Goal: Task Accomplishment & Management: Complete application form

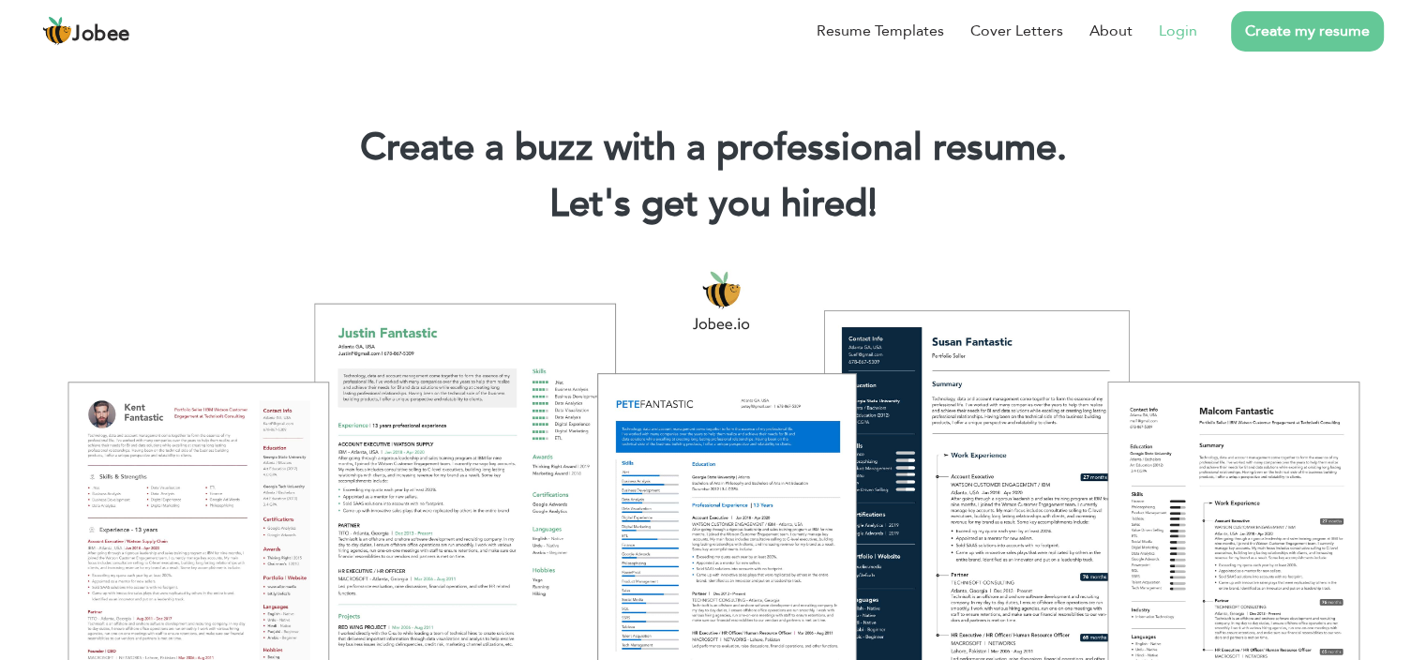
click at [1188, 35] on link "Login" at bounding box center [1178, 31] width 38 height 23
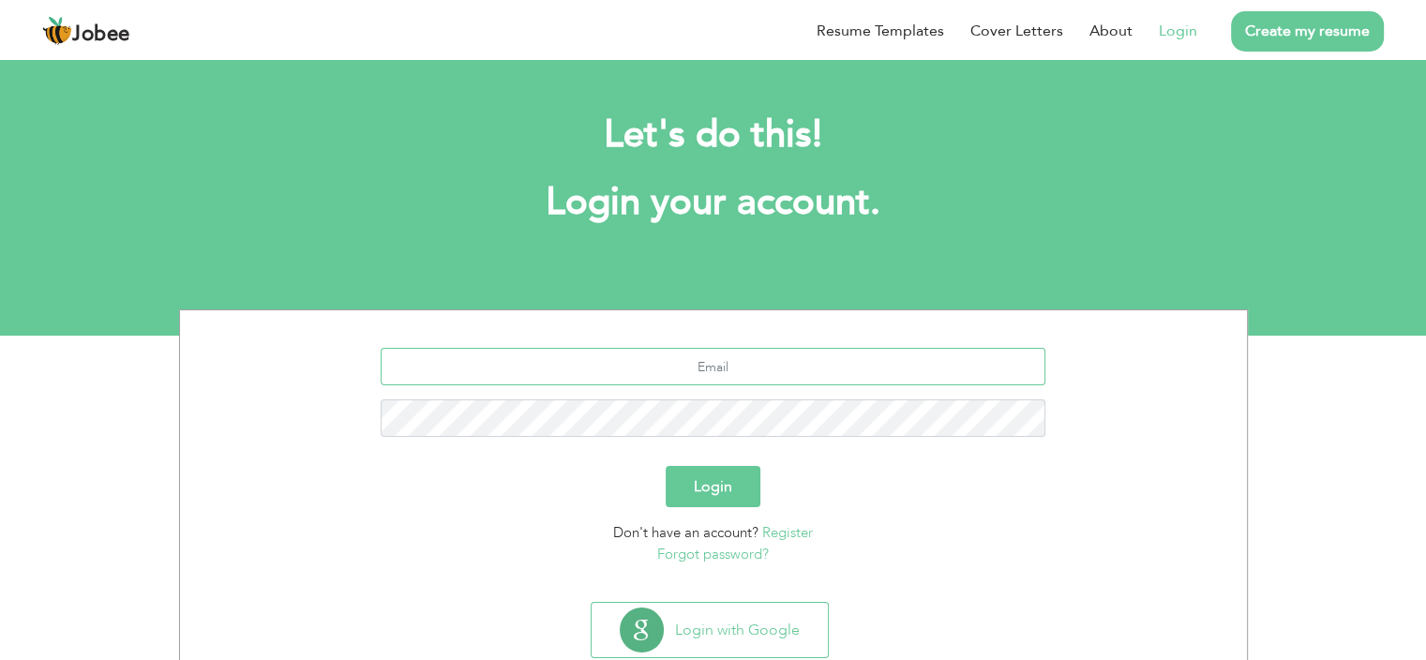
click at [669, 375] on input "text" at bounding box center [713, 367] width 665 height 38
type input "[EMAIL_ADDRESS][DOMAIN_NAME]"
click at [705, 489] on button "Login" at bounding box center [713, 486] width 95 height 41
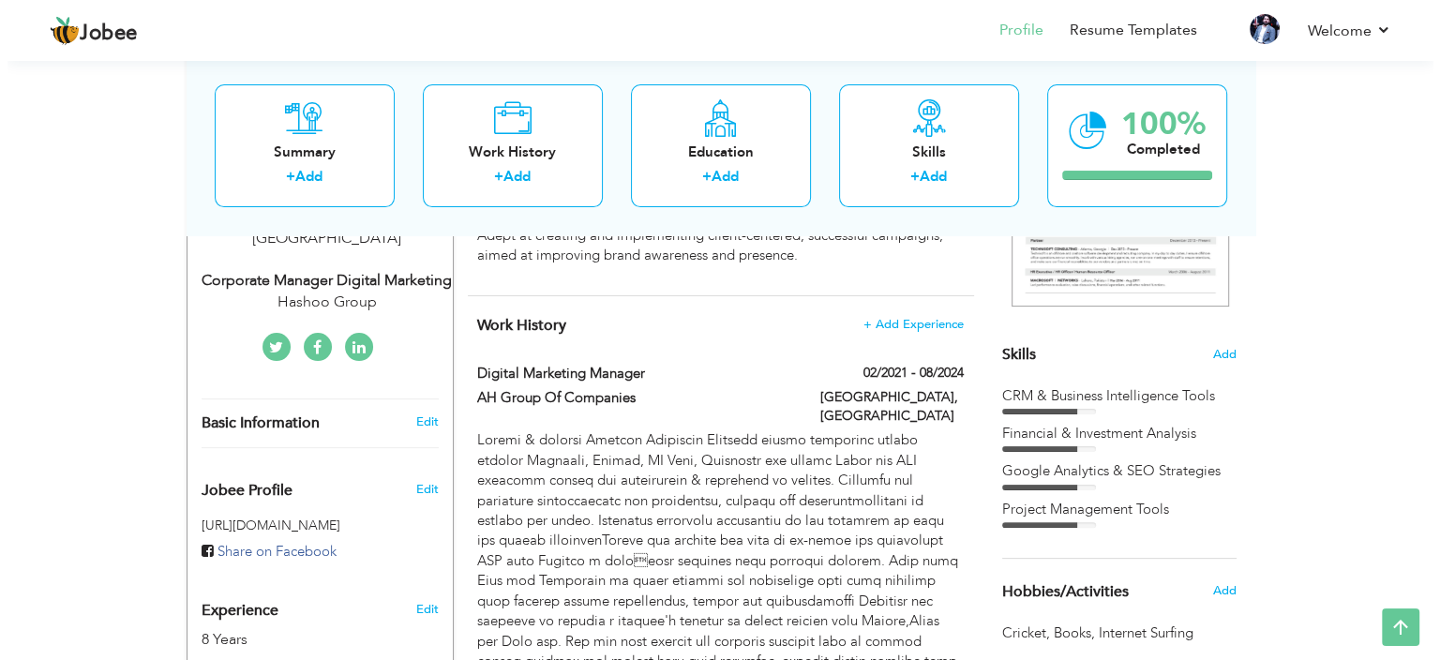
scroll to position [378, 0]
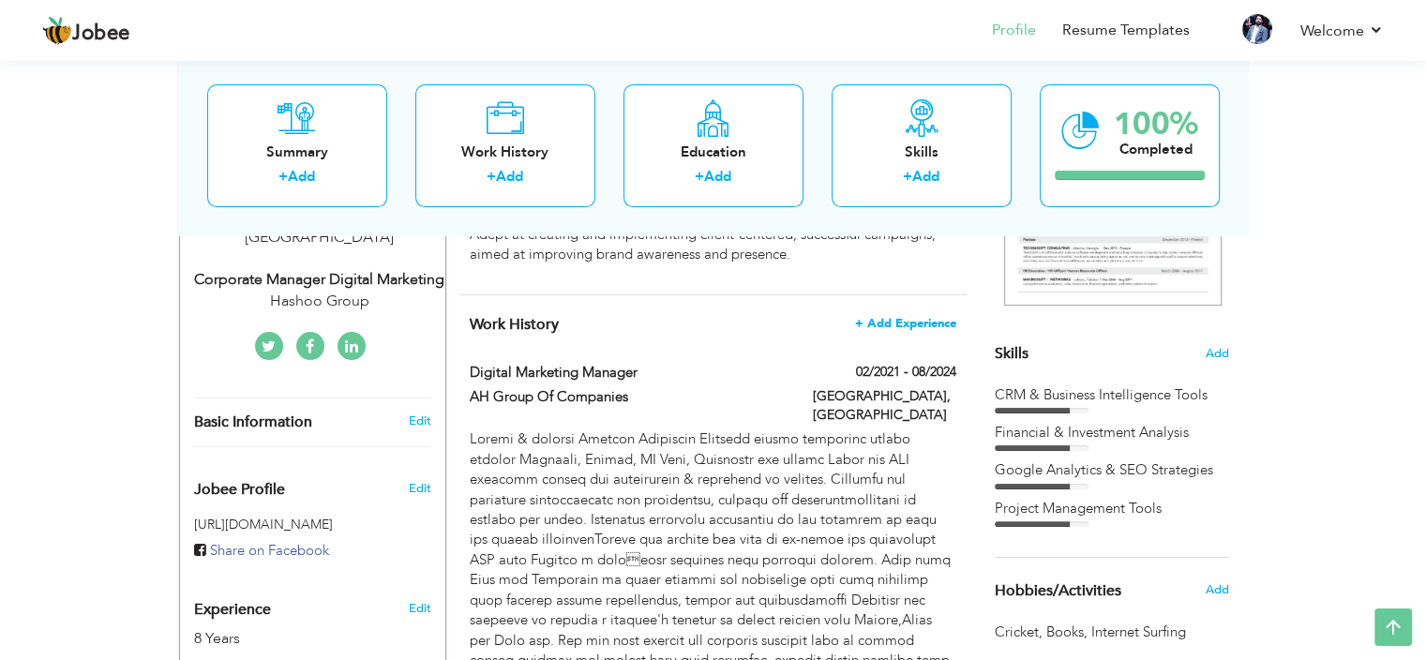
click at [930, 322] on span "+ Add Experience" at bounding box center [905, 323] width 101 height 13
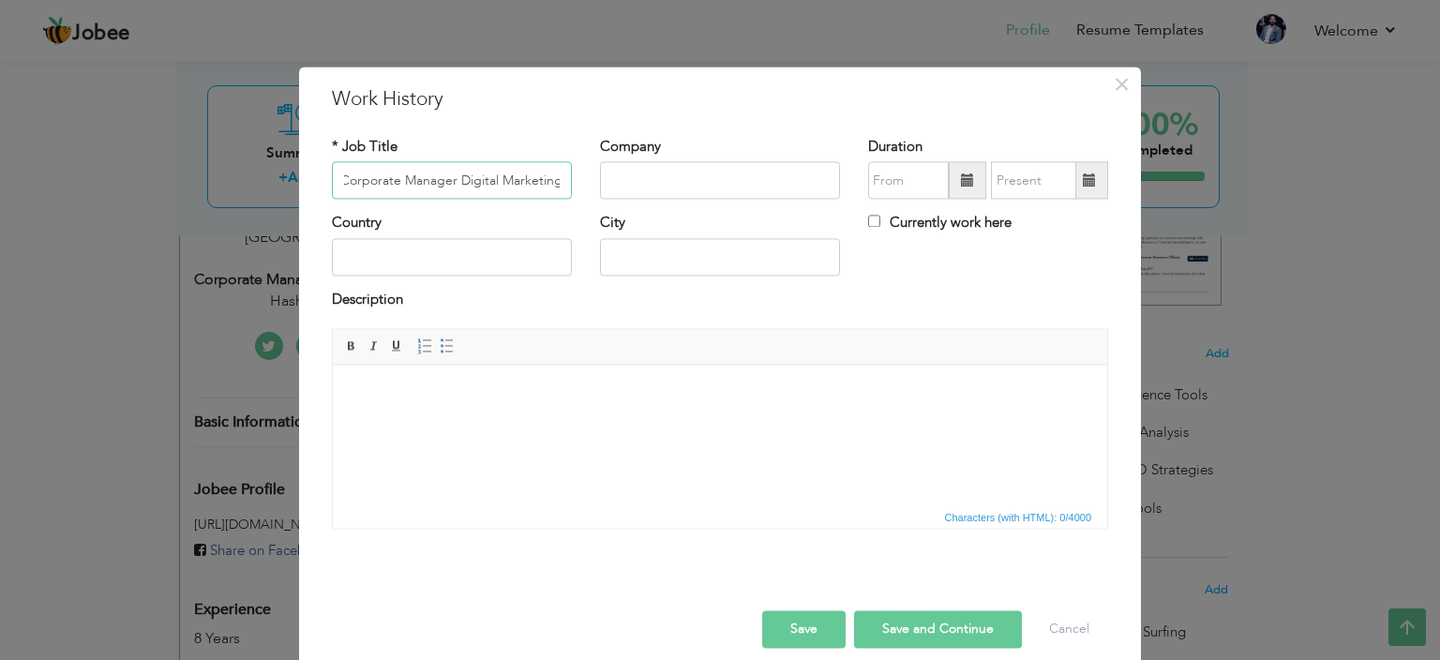
scroll to position [0, 8]
type input "Corporate Manager Digital Marketing"
click at [663, 186] on input "text" at bounding box center [720, 181] width 240 height 38
type input "Hashoo Group"
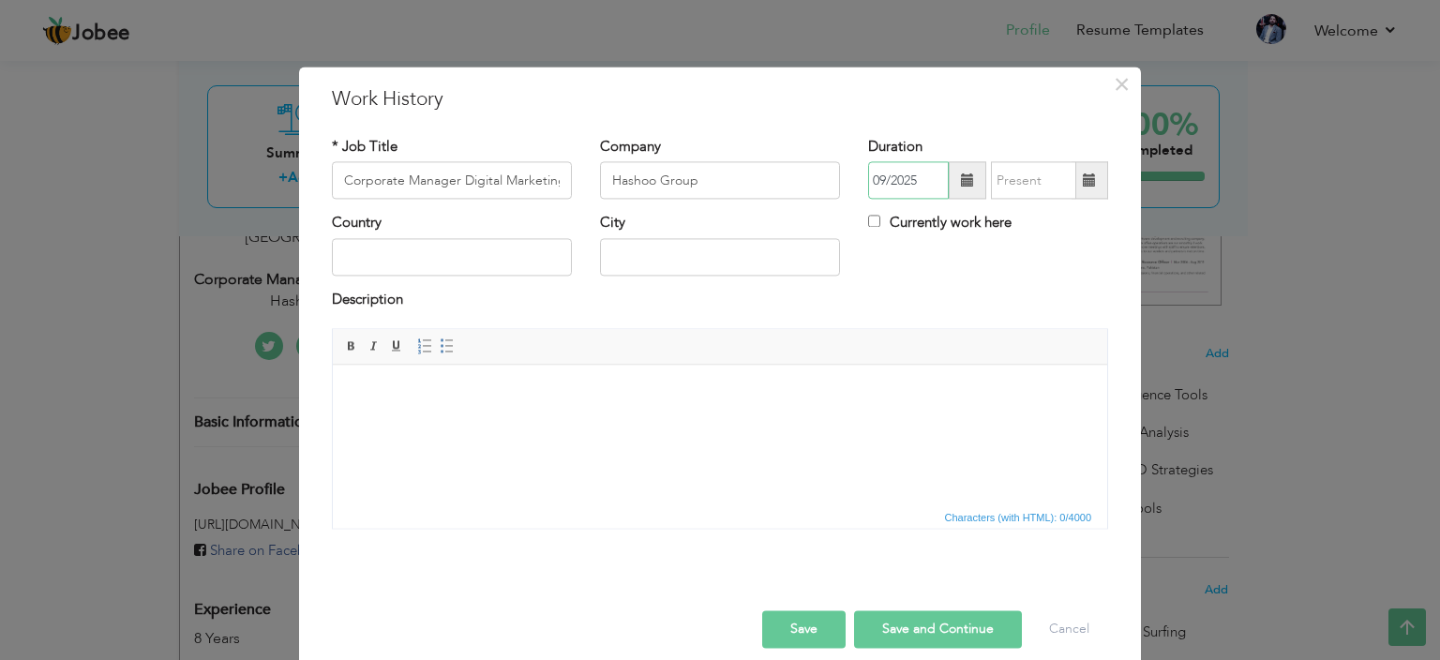
click at [919, 181] on input "09/2025" at bounding box center [908, 181] width 81 height 38
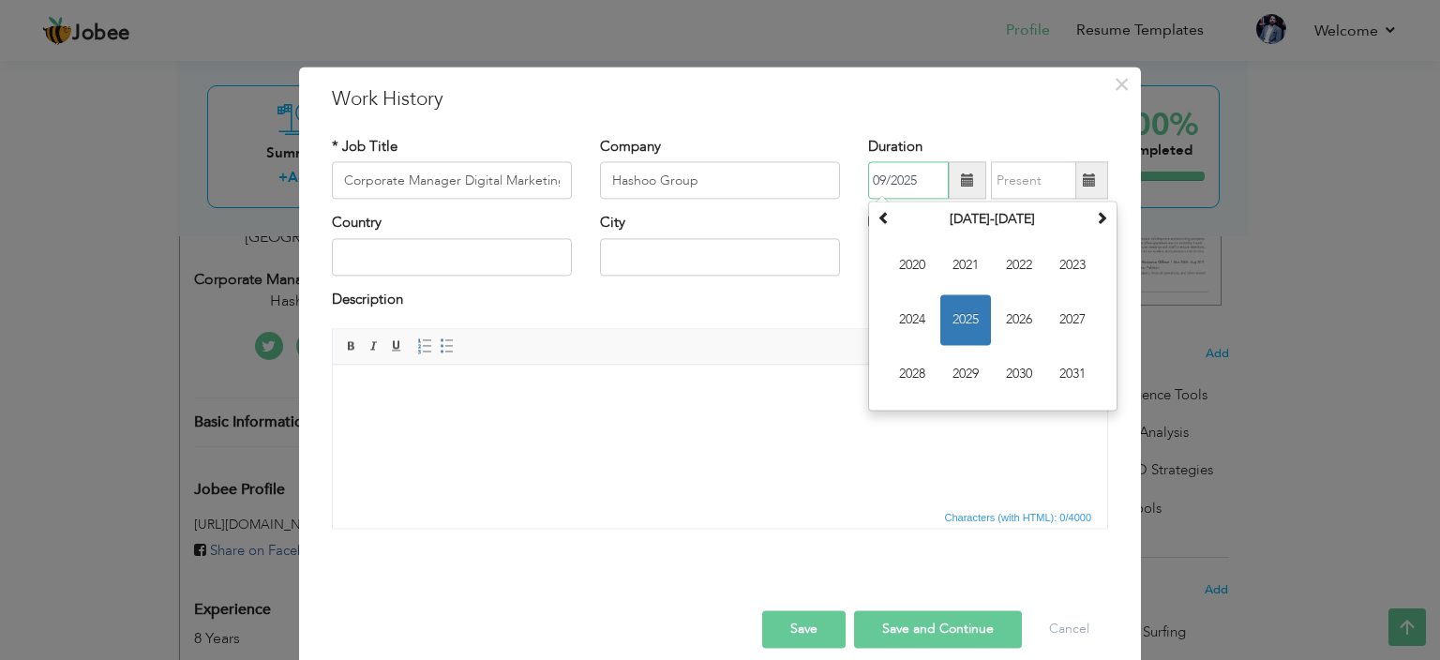
click at [941, 326] on span "2025" at bounding box center [966, 320] width 51 height 51
click at [1001, 273] on span "Mar" at bounding box center [1019, 266] width 51 height 51
type input "03/2025"
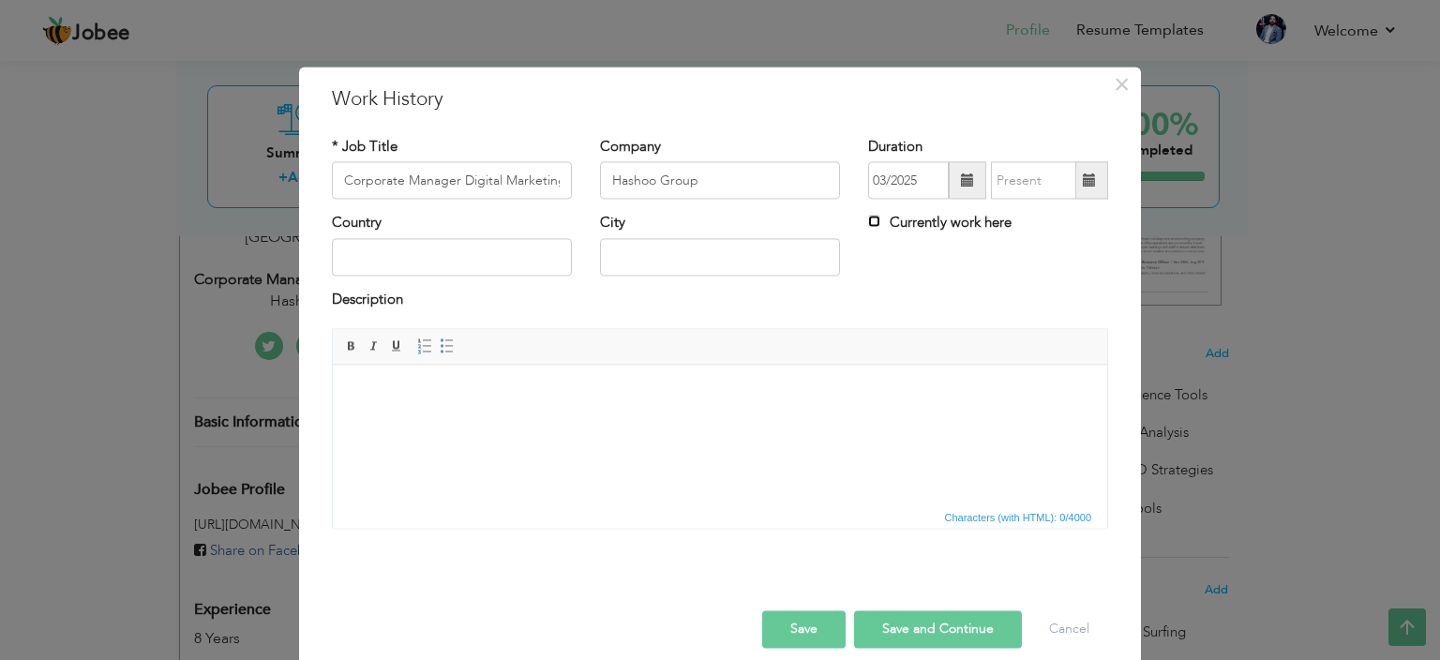
click at [872, 220] on input "Currently work here" at bounding box center [874, 222] width 12 height 12
checkbox input "true"
click at [434, 267] on input "text" at bounding box center [452, 257] width 240 height 38
type input "Pakistan"
click at [614, 247] on input "text" at bounding box center [720, 257] width 240 height 38
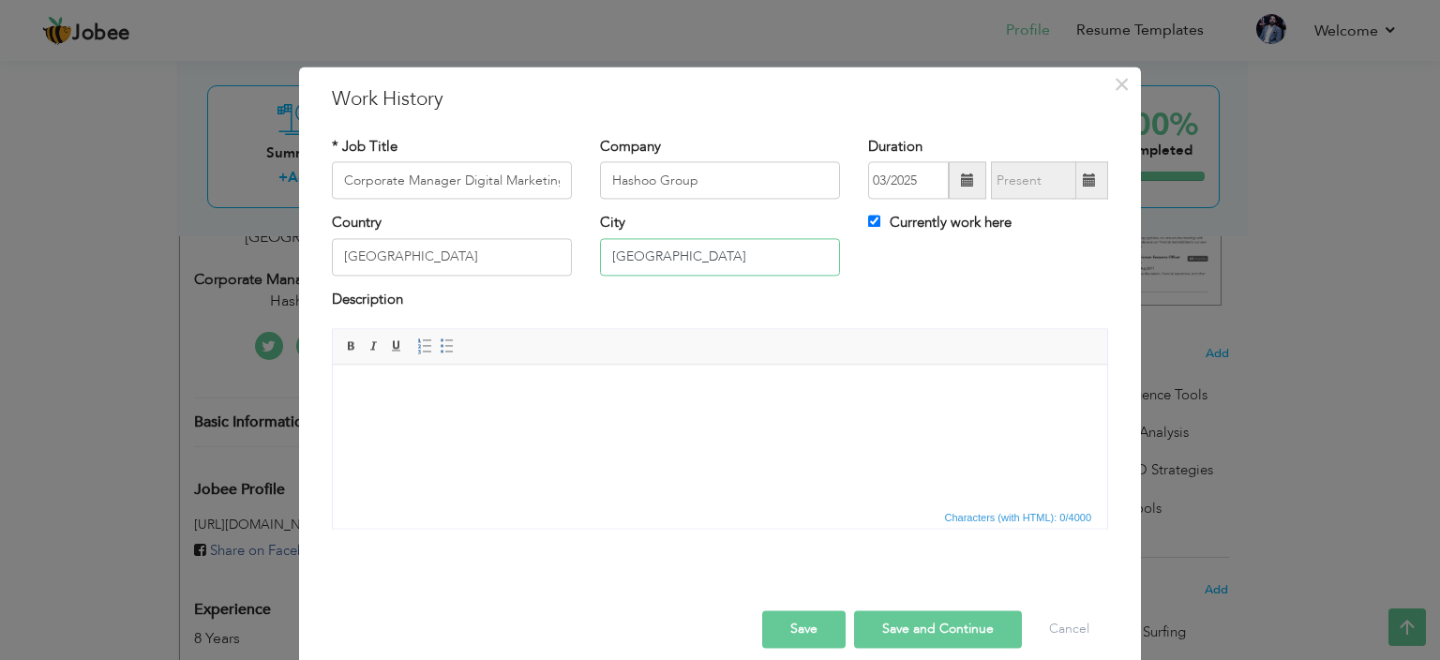
type input "Islamabad"
click at [610, 386] on body at bounding box center [720, 394] width 737 height 20
click at [581, 398] on body at bounding box center [720, 394] width 737 height 20
click at [529, 392] on body at bounding box center [720, 394] width 737 height 20
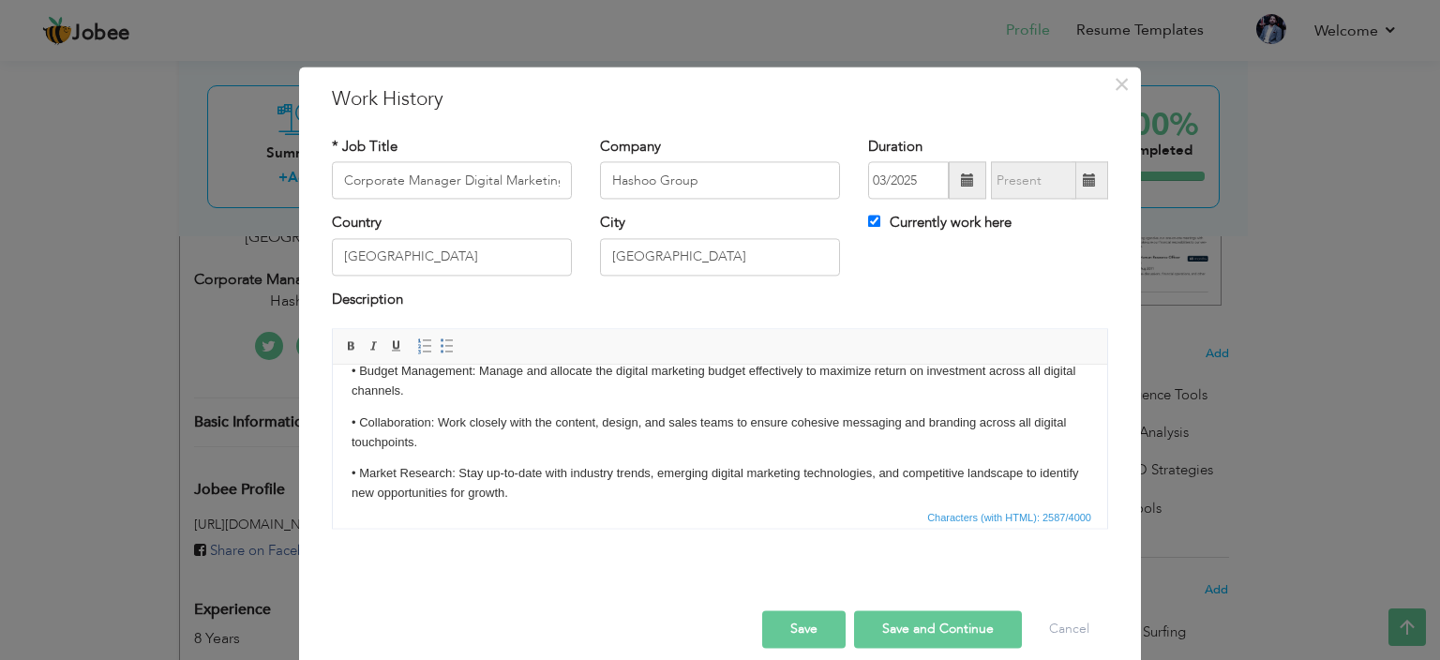
scroll to position [525, 0]
click at [371, 458] on body "• Digital Strategy Development: Develop and execute comprehensive digital marke…" at bounding box center [720, 197] width 737 height 678
click at [363, 456] on body "• Digital Strategy Development: Develop and execute comprehensive digital marke…" at bounding box center [720, 197] width 737 height 678
click at [428, 444] on p "• Collaboration: Work closely with the content, design, and sales teams to ensu…" at bounding box center [720, 433] width 737 height 39
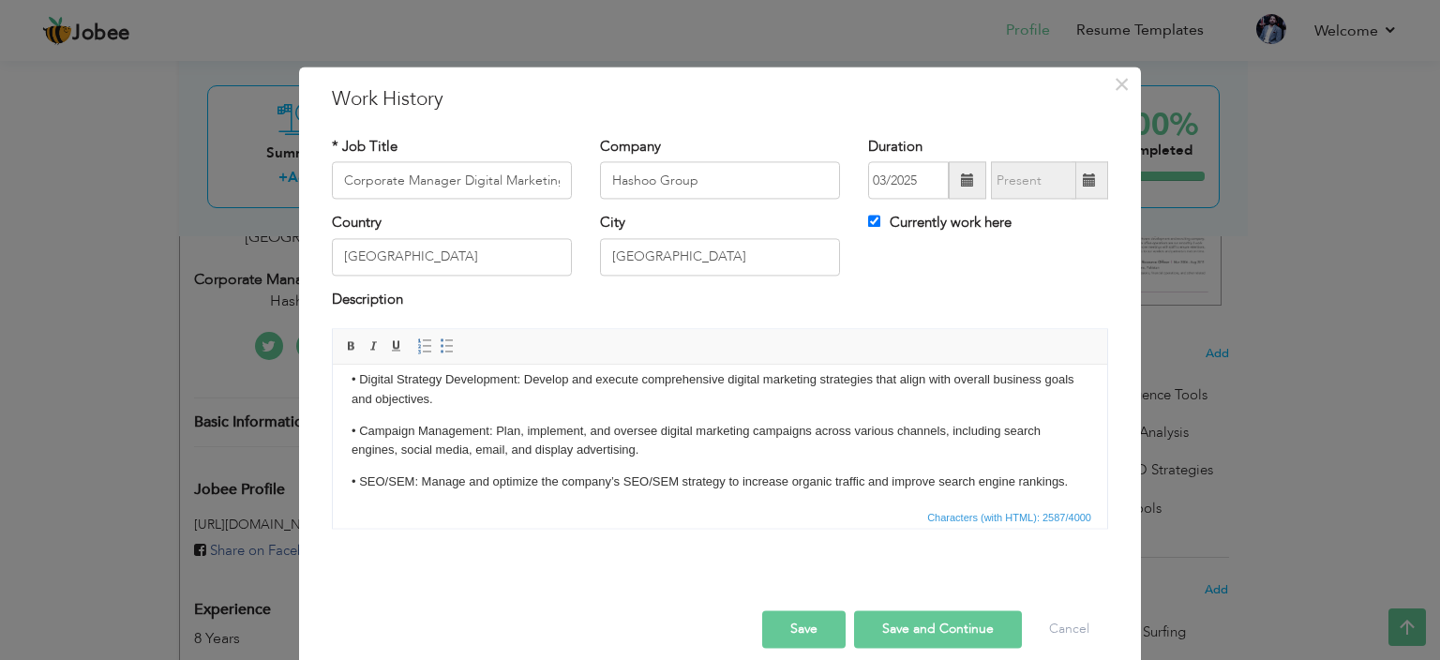
scroll to position [0, 0]
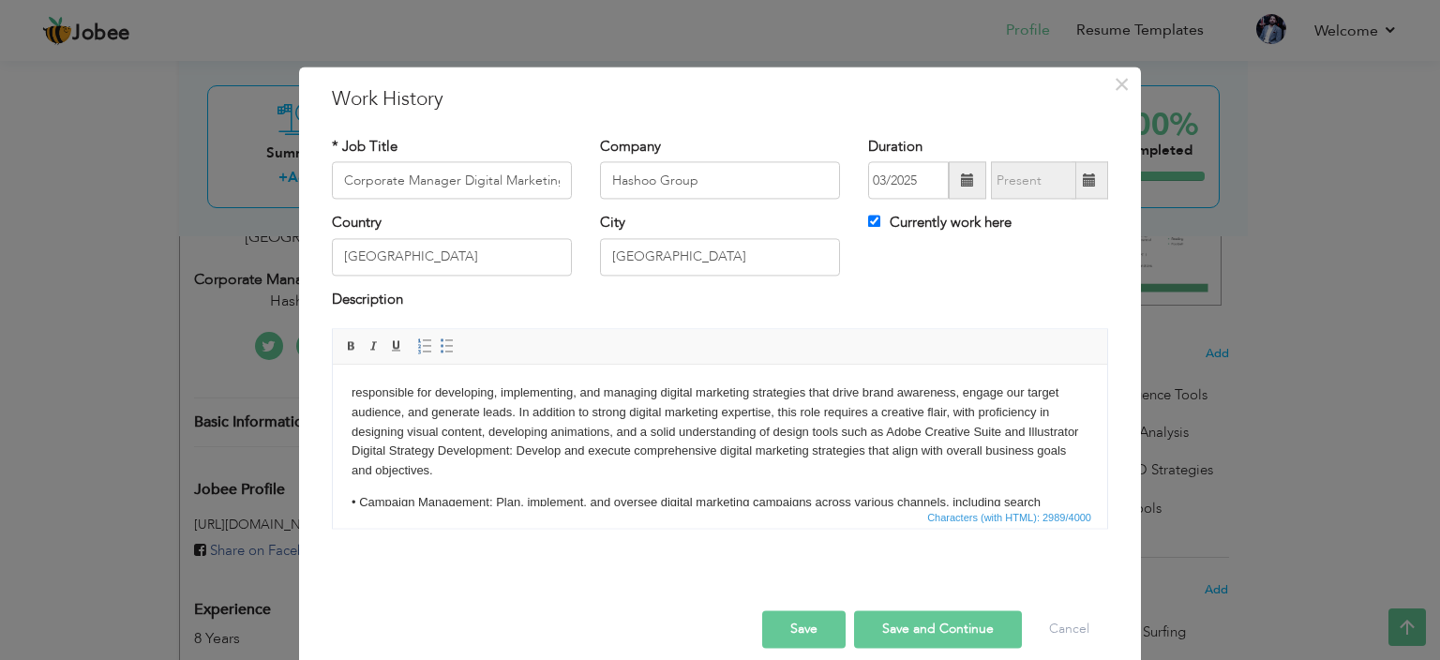
click at [355, 392] on p "responsible for developing, implementing, and managing digital marketing strate…" at bounding box center [720, 433] width 737 height 98
click at [407, 450] on p "Responsible for developing, implementing, and managing digital marketing strate…" at bounding box center [720, 433] width 737 height 98
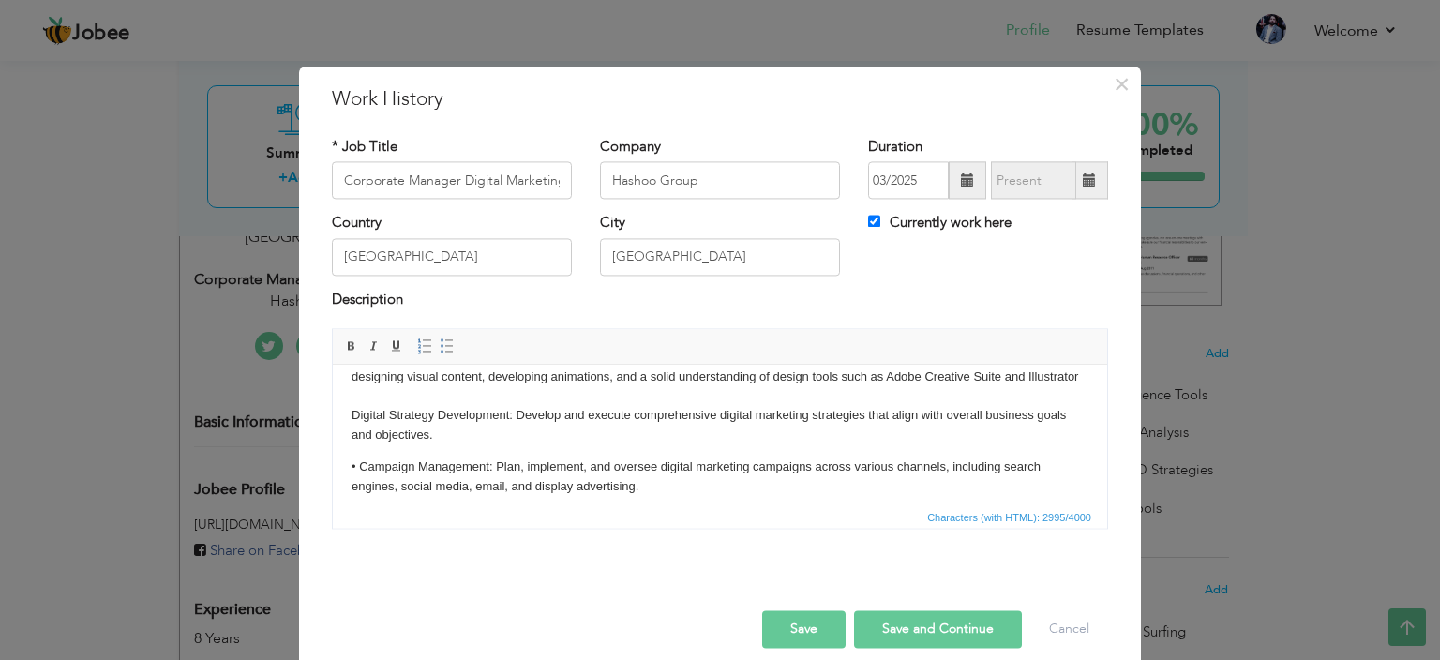
scroll to position [56, 0]
click at [352, 434] on p "Responsible for developing, implementing, and managing digital marketing strate…" at bounding box center [720, 385] width 737 height 117
click at [355, 489] on p "• Campaign Management: Plan, implement, and oversee digital marketing campaigns…" at bounding box center [720, 476] width 737 height 39
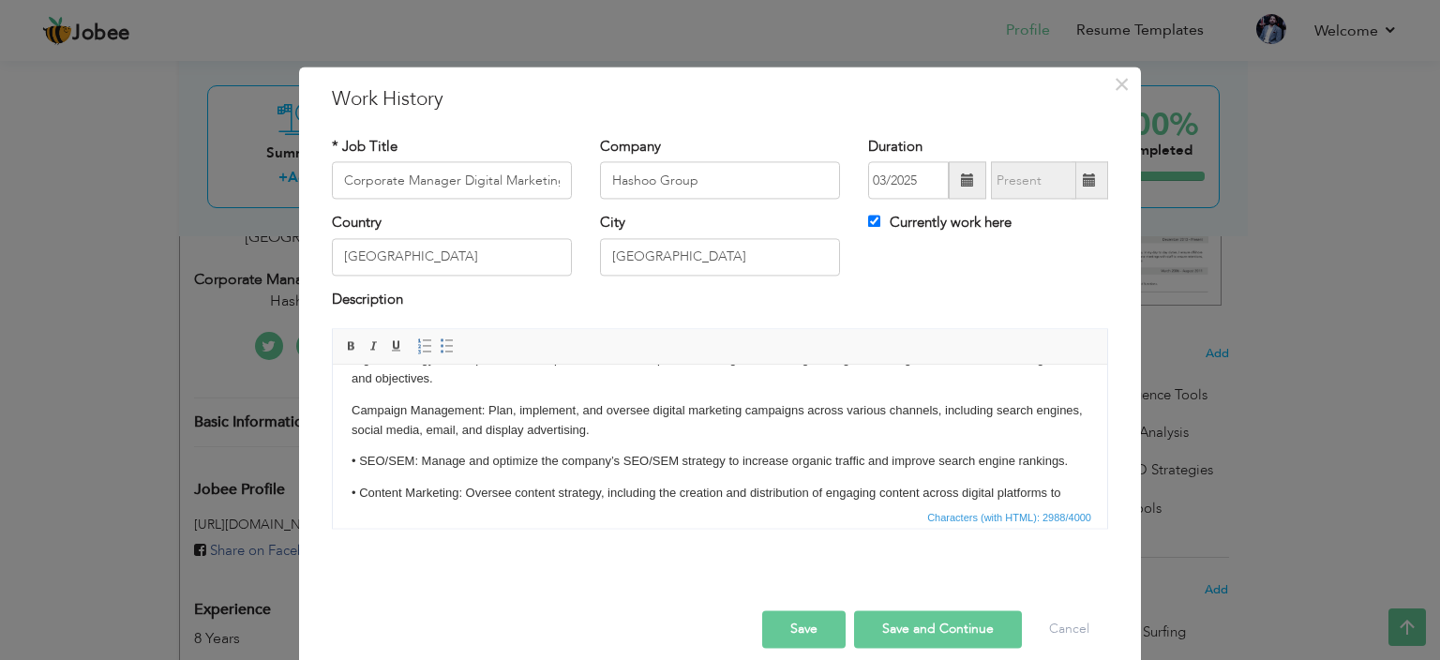
scroll to position [113, 0]
click at [361, 471] on p "• SEO/SEM: Manage and optimize the company’s SEO/SEM strategy to increase organ…" at bounding box center [720, 461] width 737 height 20
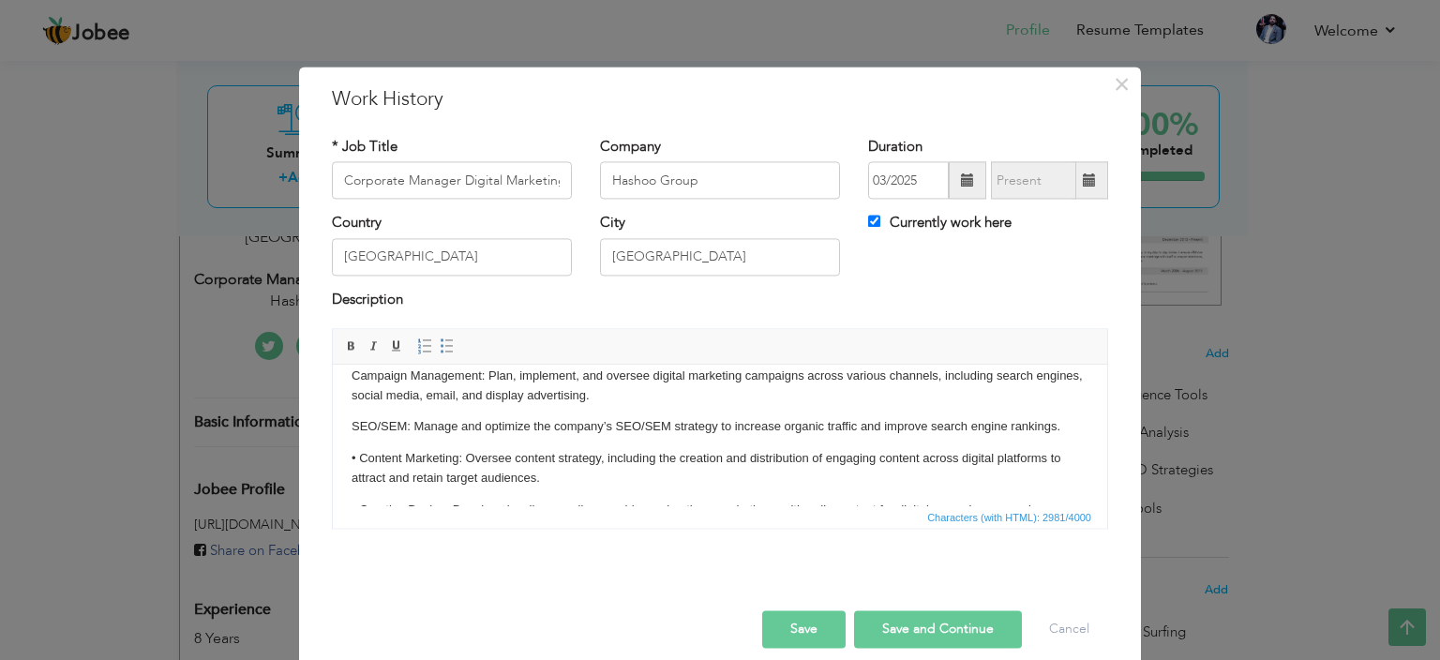
scroll to position [159, 0]
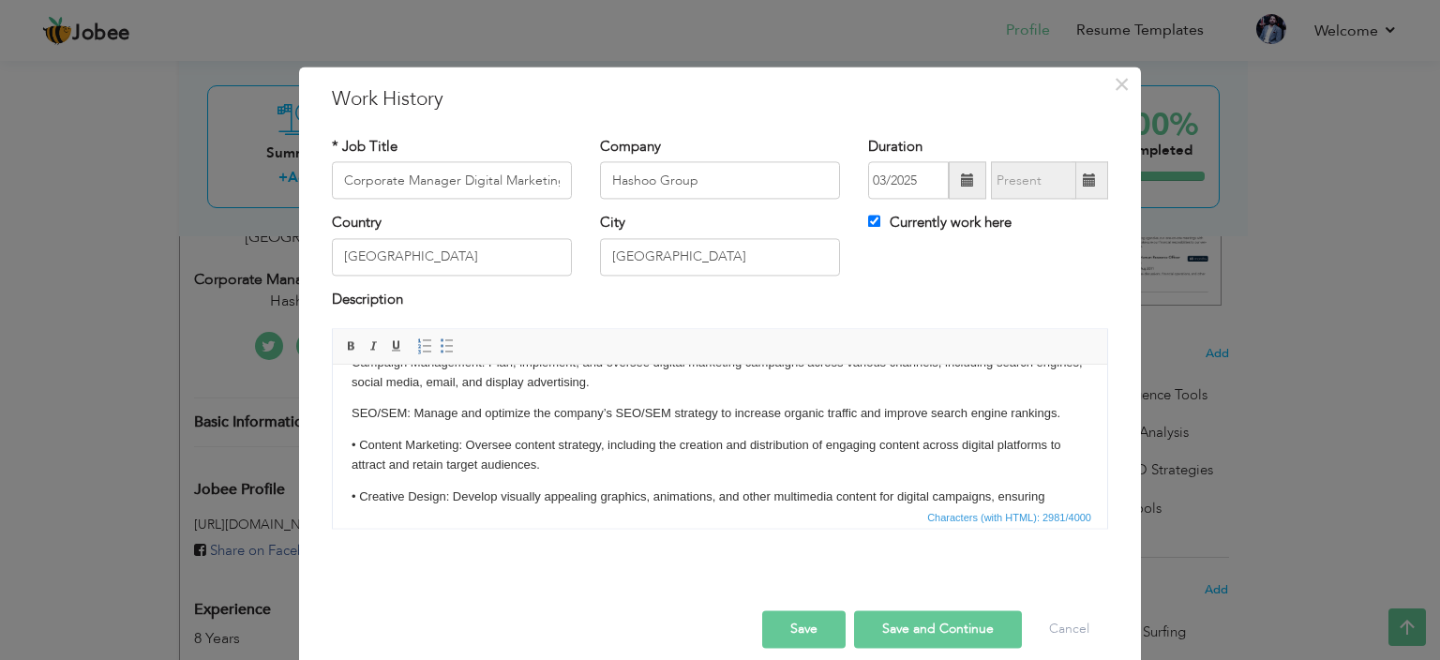
click at [360, 463] on p "• Content Marketing: Oversee content strategy, including the creation and distr…" at bounding box center [720, 455] width 737 height 39
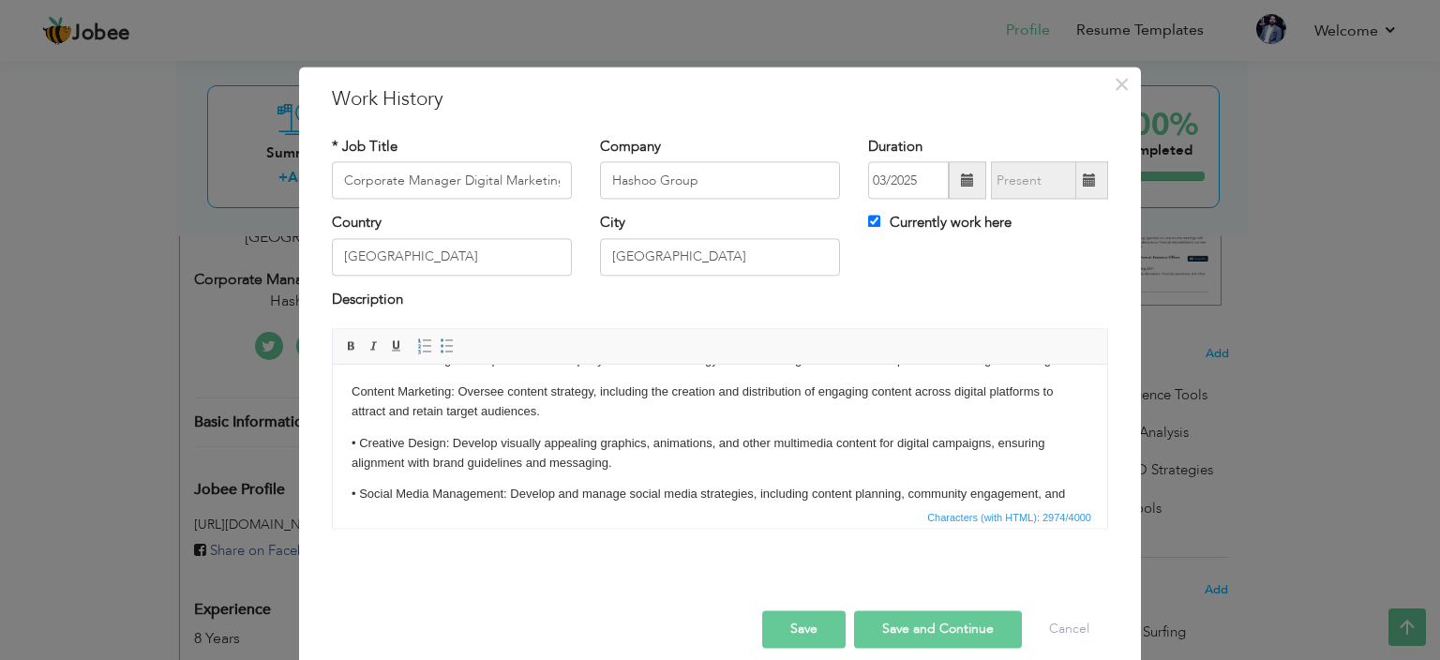
scroll to position [208, 0]
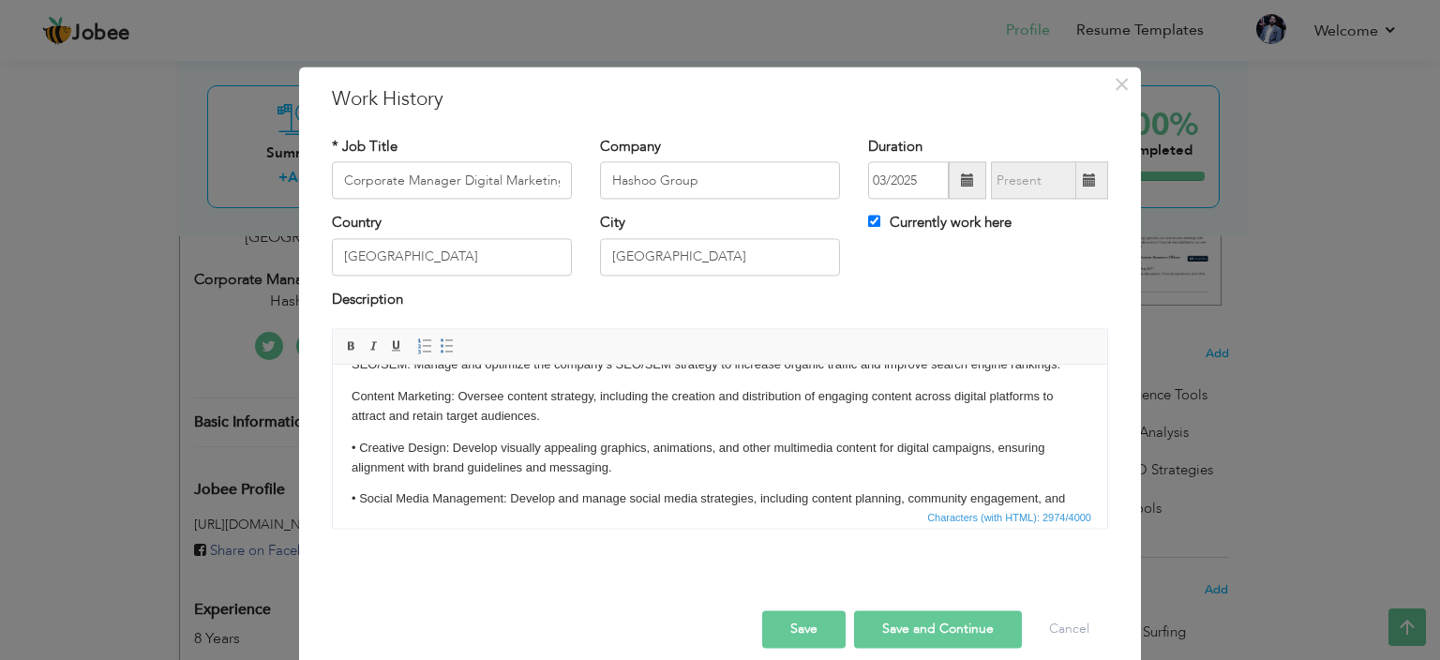
click at [360, 463] on p "• Creative Design: Develop visually appealing graphics, animations, and other m…" at bounding box center [720, 458] width 737 height 39
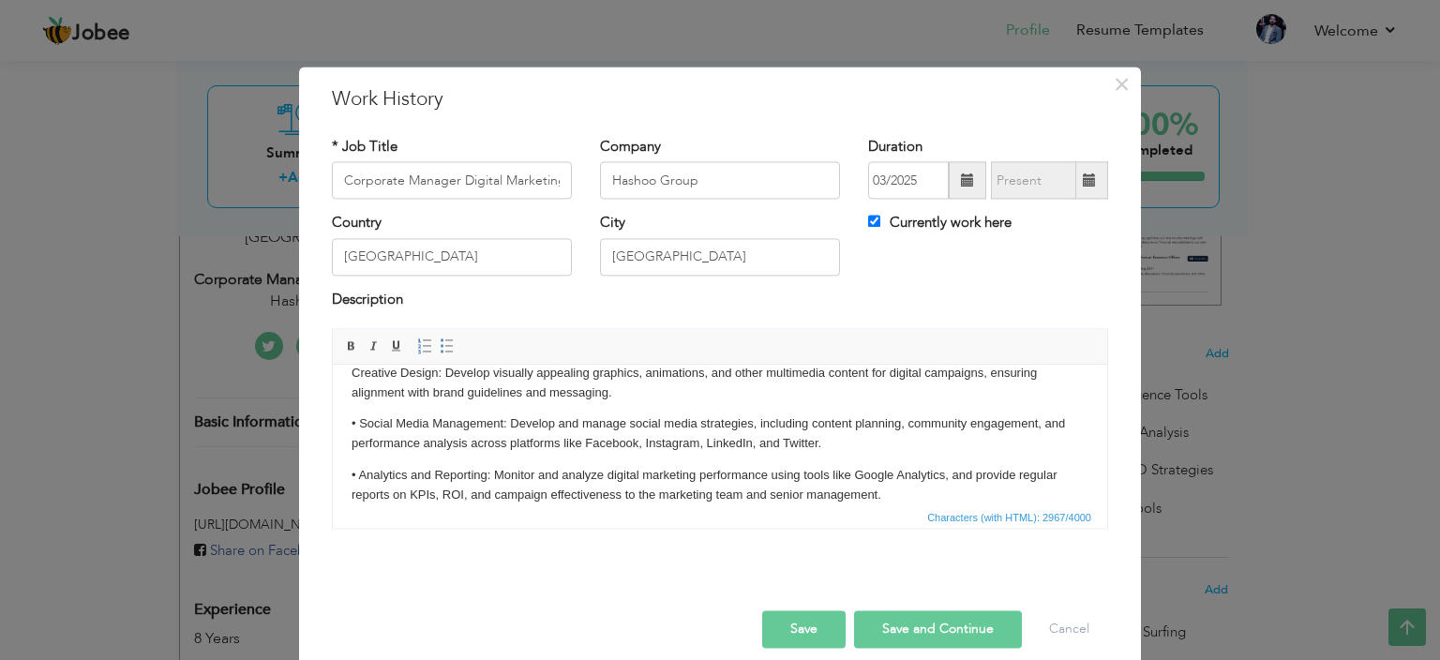
scroll to position [284, 0]
click at [360, 441] on p "• Social Media Management: Develop and manage social media strategies, includin…" at bounding box center [720, 433] width 737 height 39
click at [356, 497] on p "• Analytics and Reporting: Monitor and analyze digital marketing performance us…" at bounding box center [720, 484] width 737 height 39
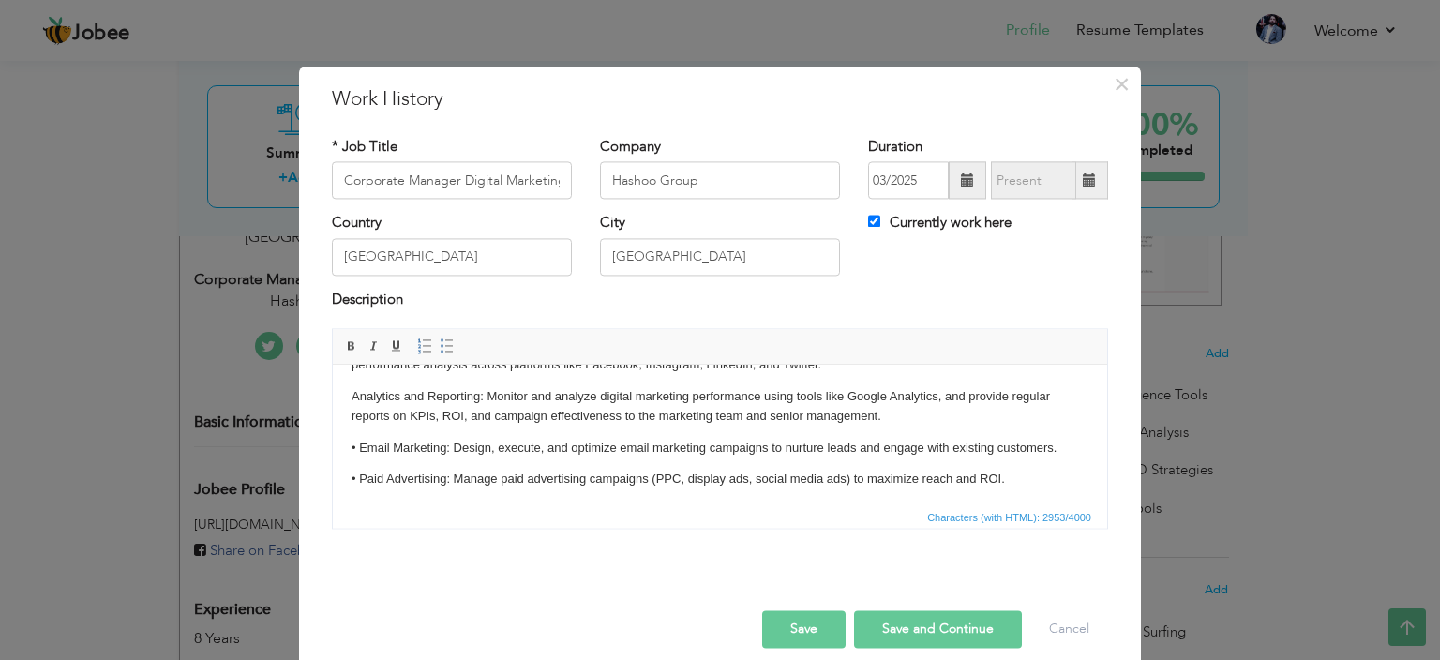
scroll to position [363, 0]
click at [359, 458] on p "• Email Marketing: Design, execute, and optimize email marketing campaigns to n…" at bounding box center [720, 448] width 737 height 20
click at [358, 489] on p "• Paid Advertising: Manage paid advertising campaigns (PPC, display ads, social…" at bounding box center [720, 479] width 737 height 20
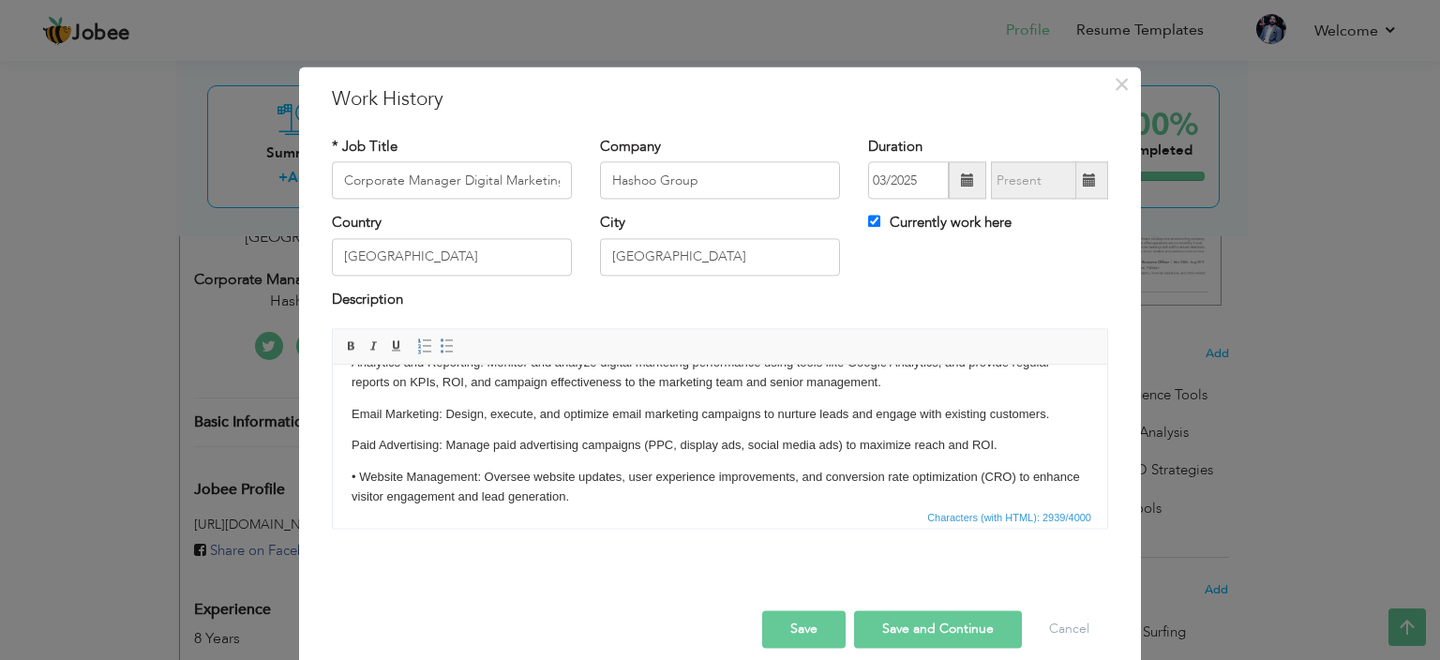
scroll to position [399, 0]
click at [360, 486] on p "• Website Management: Oversee website updates, user experience improvements, an…" at bounding box center [720, 483] width 737 height 39
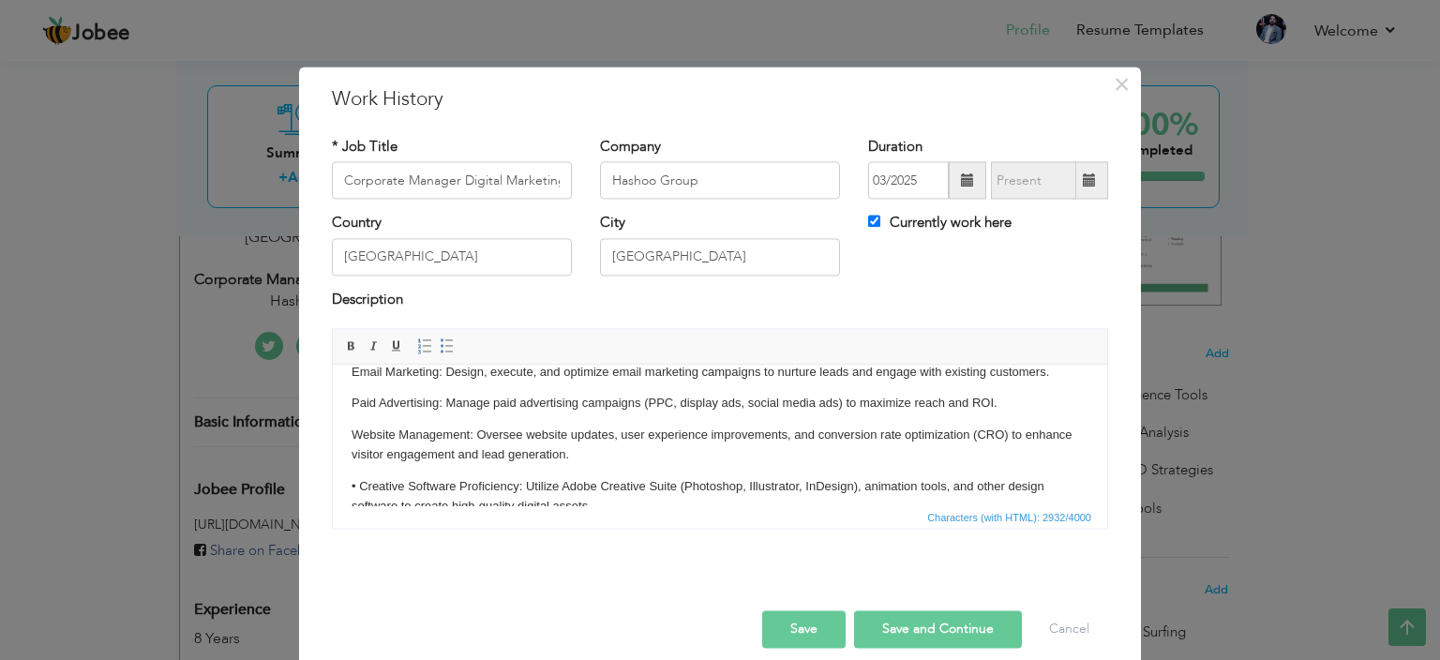
click at [360, 486] on body "Responsible for developing, implementing, and managing digital marketing strate…" at bounding box center [720, 324] width 737 height 756
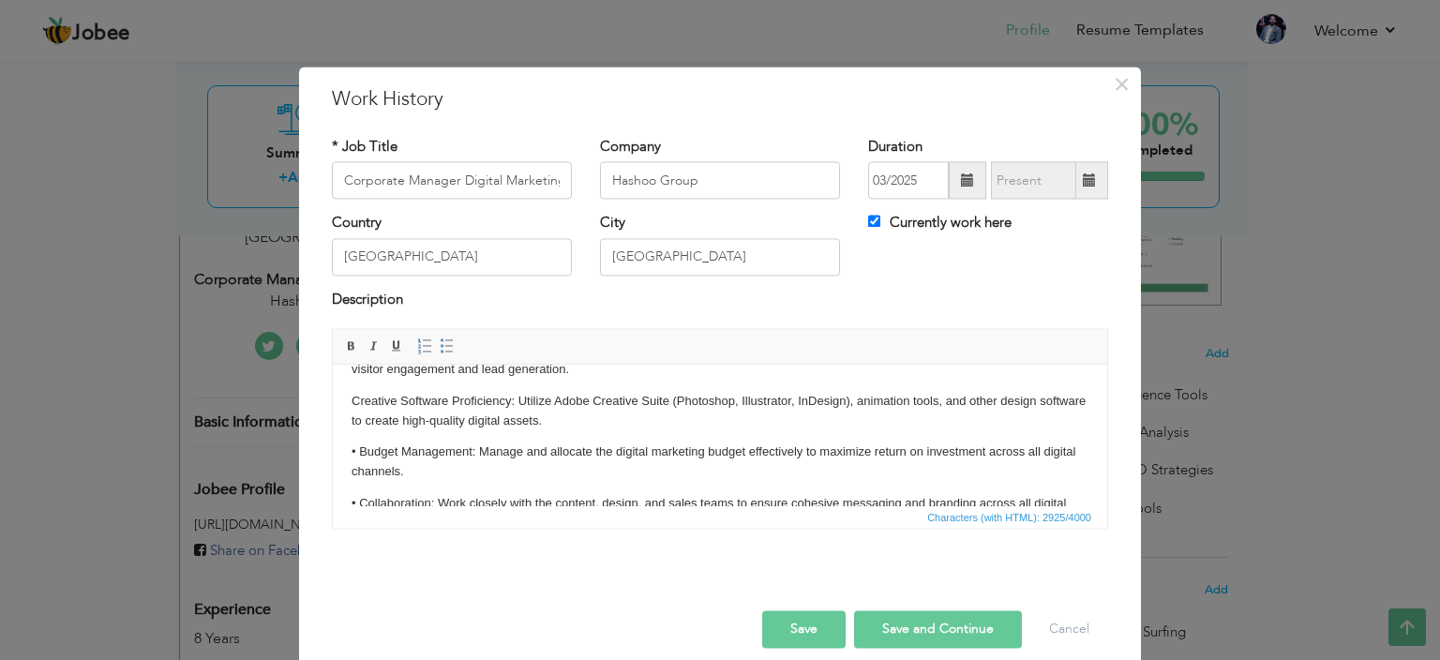
scroll to position [525, 0]
click at [360, 459] on p "• Budget Management: Manage and allocate the digital marketing budget effective…" at bounding box center [720, 460] width 737 height 39
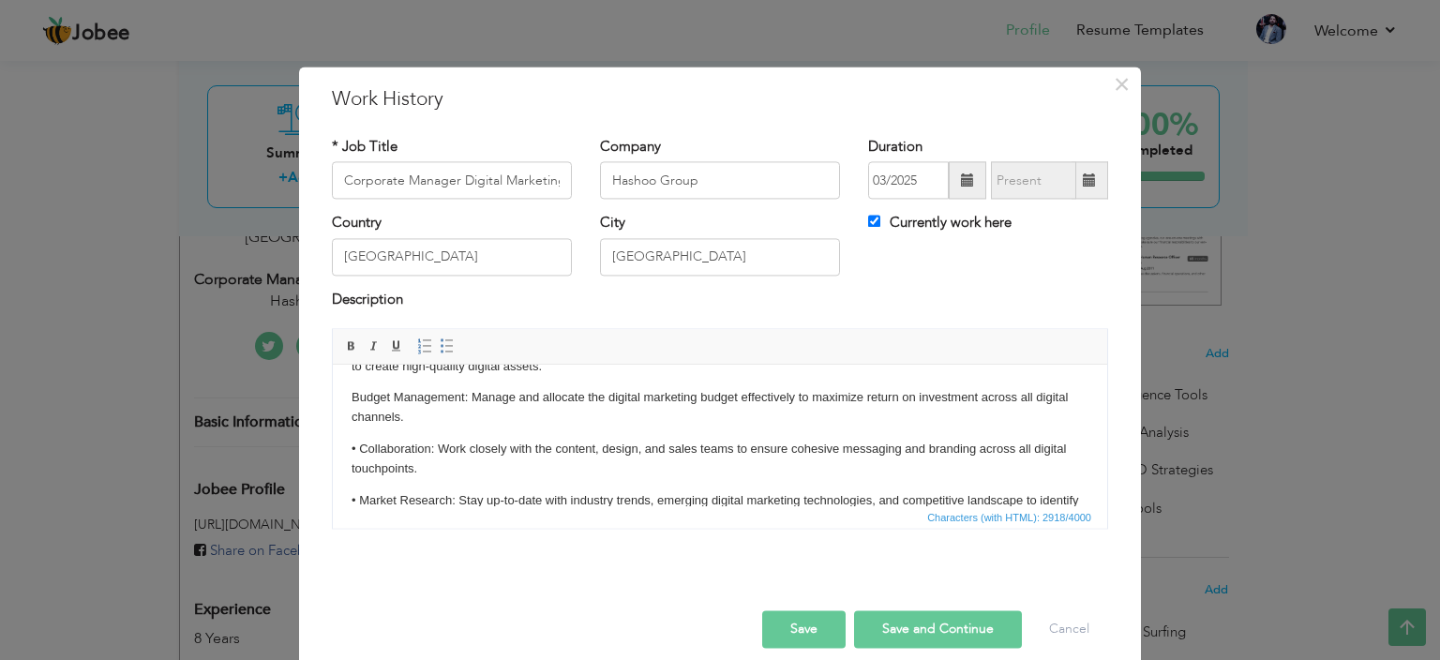
click at [360, 468] on p "• Collaboration: Work closely with the content, design, and sales teams to ensu…" at bounding box center [720, 459] width 737 height 39
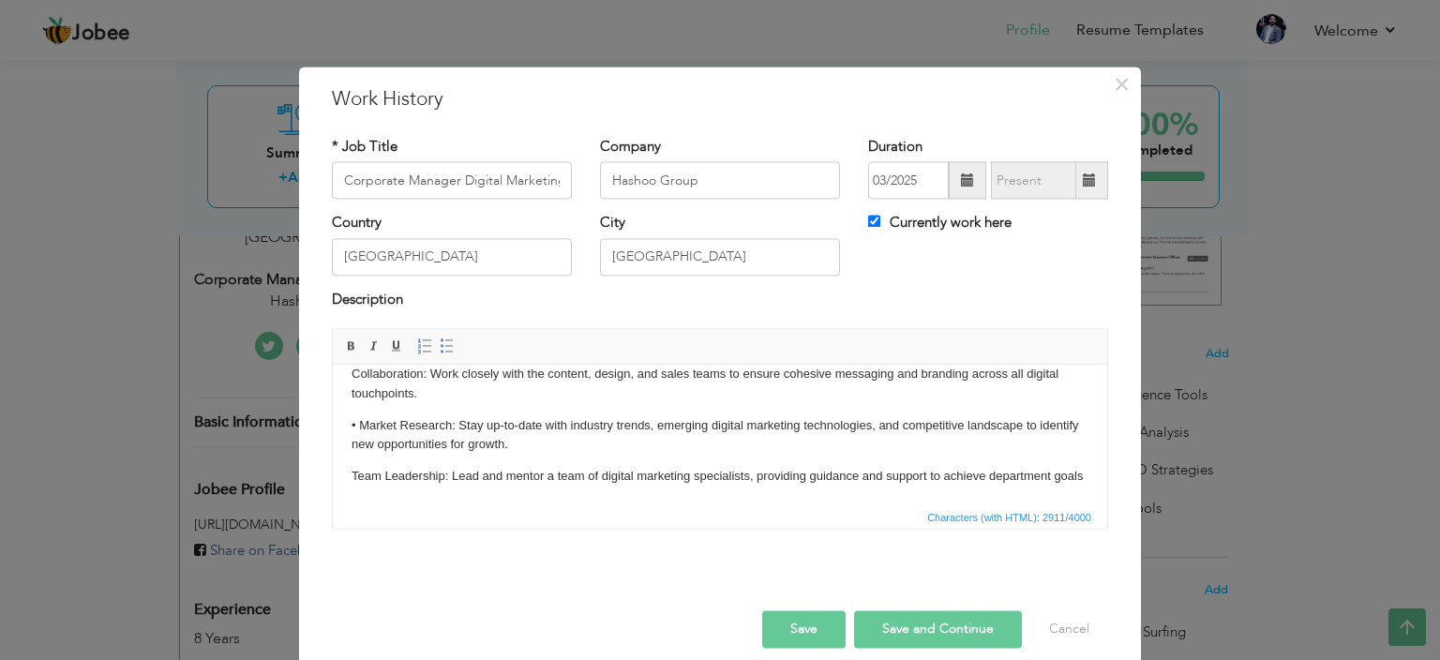
scroll to position [656, 0]
click at [359, 445] on p "• Market Research: Stay up-to-date with industry trends, emerging digital marke…" at bounding box center [720, 435] width 737 height 39
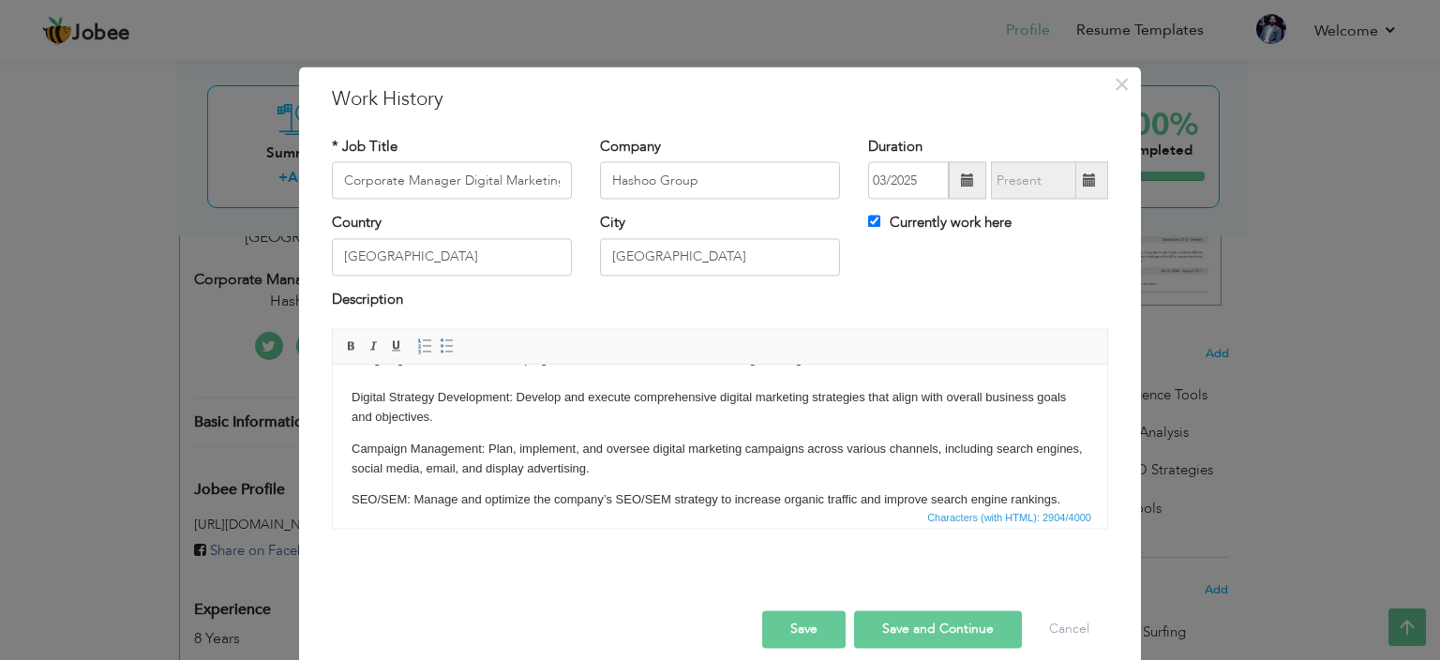
scroll to position [72, 0]
click at [353, 418] on p "Responsible for developing, implementing, and managing digital marketing strate…" at bounding box center [720, 369] width 737 height 117
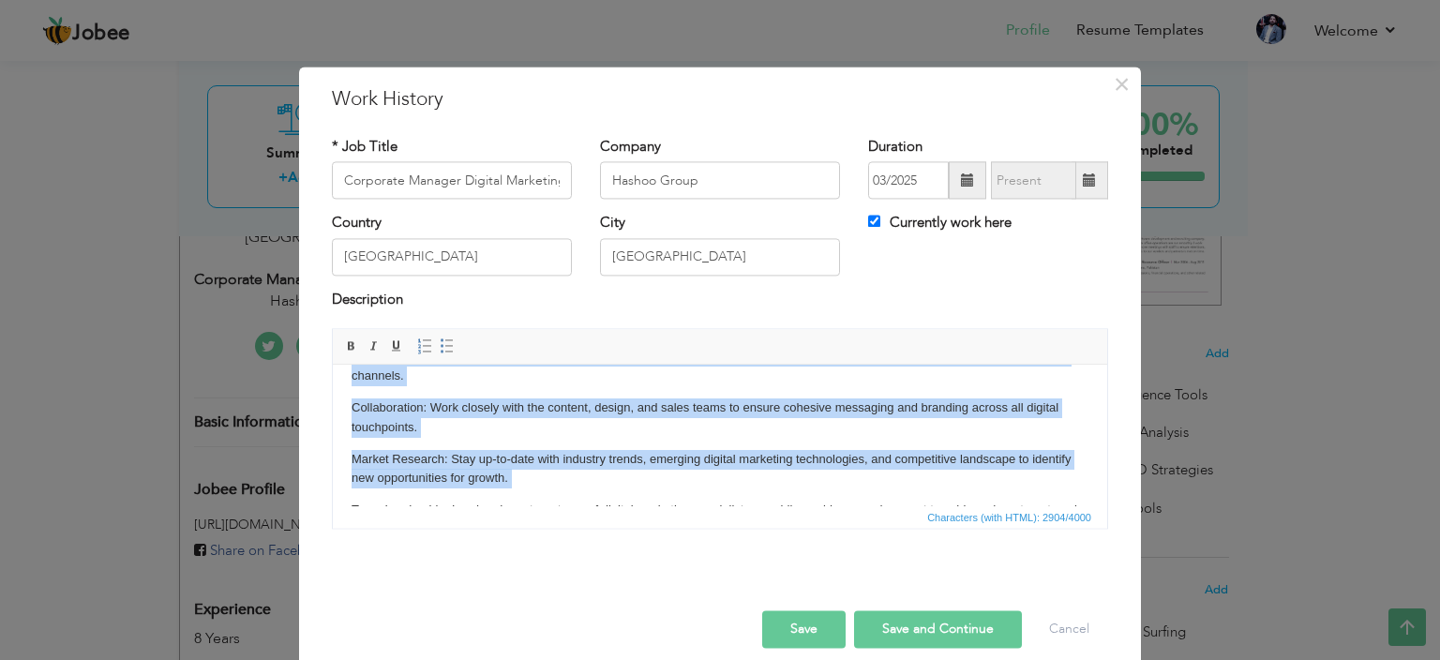
scroll to position [650, 0]
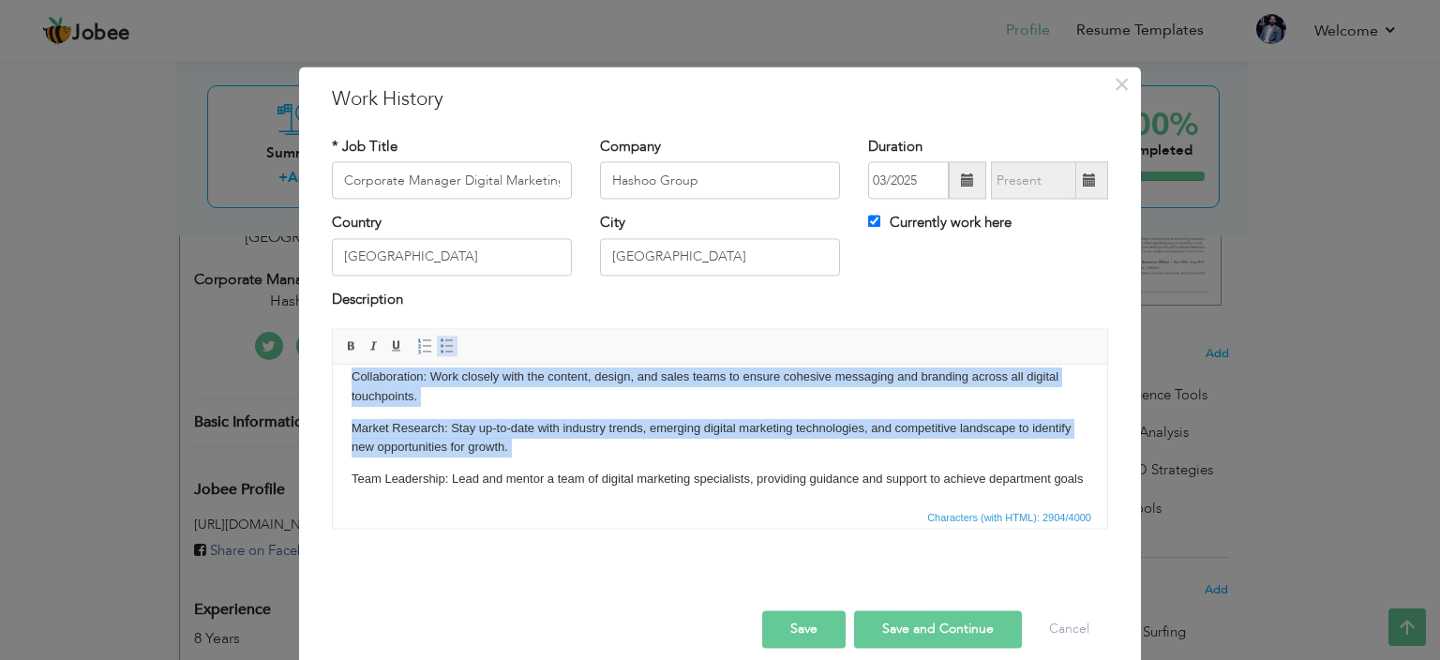
click at [440, 344] on span at bounding box center [447, 346] width 15 height 15
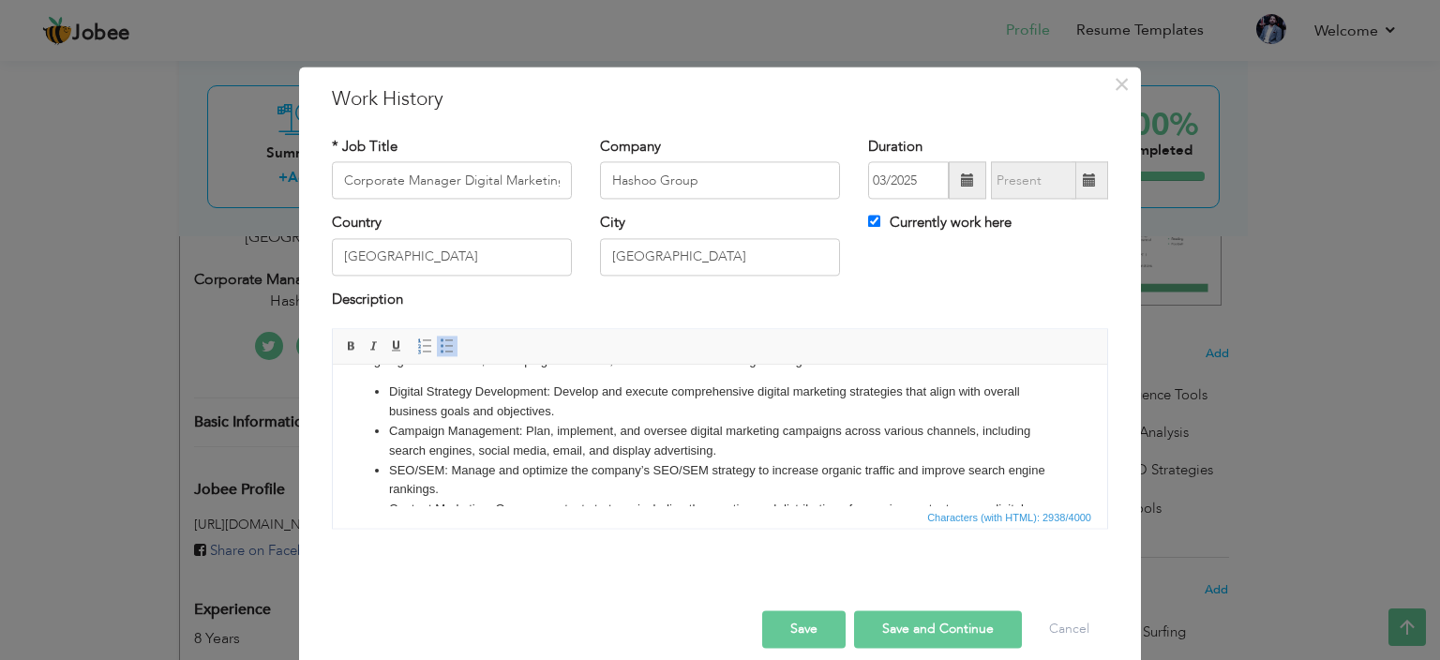
scroll to position [70, 0]
click at [425, 414] on li "Digital Strategy Development: Develop and execute comprehensive digital marketi…" at bounding box center [720, 403] width 662 height 39
drag, startPoint x: 390, startPoint y: 410, endPoint x: 553, endPoint y: 407, distance: 163.2
click at [553, 407] on li "Digital Strategy Development: Develop and execute comprehensive digital marketi…" at bounding box center [720, 403] width 662 height 39
drag, startPoint x: 390, startPoint y: 449, endPoint x: 525, endPoint y: 450, distance: 135.0
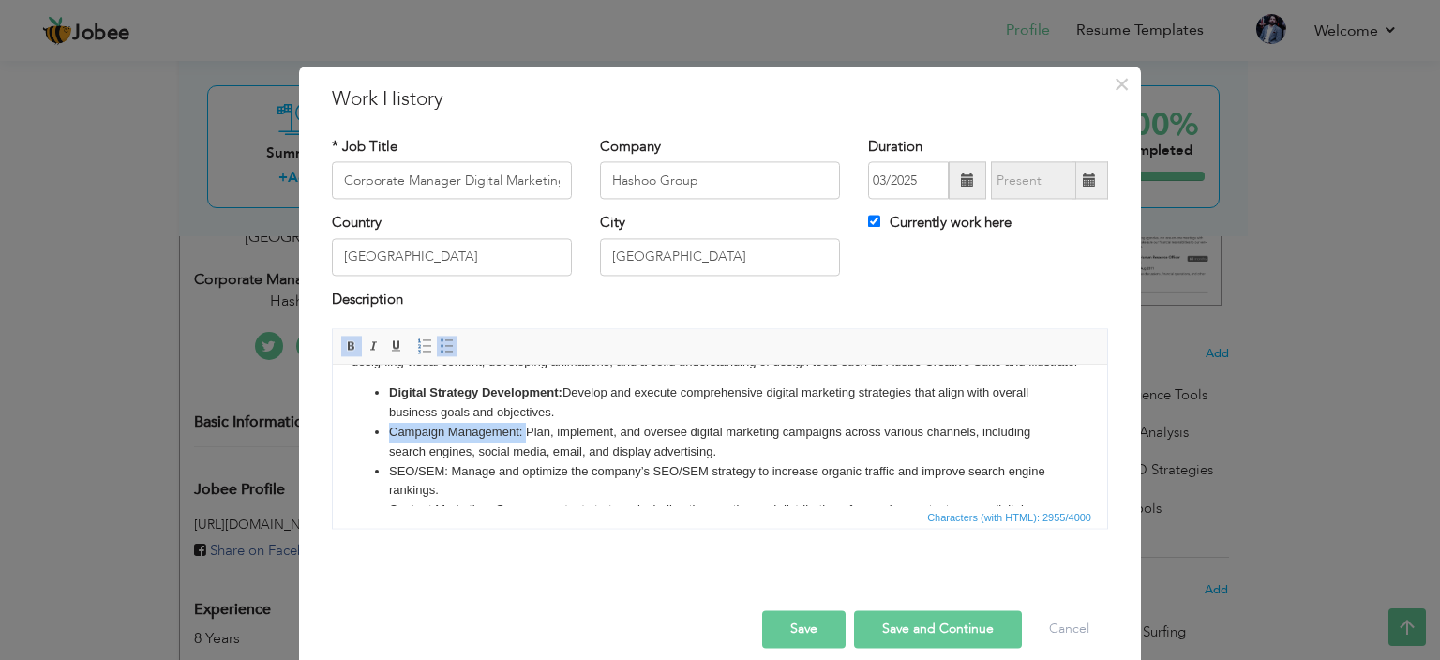
click at [525, 450] on li "Campaign Management: Plan, implement, and oversee digital marketing campaigns a…" at bounding box center [720, 442] width 662 height 39
drag, startPoint x: 390, startPoint y: 489, endPoint x: 451, endPoint y: 482, distance: 61.3
click at [451, 482] on li "SEO/SEM: Manage and optimize the company’s SEO/SEM strategy to increase organic…" at bounding box center [720, 481] width 662 height 39
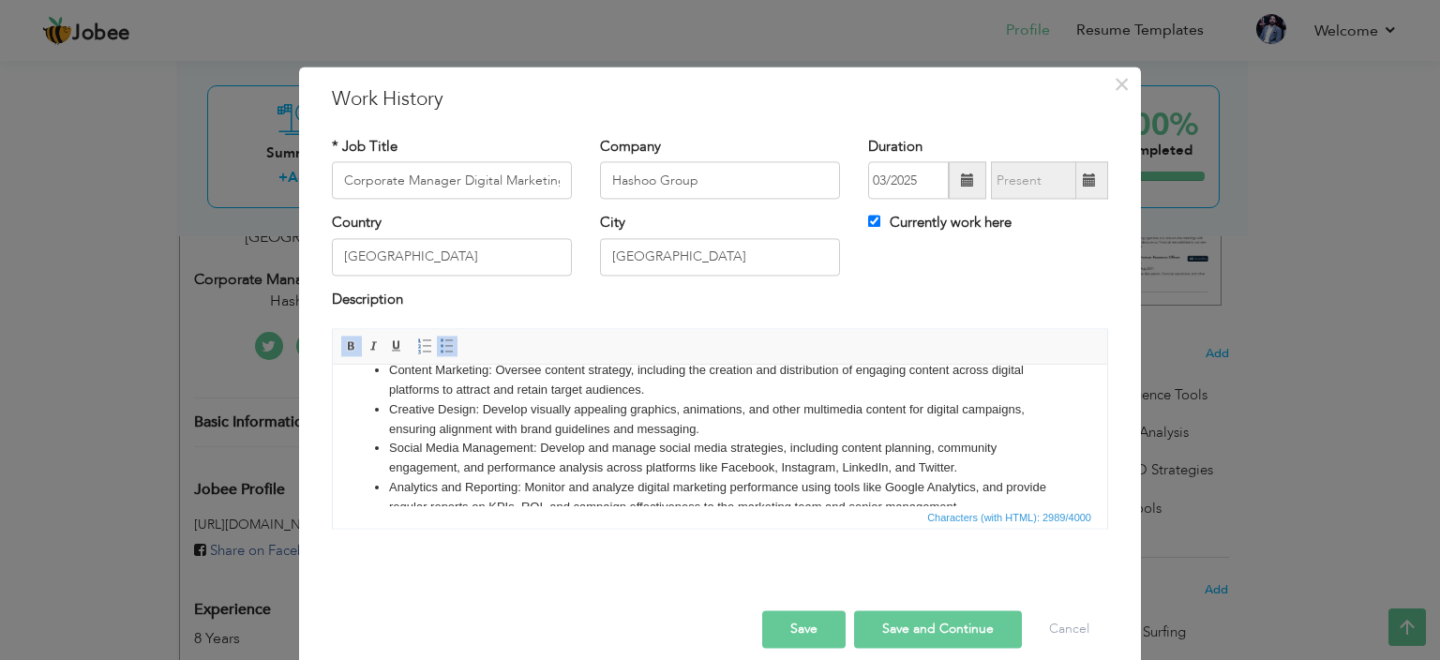
scroll to position [212, 0]
drag, startPoint x: 391, startPoint y: 390, endPoint x: 489, endPoint y: 390, distance: 97.5
click at [489, 390] on li "Content Marketing: Oversee content strategy, including the creation and distrib…" at bounding box center [720, 378] width 662 height 39
drag, startPoint x: 390, startPoint y: 386, endPoint x: 493, endPoint y: 390, distance: 103.2
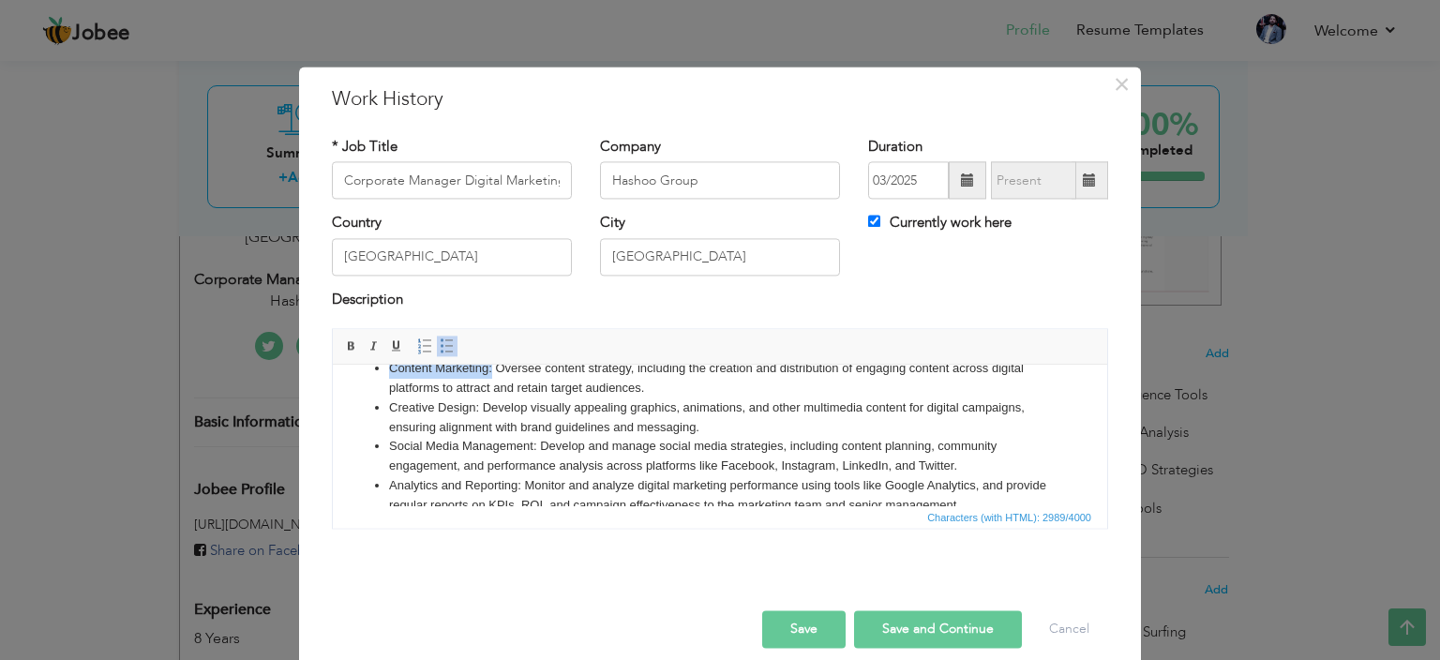
click at [493, 390] on li "Content Marketing: Oversee content strategy, including the creation and distrib…" at bounding box center [720, 378] width 662 height 39
drag, startPoint x: 387, startPoint y: 429, endPoint x: 483, endPoint y: 434, distance: 95.8
click at [483, 434] on ul "Digital Strategy Development: Develop and execute comprehensive digital marketi…" at bounding box center [720, 524] width 737 height 565
drag, startPoint x: 390, startPoint y: 463, endPoint x: 538, endPoint y: 462, distance: 148.2
click at [538, 462] on li "Social Media Management: Develop and manage social media strategies, including …" at bounding box center [720, 456] width 662 height 39
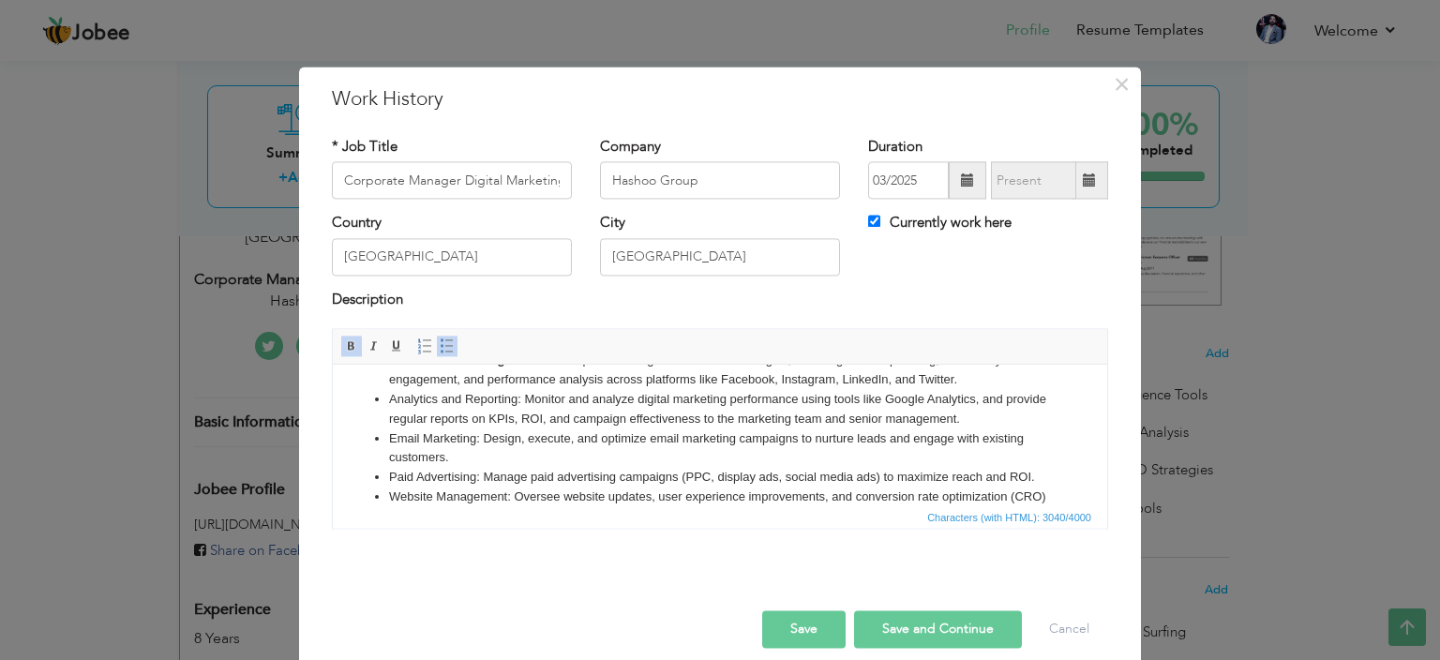
scroll to position [299, 0]
drag, startPoint x: 387, startPoint y: 425, endPoint x: 523, endPoint y: 420, distance: 136.0
click at [523, 420] on ul "Digital Strategy Development: Develop and execute comprehensive digital marketi…" at bounding box center [720, 437] width 737 height 565
drag, startPoint x: 383, startPoint y: 459, endPoint x: 480, endPoint y: 461, distance: 97.5
click at [480, 461] on ul "Digital Strategy Development: Develop and execute comprehensive digital marketi…" at bounding box center [720, 437] width 737 height 565
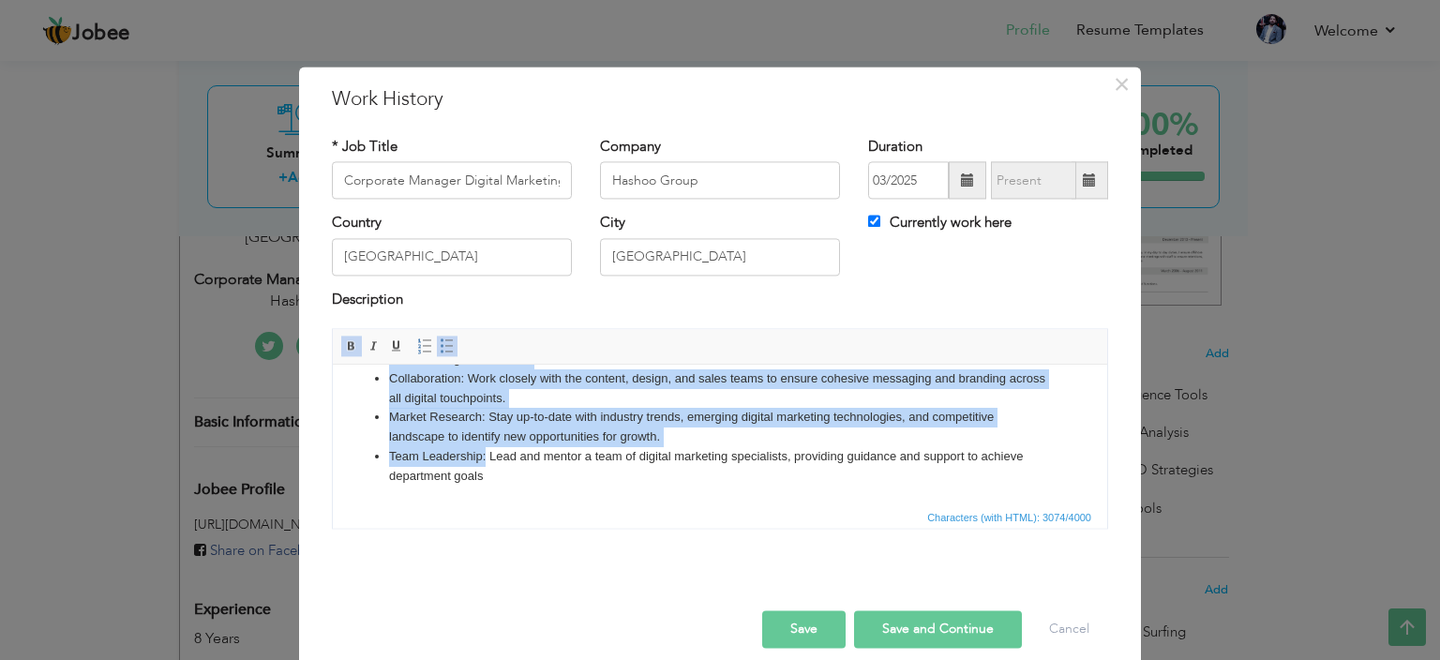
drag, startPoint x: 386, startPoint y: 495, endPoint x: 488, endPoint y: 469, distance: 104.6
click at [488, 469] on ul "Digital Strategy Development: Develop and execute comprehensive digital marketi…" at bounding box center [720, 202] width 737 height 565
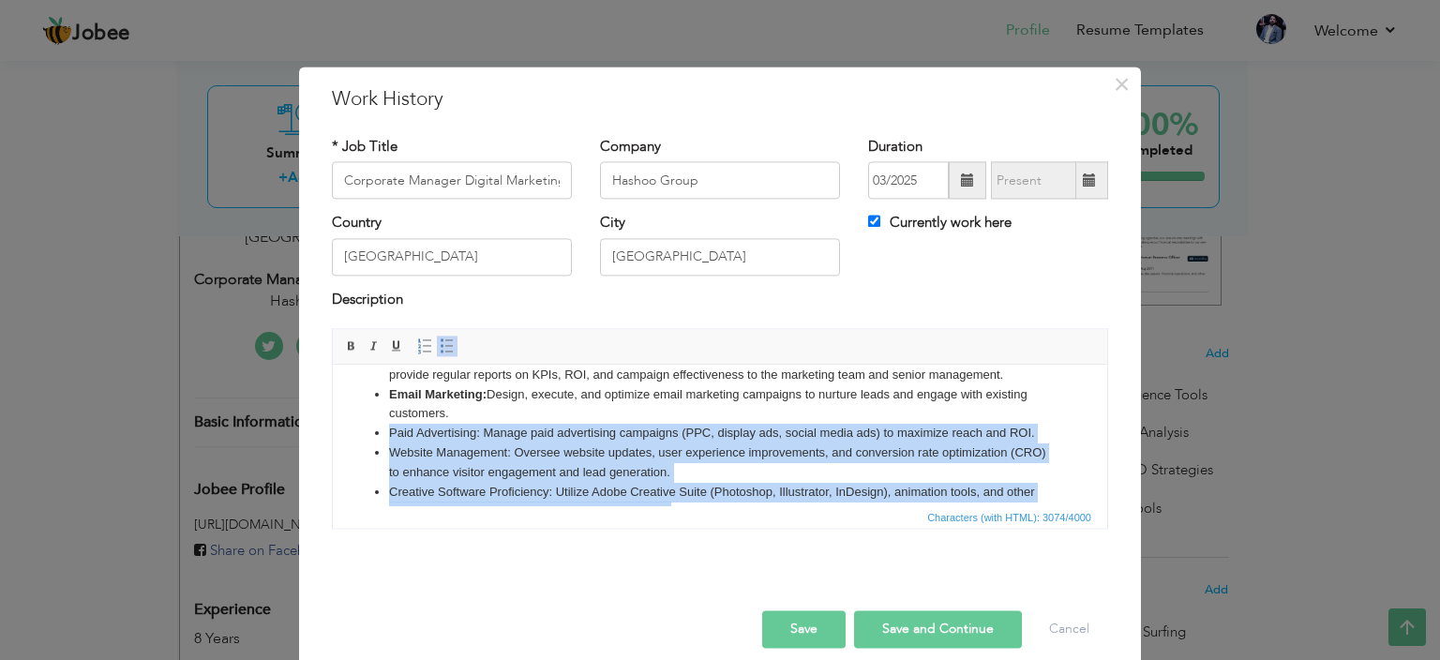
scroll to position [341, 0]
click at [473, 444] on li "Paid Advertising: Manage paid advertising campaigns (PPC, display ads, social m…" at bounding box center [720, 435] width 662 height 20
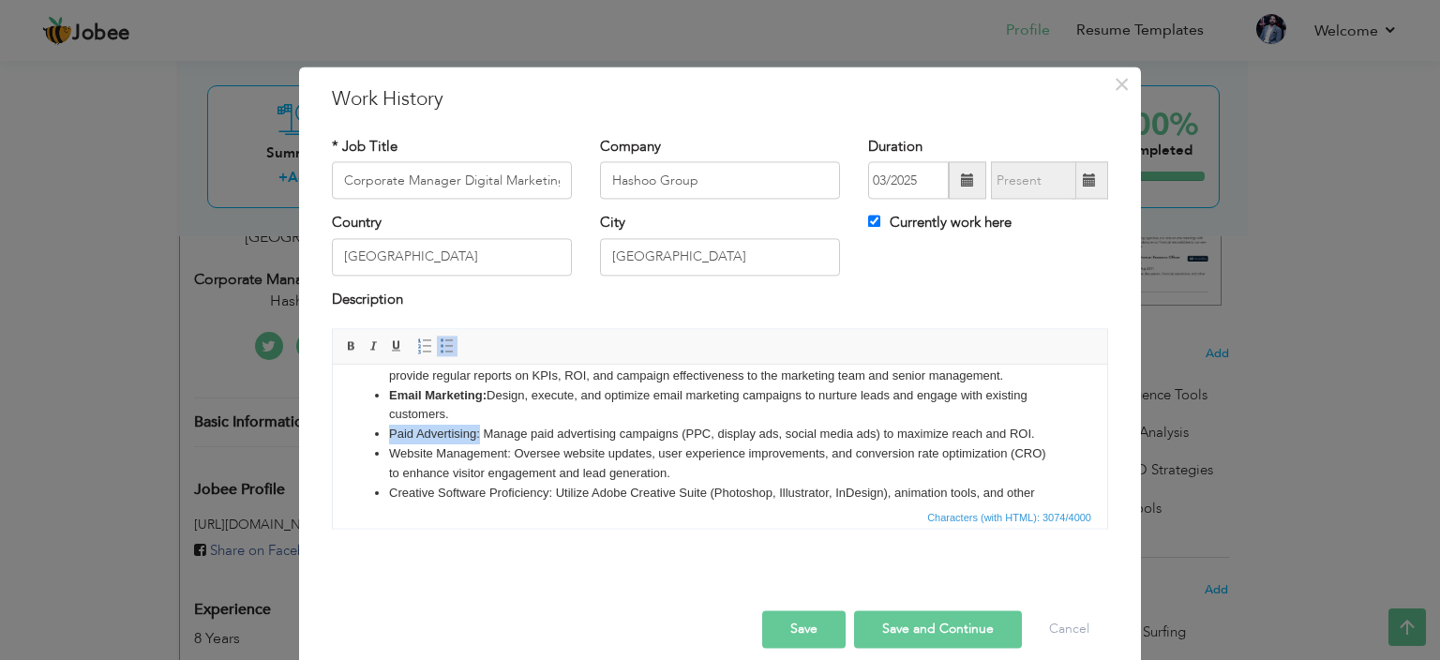
drag, startPoint x: 478, startPoint y: 454, endPoint x: 383, endPoint y: 453, distance: 95.7
click at [383, 453] on ul "Digital Strategy Development: Develop and execute comprehensive digital marketi…" at bounding box center [720, 395] width 737 height 565
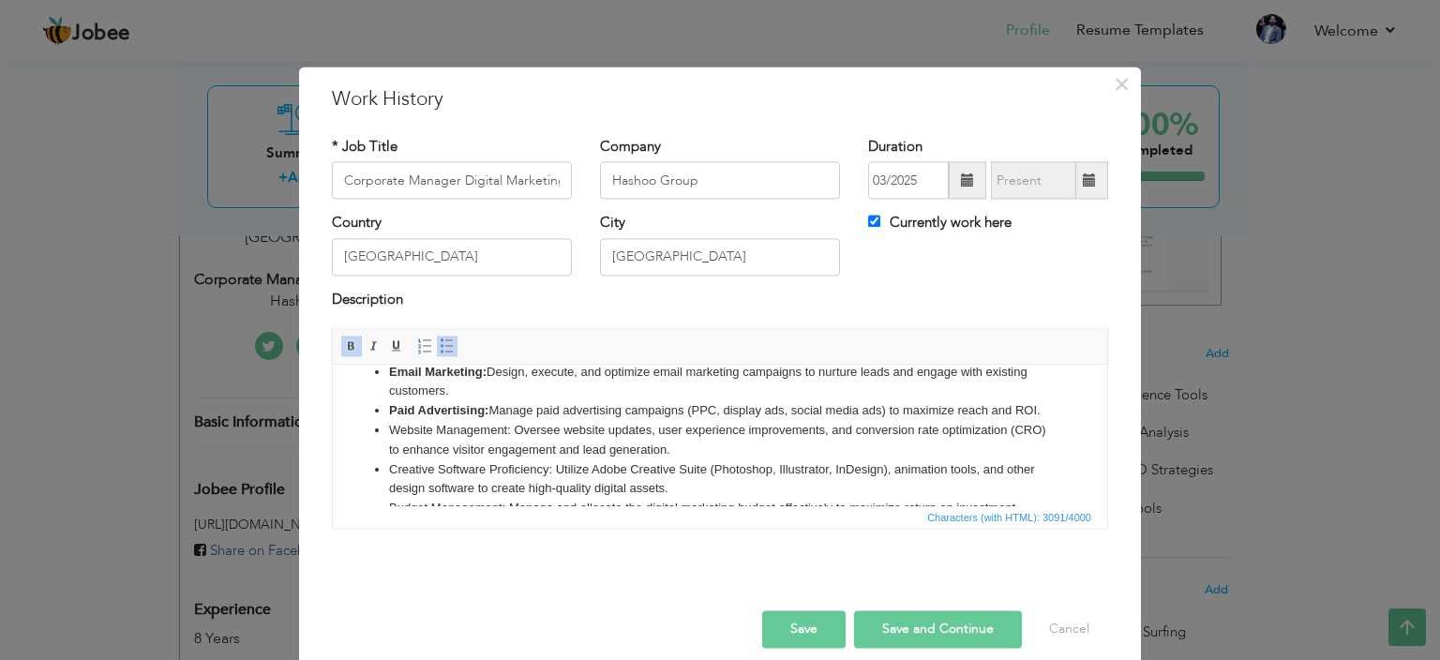
scroll to position [375, 0]
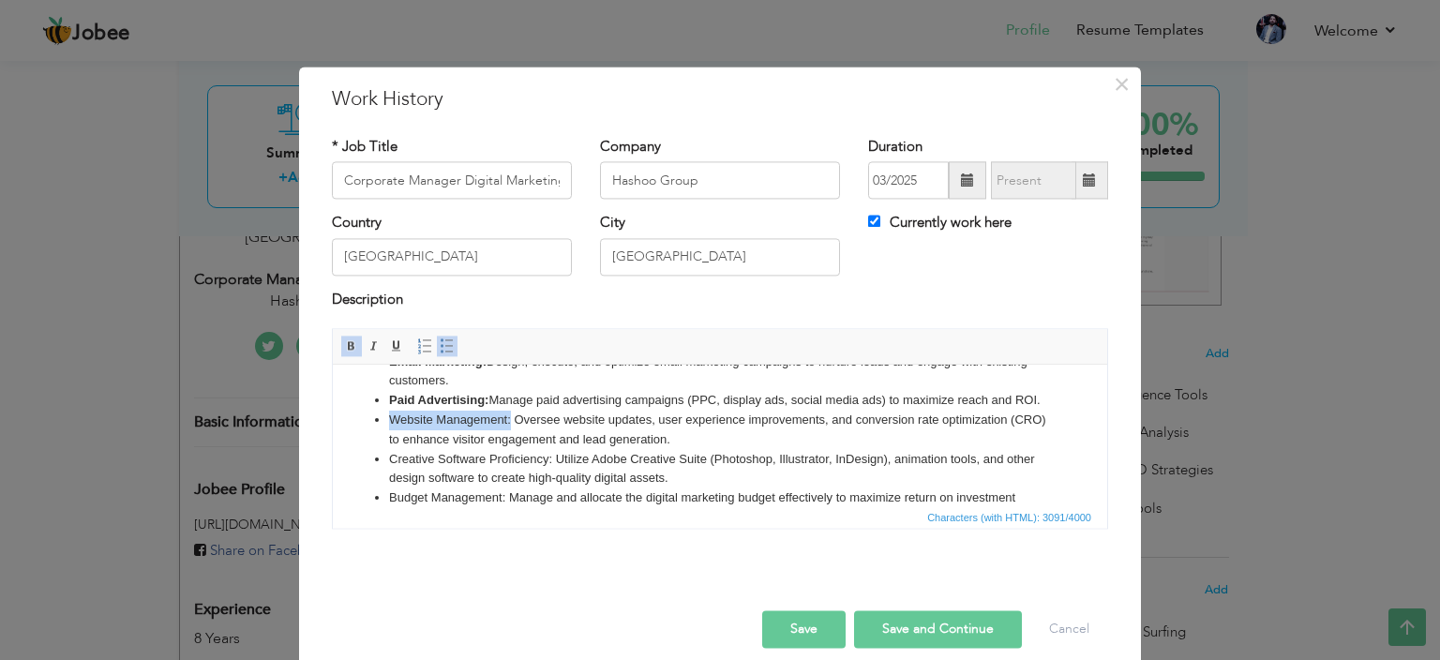
drag, startPoint x: 389, startPoint y: 454, endPoint x: 510, endPoint y: 455, distance: 121.0
click at [510, 450] on li "Website Management: Oversee website updates, user experience improvements, and …" at bounding box center [720, 430] width 662 height 39
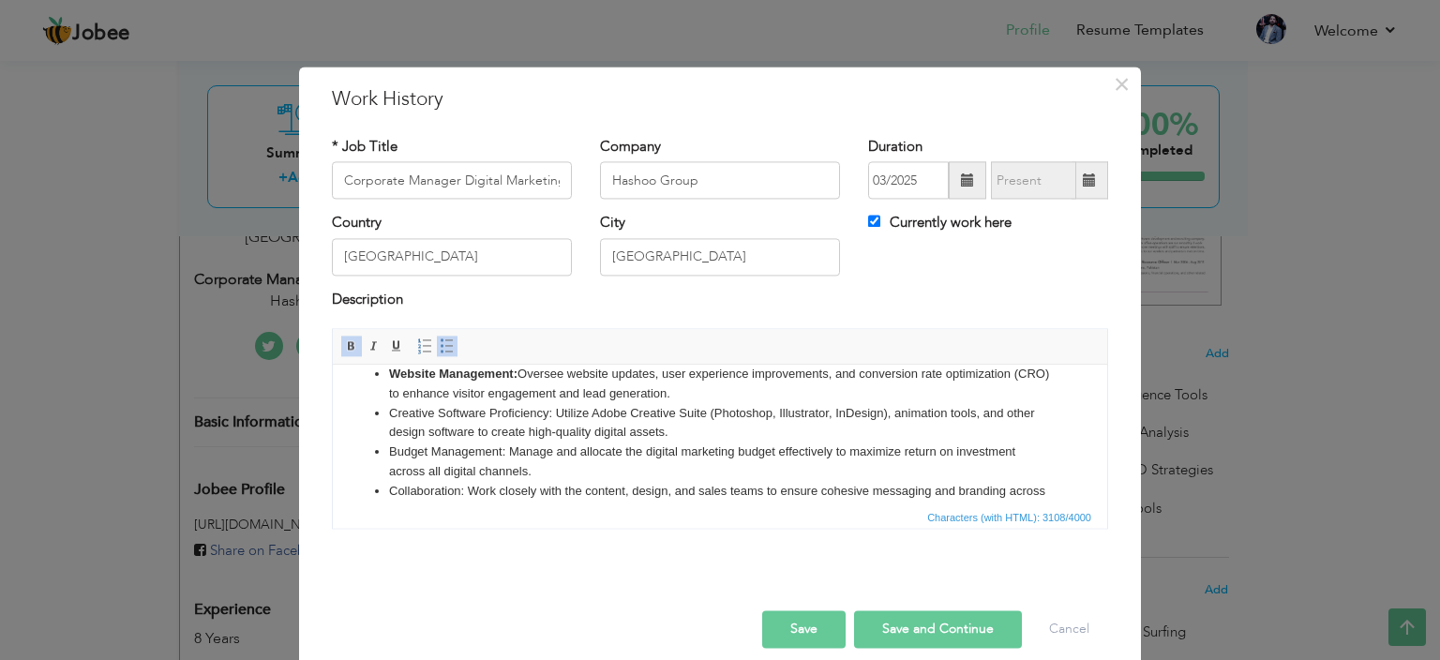
scroll to position [420, 0]
drag, startPoint x: 392, startPoint y: 454, endPoint x: 556, endPoint y: 456, distance: 164.1
click at [556, 444] on li "Creative Software Proficiency: Utilize Adobe Creative Suite (Photoshop, Illustr…" at bounding box center [720, 424] width 662 height 39
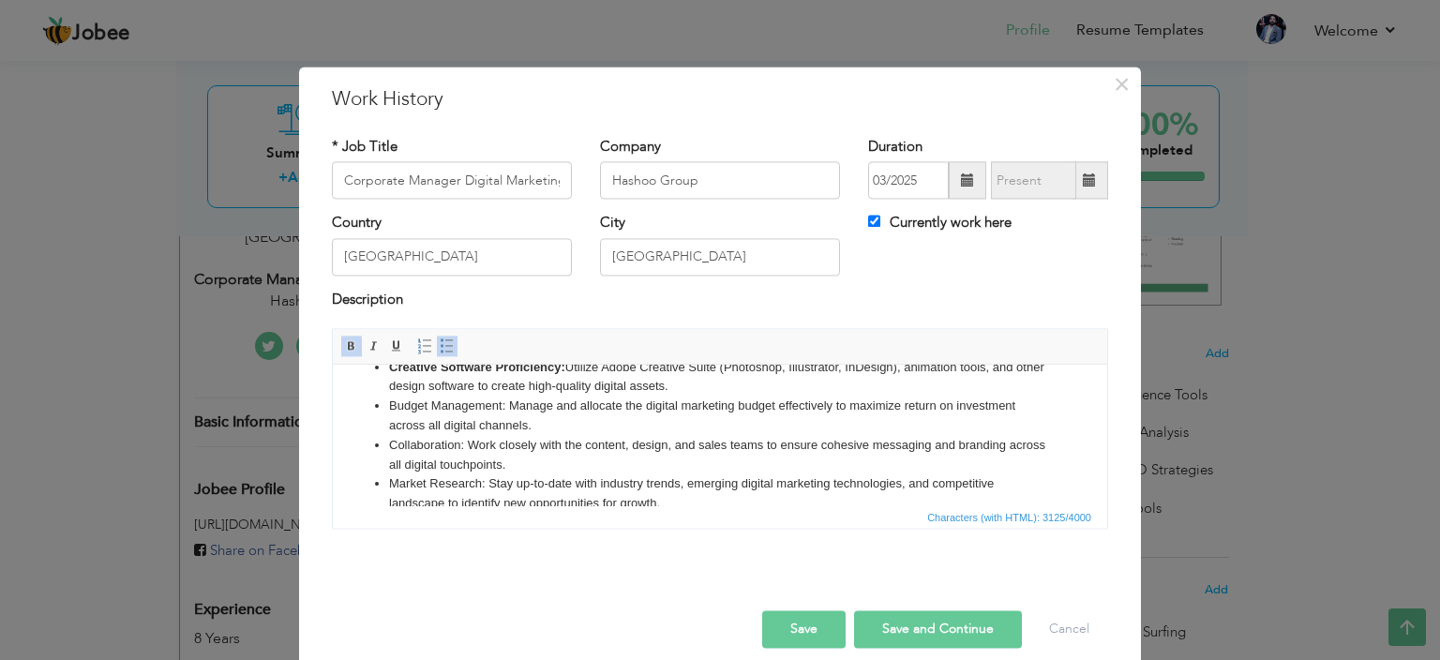
scroll to position [469, 0]
drag, startPoint x: 388, startPoint y: 443, endPoint x: 505, endPoint y: 443, distance: 117.2
click at [505, 434] on li "Budget Management: Manage and allocate the digital marketing budget effectively…" at bounding box center [720, 414] width 662 height 39
drag, startPoint x: 391, startPoint y: 483, endPoint x: 473, endPoint y: 480, distance: 81.6
click at [473, 474] on li "Collaboration: Work closely with the content, design, and sales teams to ensure…" at bounding box center [720, 453] width 662 height 39
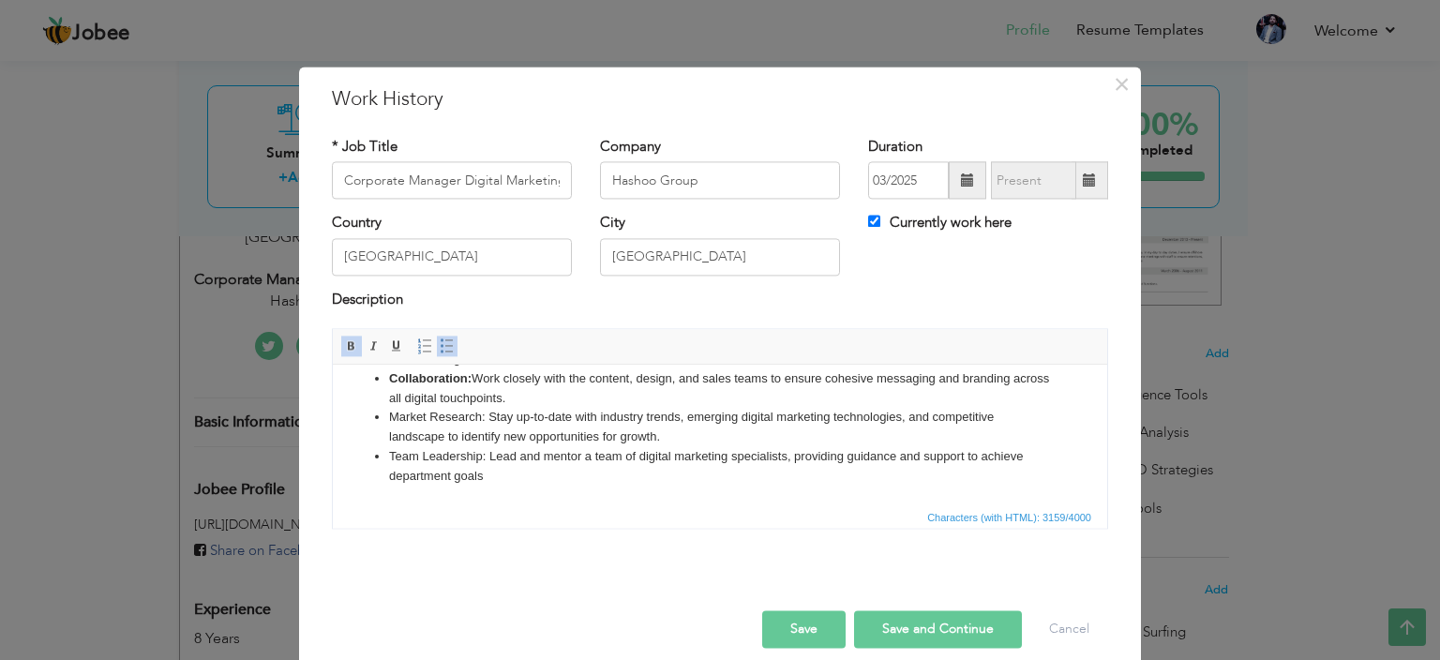
scroll to position [534, 0]
drag, startPoint x: 390, startPoint y: 458, endPoint x: 488, endPoint y: 454, distance: 97.6
click at [488, 447] on li "Market Research: Stay up-to-date with industry trends, emerging digital marketi…" at bounding box center [720, 427] width 662 height 39
drag, startPoint x: 387, startPoint y: 456, endPoint x: 488, endPoint y: 461, distance: 100.5
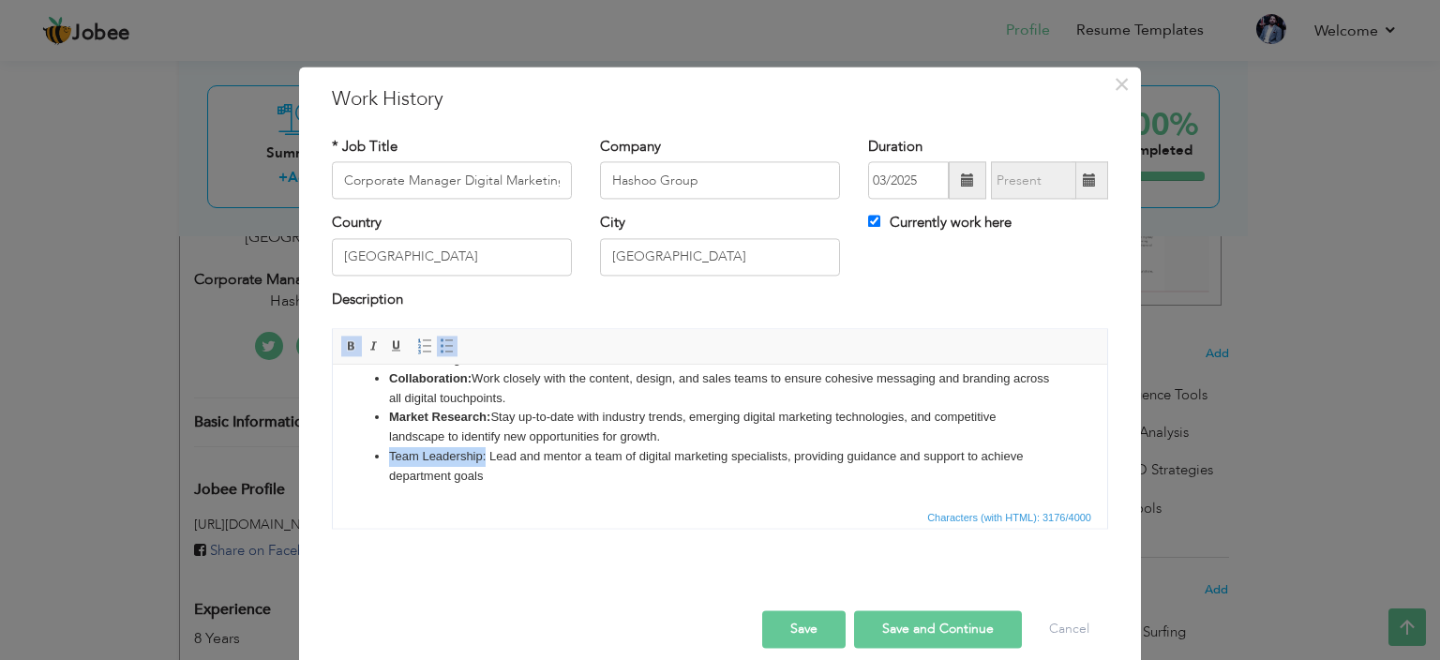
click at [488, 461] on ul "Digital Strategy Development: Develop and execute comprehensive digital marketi…" at bounding box center [720, 202] width 737 height 565
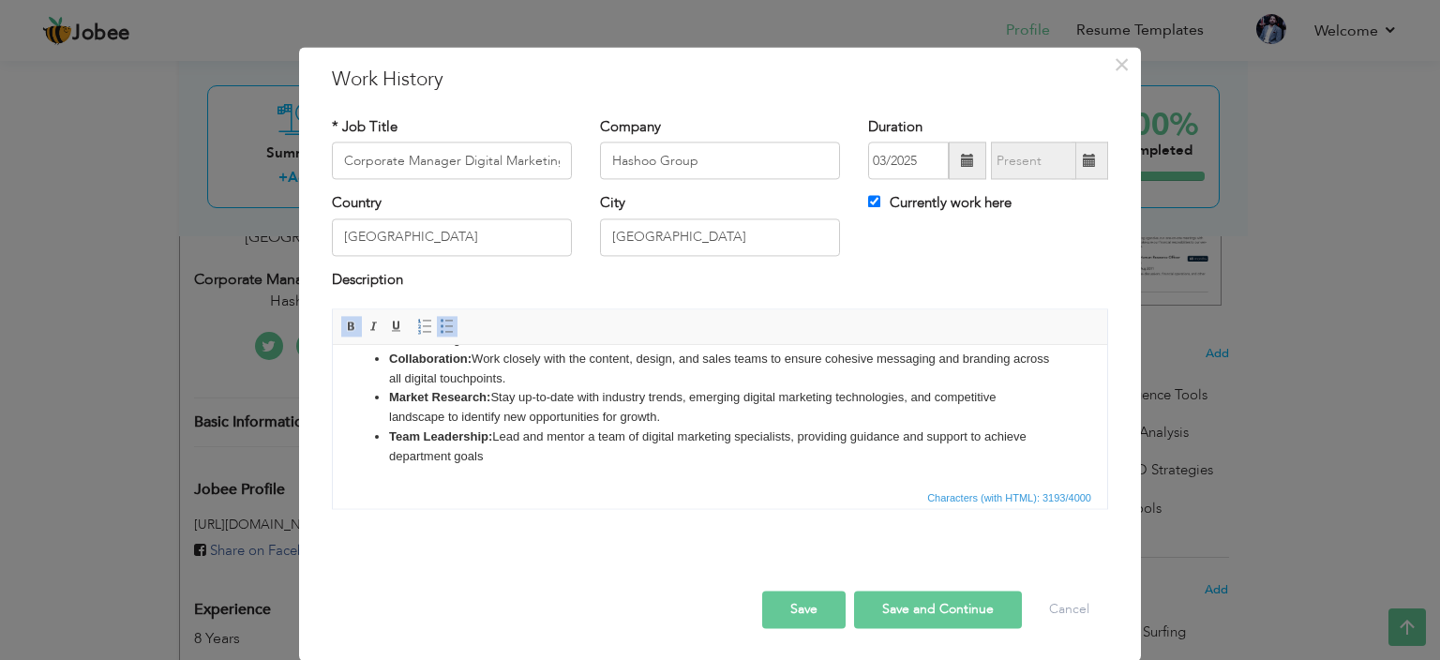
click at [90, 333] on div "× Work History * Job Title Corporate Manager Digital Marketing Company Hashoo G…" at bounding box center [720, 330] width 1440 height 660
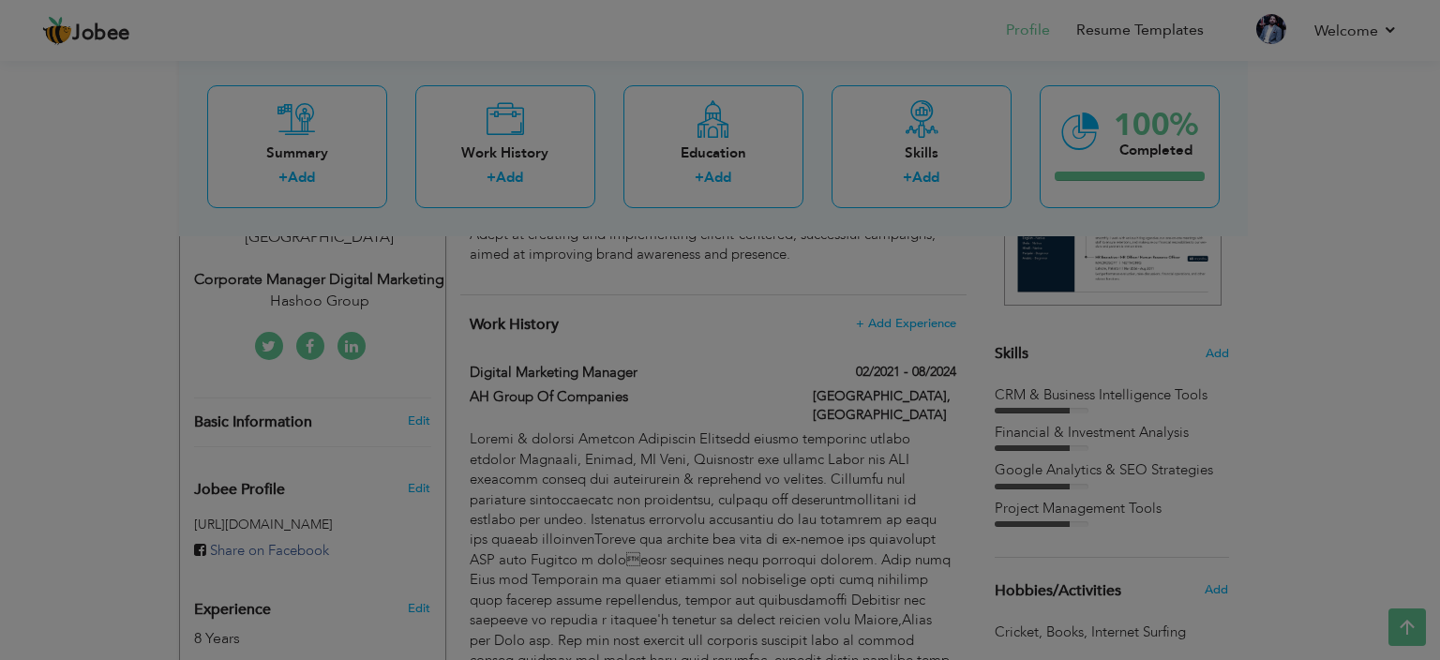
scroll to position [0, 0]
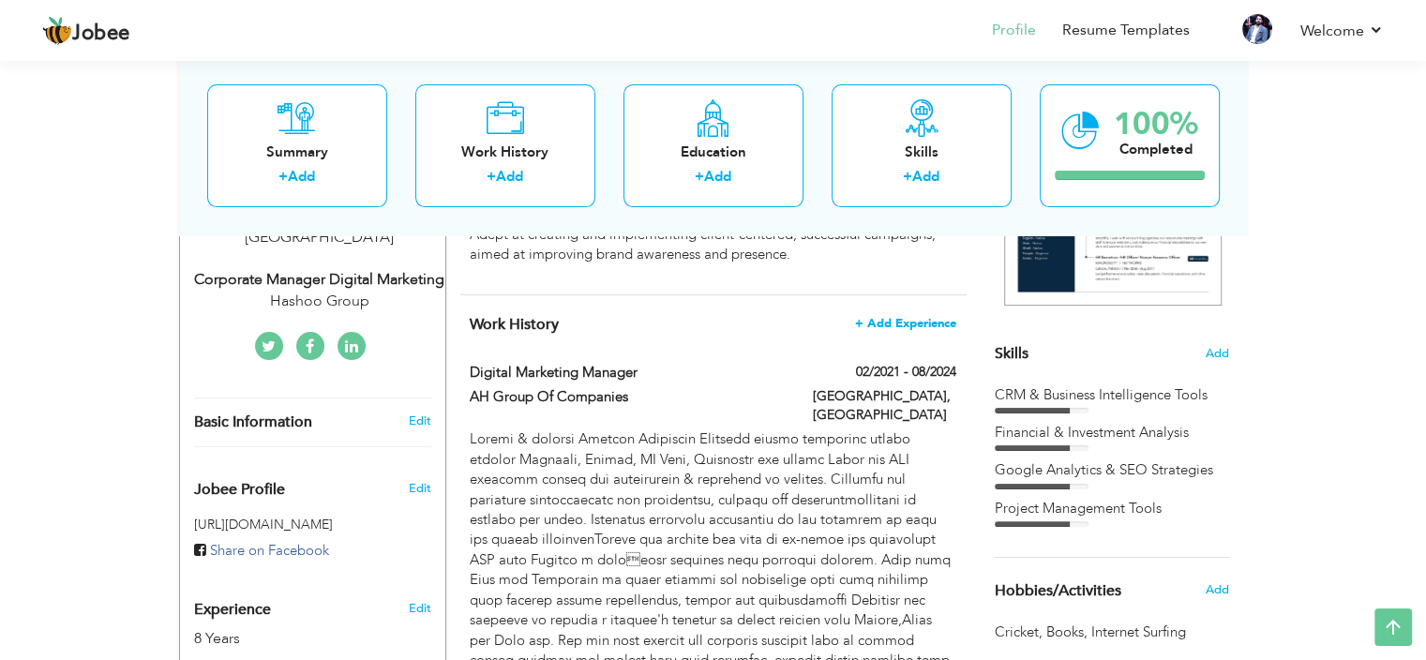
click at [878, 328] on span "+ Add Experience" at bounding box center [905, 323] width 101 height 13
checkbox input "false"
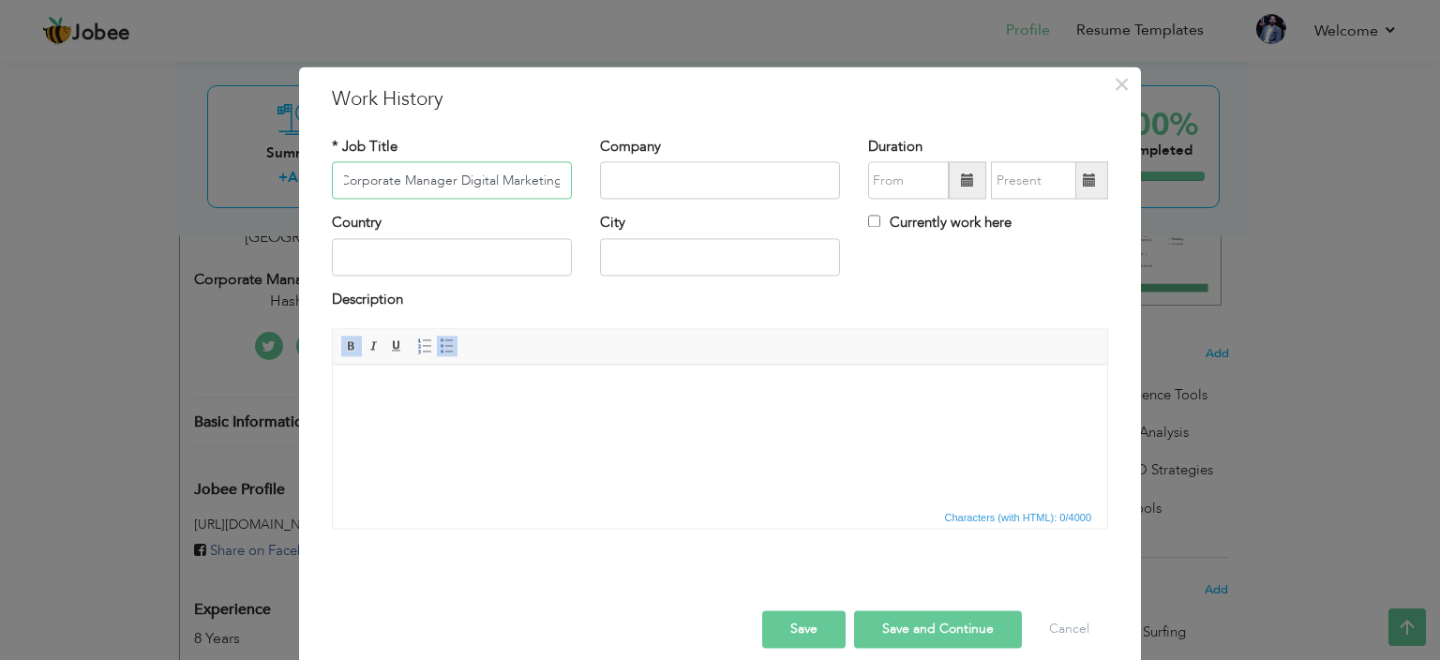
scroll to position [0, 8]
type input "Corporate Manager Digital Marketing"
click at [641, 183] on input "text" at bounding box center [720, 181] width 240 height 38
type input "Hashoo Group"
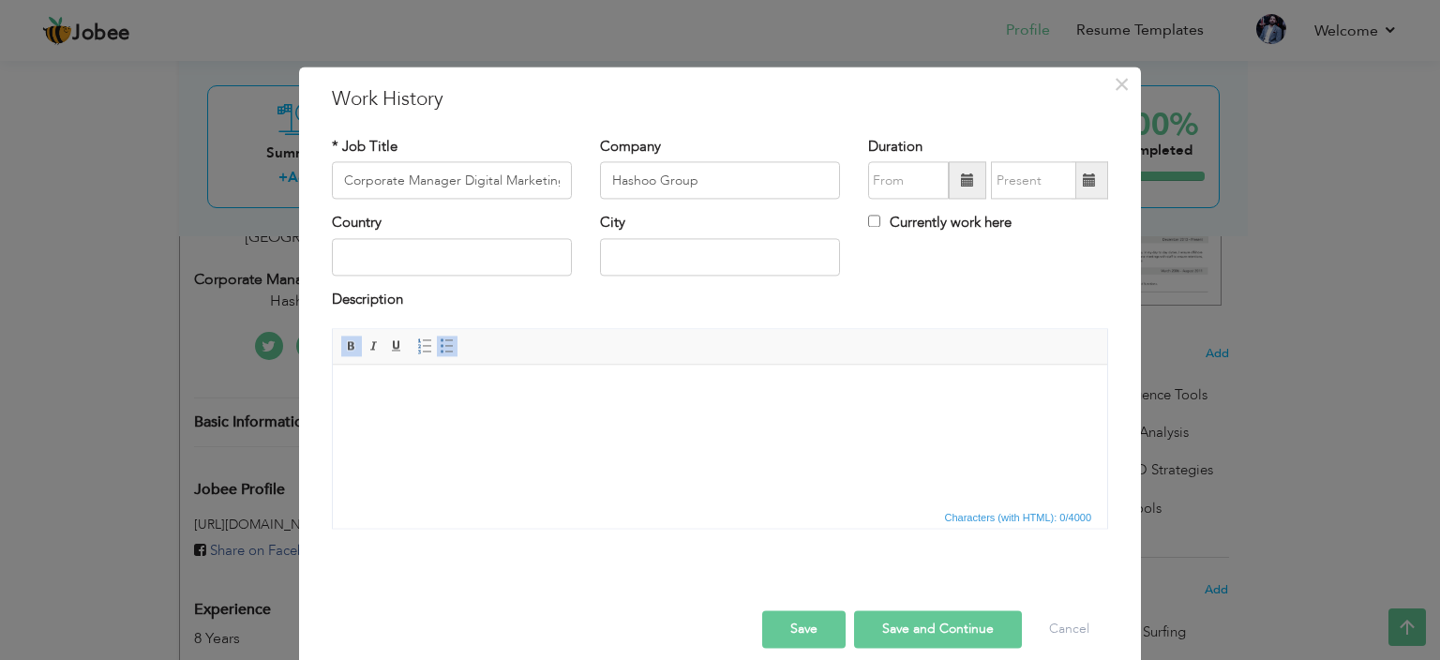
click at [962, 183] on span at bounding box center [967, 179] width 13 height 13
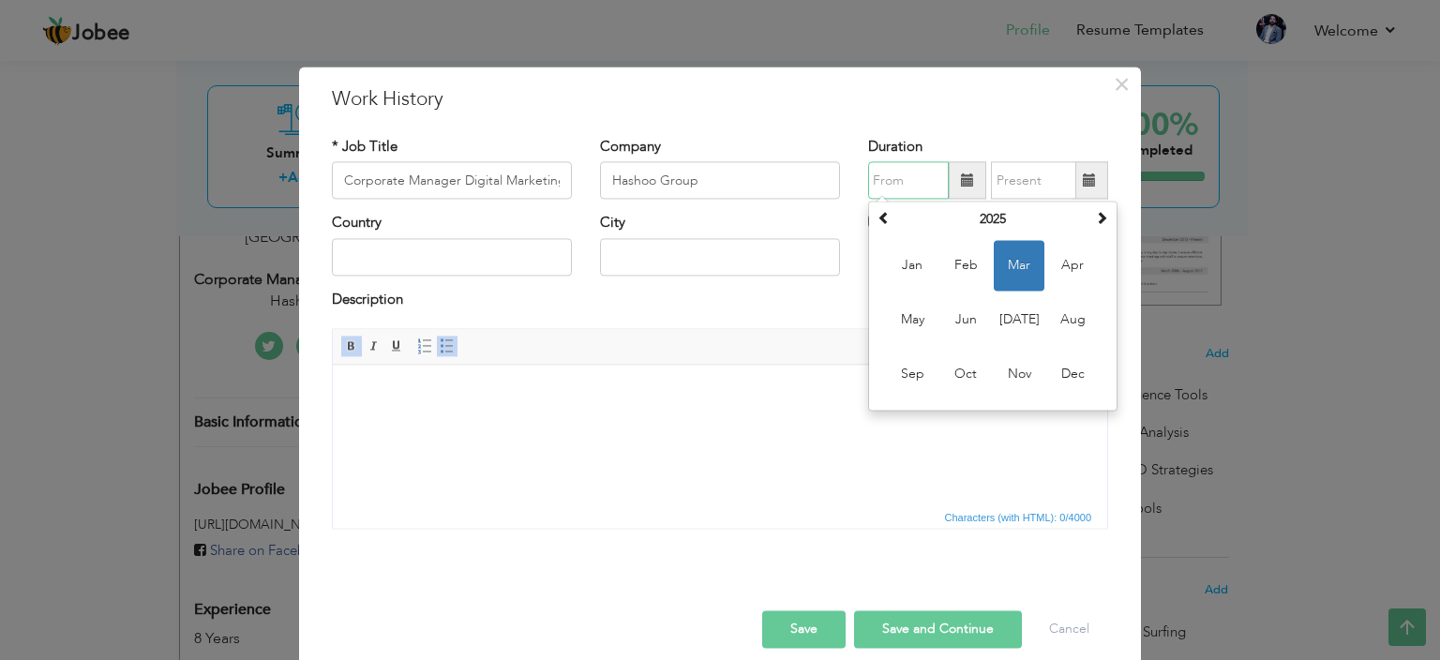
click at [1013, 255] on span "Mar" at bounding box center [1019, 266] width 51 height 51
type input "03/2025"
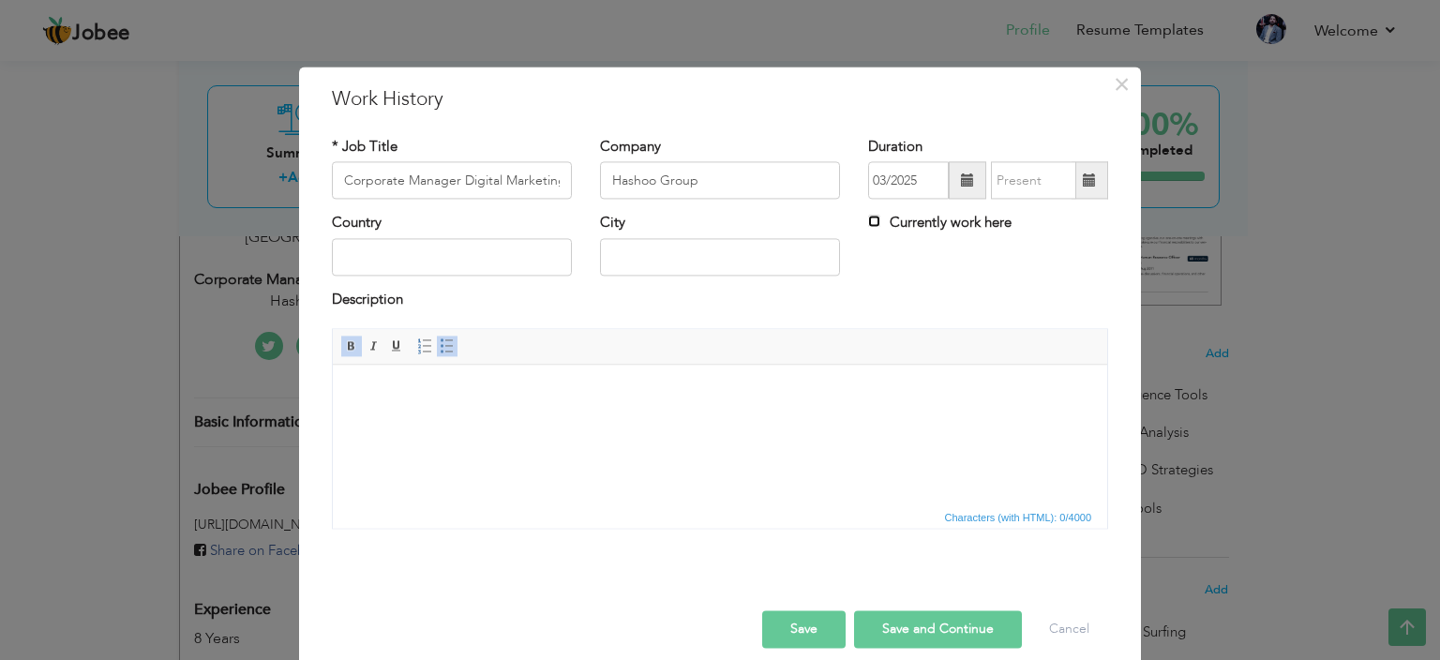
click at [868, 221] on input "Currently work here" at bounding box center [874, 222] width 12 height 12
checkbox input "true"
click at [750, 246] on input "text" at bounding box center [720, 257] width 240 height 38
type input "Islamabad"
click at [541, 257] on input "text" at bounding box center [452, 257] width 240 height 38
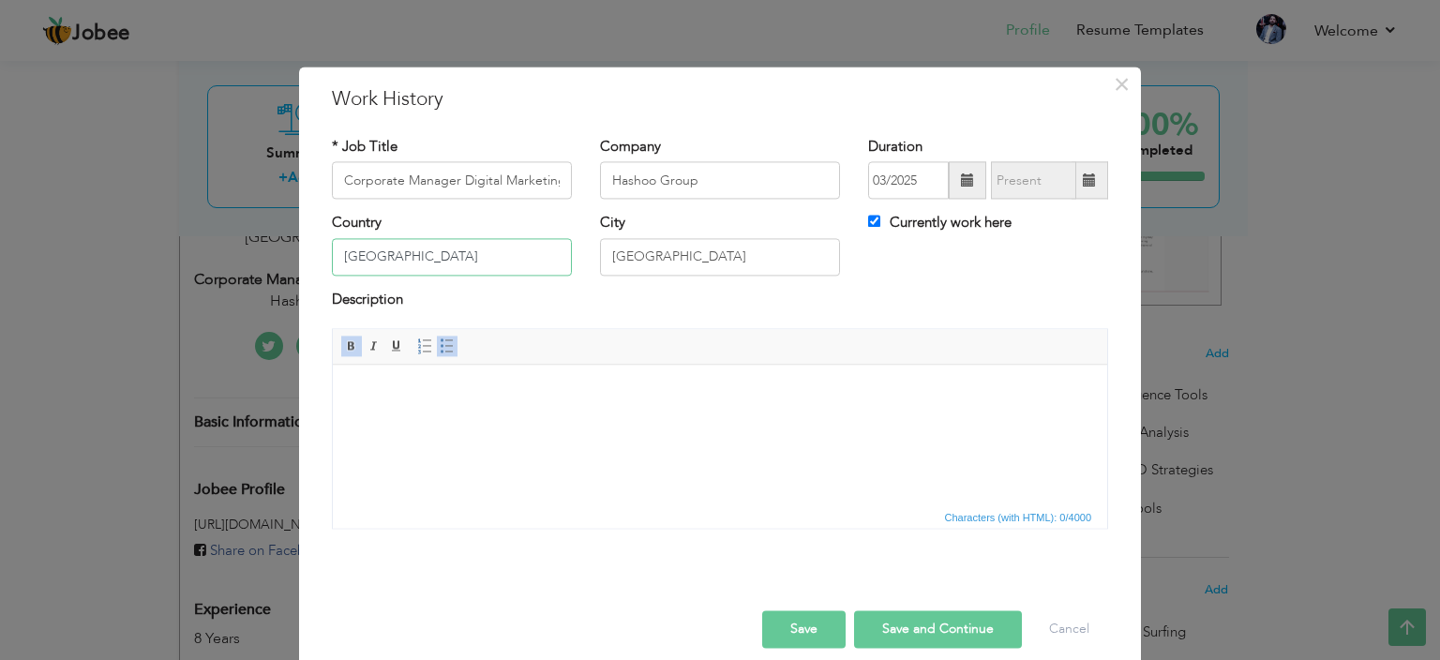
type input "Pakistan"
click at [593, 388] on body at bounding box center [720, 394] width 737 height 20
paste body
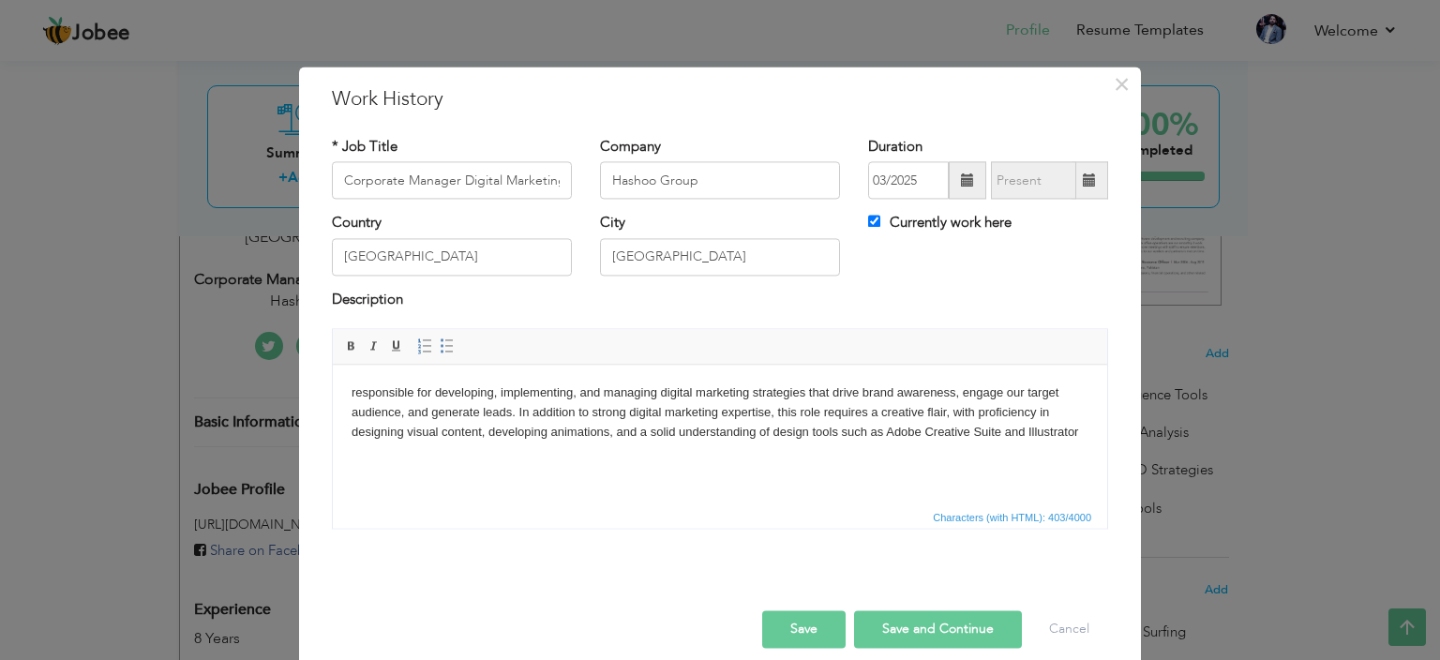
click at [355, 390] on body "responsible for developing, implementing, and managing digital marketing strate…" at bounding box center [720, 413] width 737 height 58
click at [1091, 439] on html "Responsible for developing, implementing, and managing digital marketing strate…" at bounding box center [720, 413] width 775 height 96
click at [363, 598] on div at bounding box center [720, 591] width 805 height 39
click at [1086, 429] on body "Responsible for developing, implementing, and managing digital marketing strate…" at bounding box center [720, 423] width 737 height 78
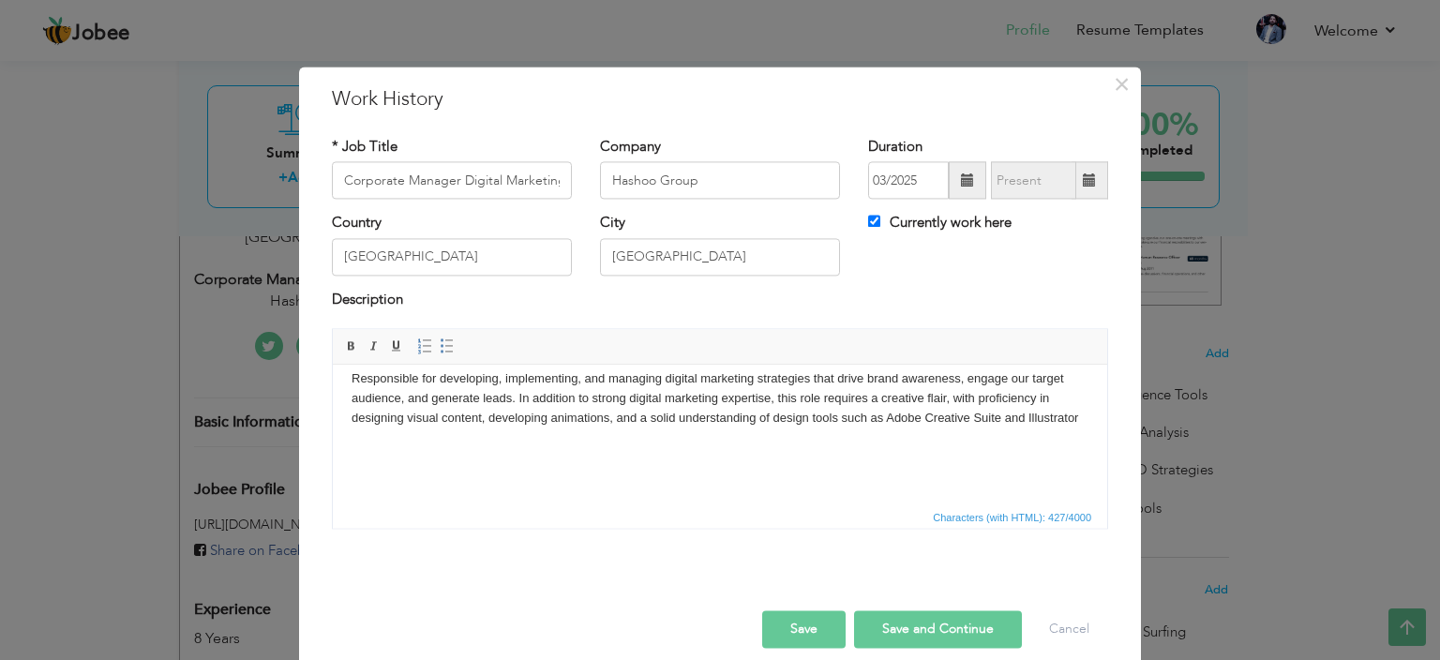
click at [355, 451] on body "Responsible for developing, implementing, and managing digital marketing strate…" at bounding box center [720, 427] width 737 height 117
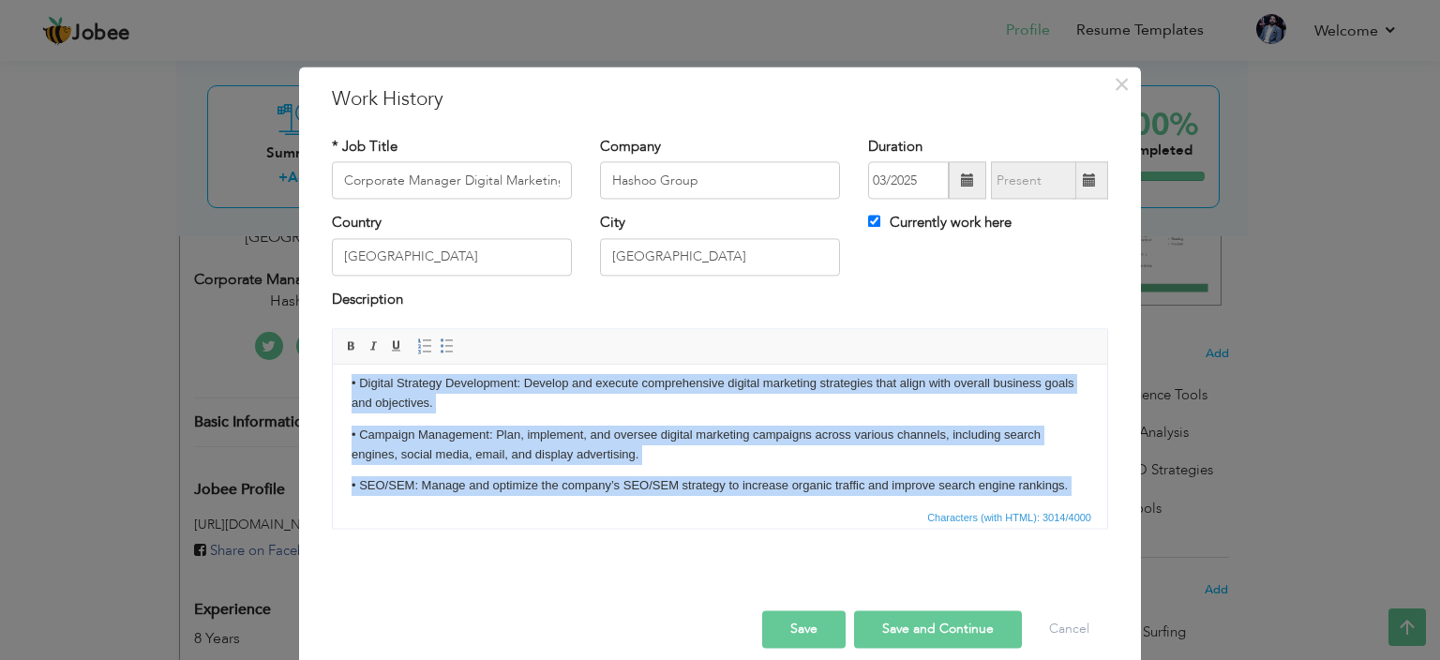
scroll to position [60, 0]
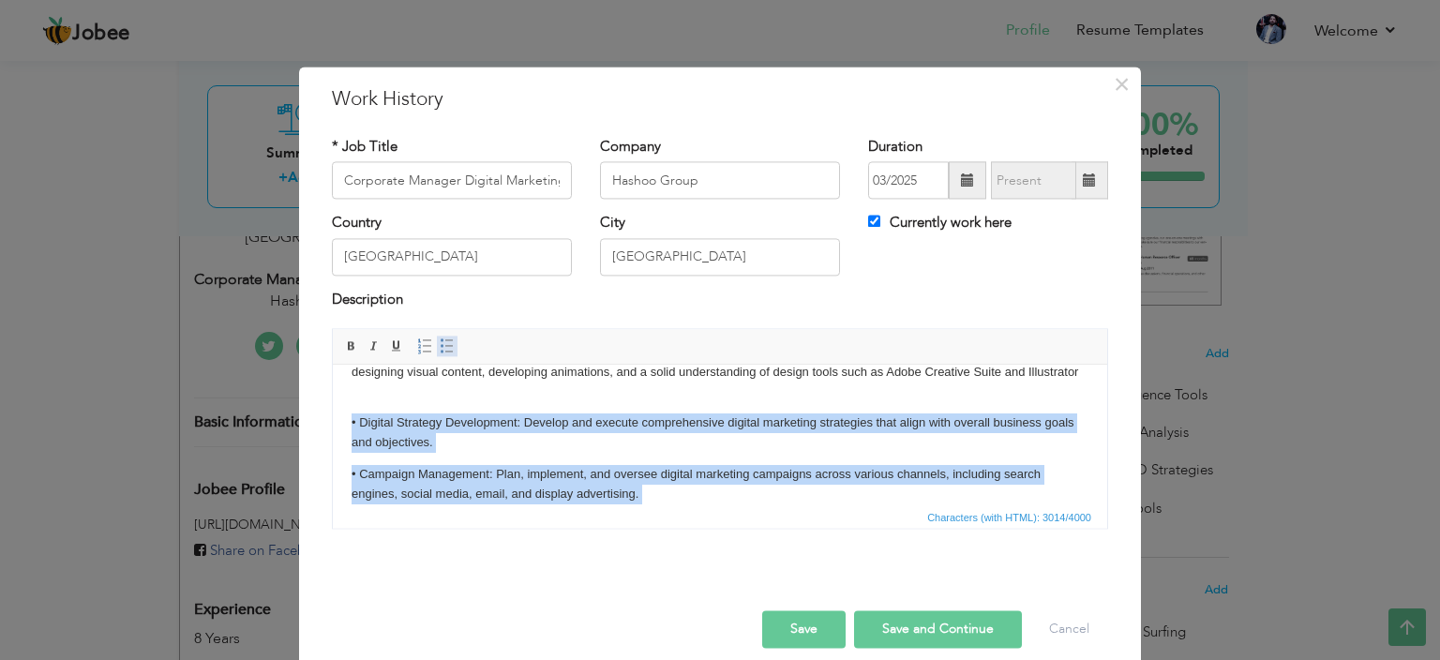
click at [440, 349] on span at bounding box center [447, 346] width 15 height 15
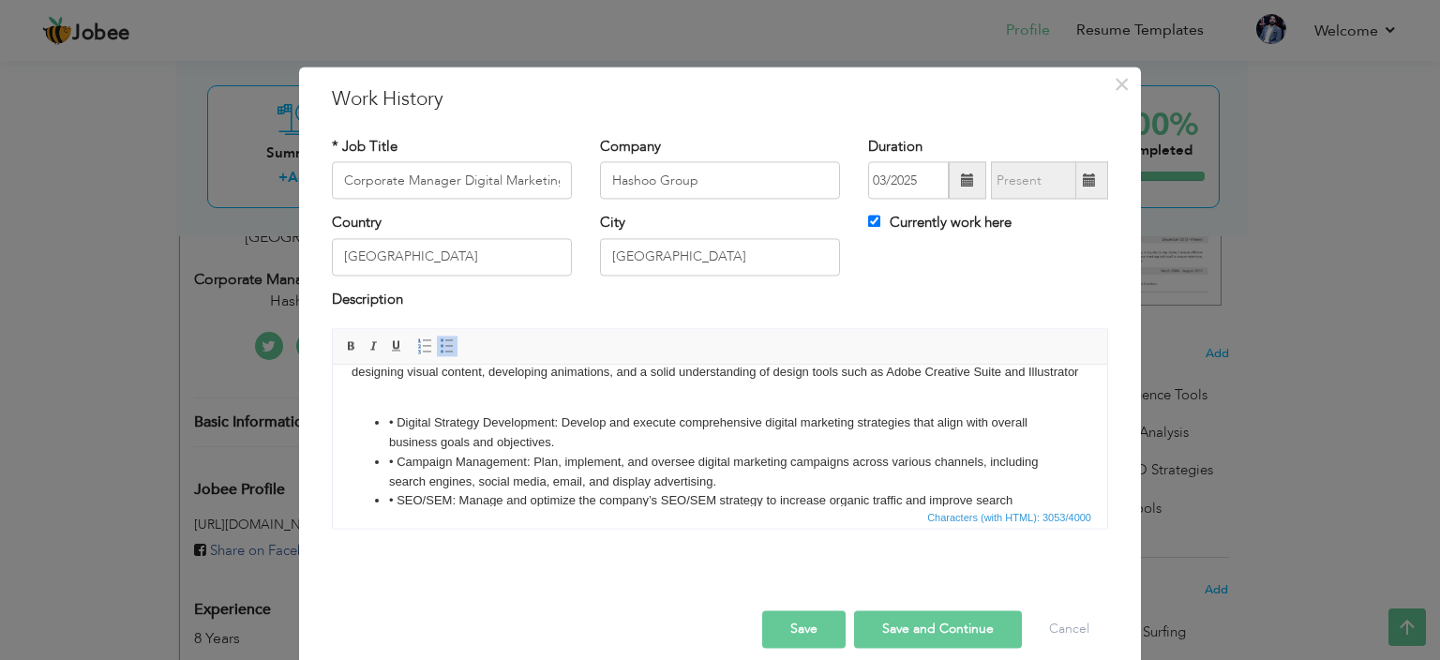
click at [398, 442] on li "• Digital Strategy Development: Develop and execute comprehensive digital marke…" at bounding box center [720, 433] width 662 height 39
click at [396, 478] on li "• Campaign Management: Plan, implement, and oversee digital marketing campaigns…" at bounding box center [720, 472] width 662 height 39
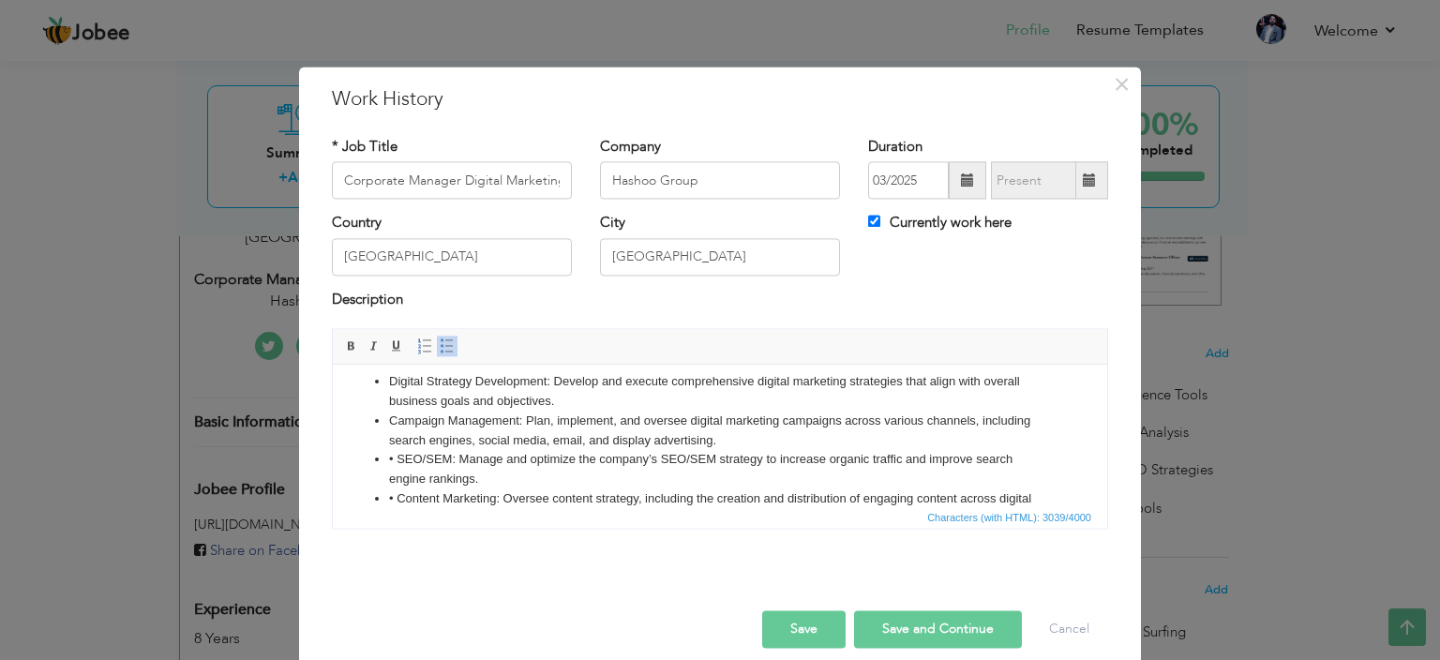
scroll to position [102, 0]
click at [398, 480] on li "• SEO/SEM: Manage and optimize the company’s SEO/SEM strategy to increase organ…" at bounding box center [720, 468] width 662 height 39
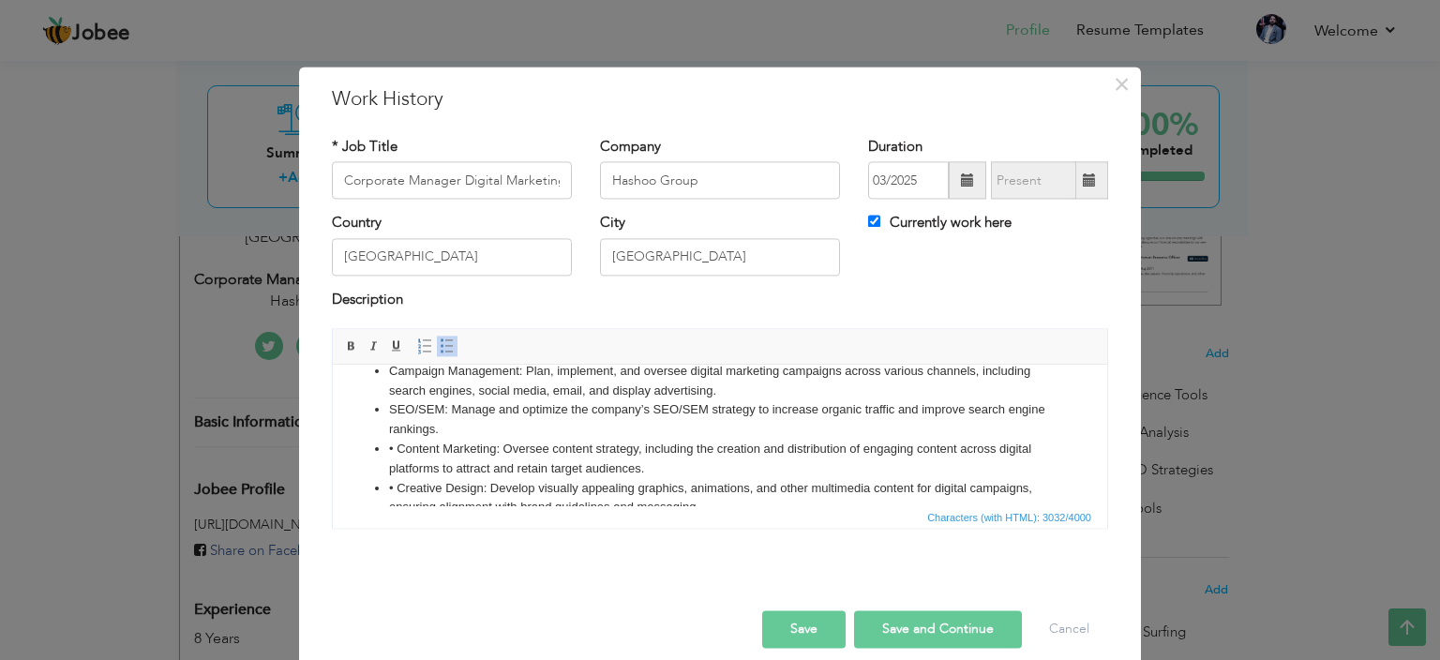
scroll to position [151, 0]
click at [397, 471] on li "• Content Marketing: Oversee content strategy, including the creation and distr…" at bounding box center [720, 459] width 662 height 39
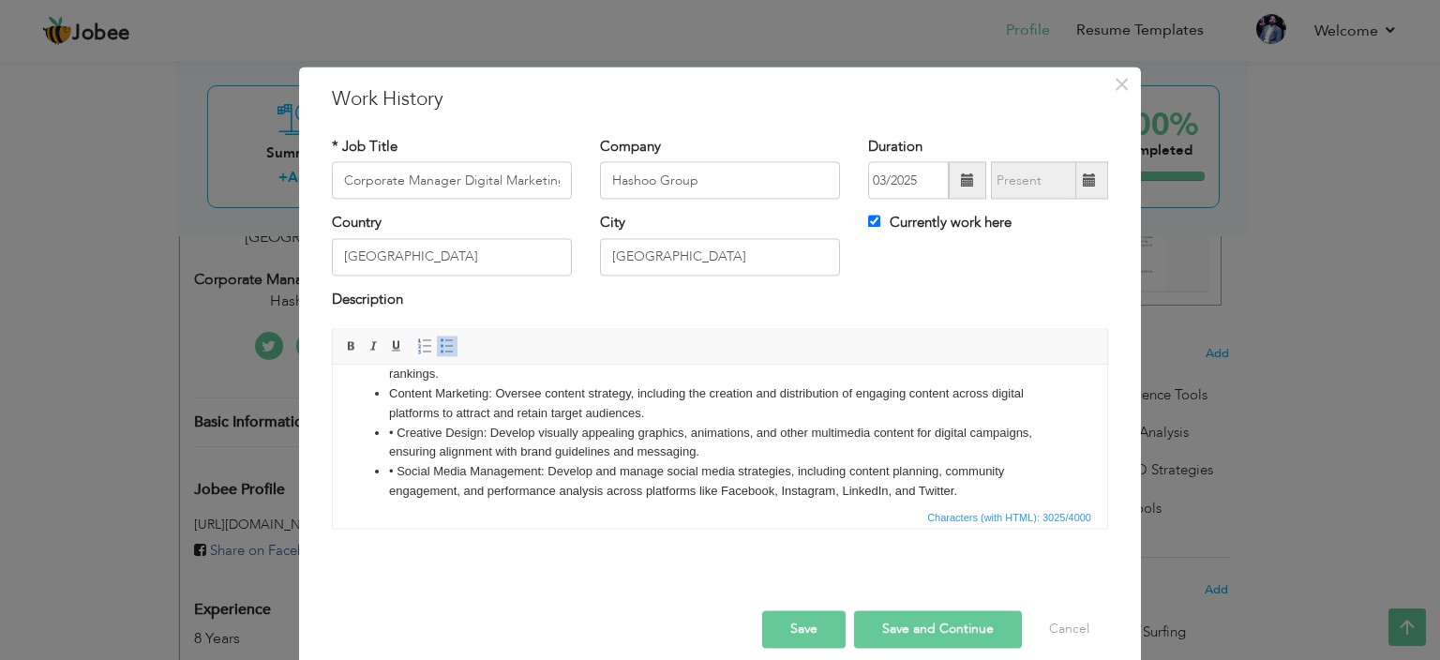
scroll to position [214, 0]
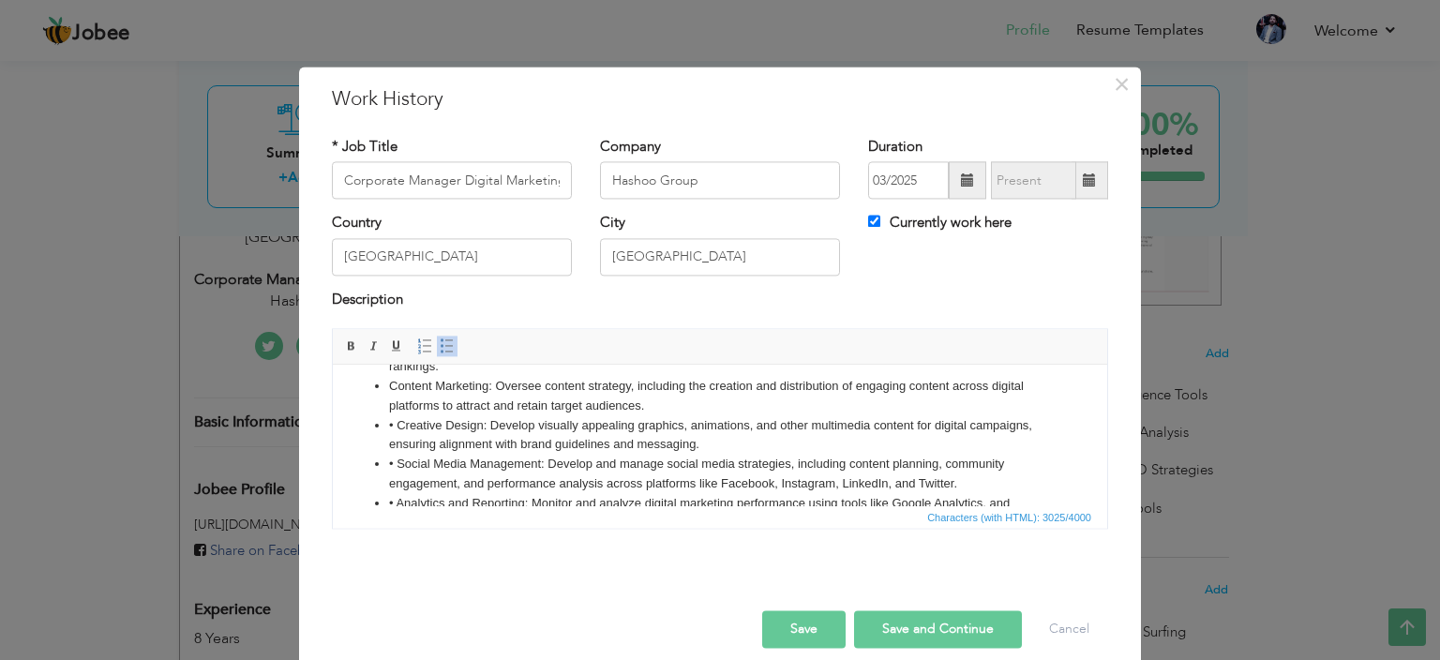
click at [397, 441] on li "• Creative Design: Develop visually appealing graphics, animations, and other m…" at bounding box center [720, 435] width 662 height 39
click at [397, 484] on li "• Social Media Management: Develop and manage social media strategies, includin…" at bounding box center [720, 474] width 662 height 39
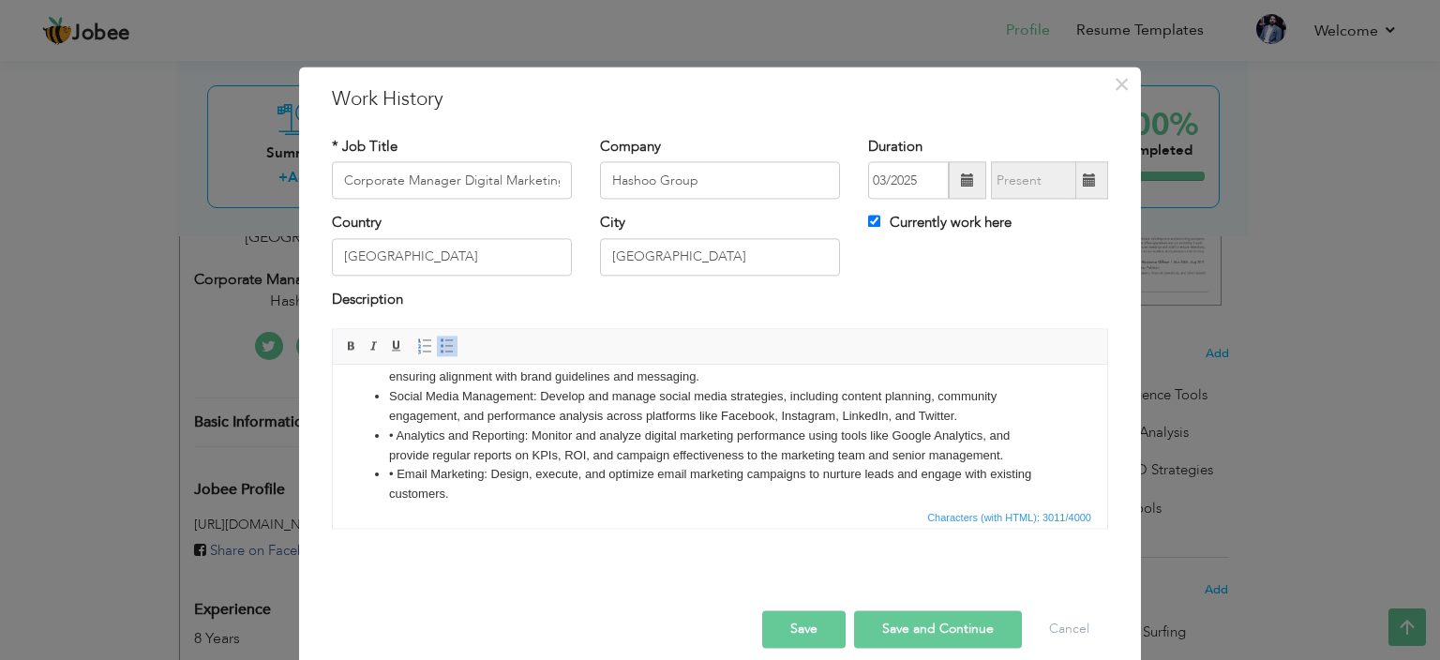
click at [395, 452] on li "• Analytics and Reporting: Monitor and analyze digital marketing performance us…" at bounding box center [720, 446] width 662 height 39
click at [398, 491] on li "• Email Marketing: Design, execute, and optimize email marketing campaigns to n…" at bounding box center [720, 484] width 662 height 39
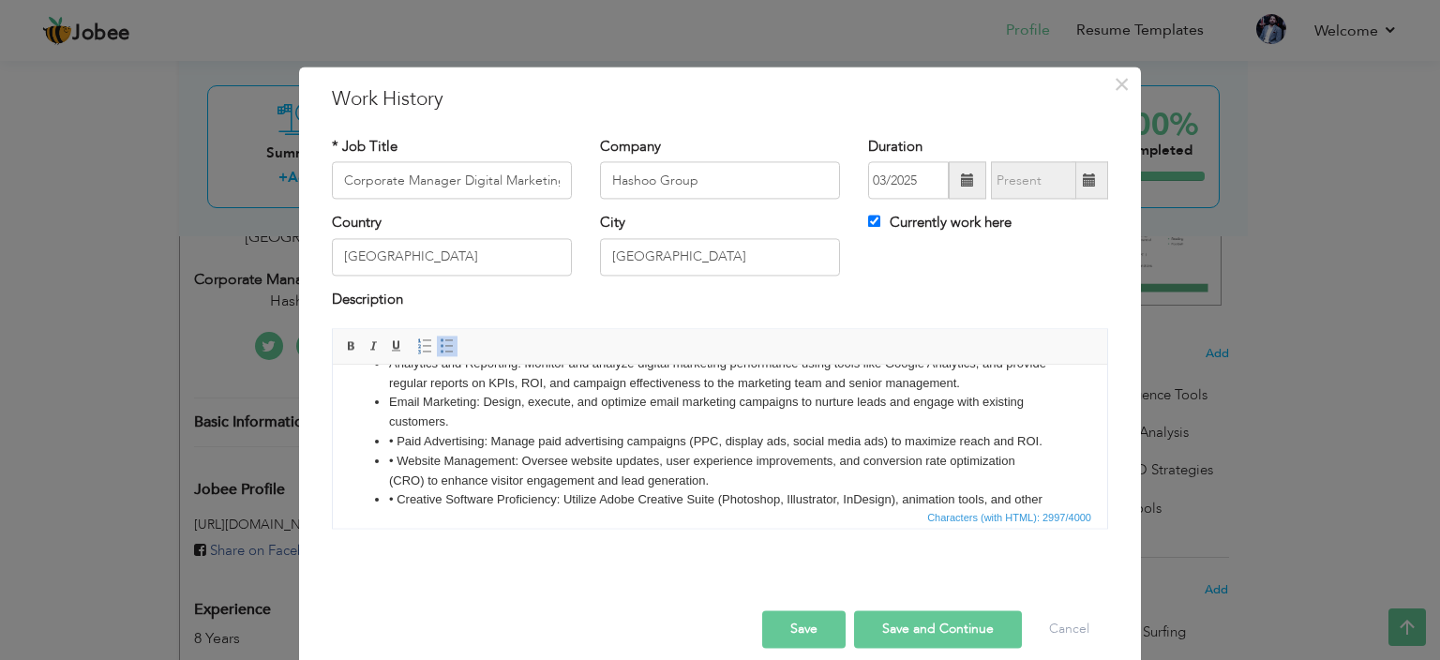
scroll to position [360, 0]
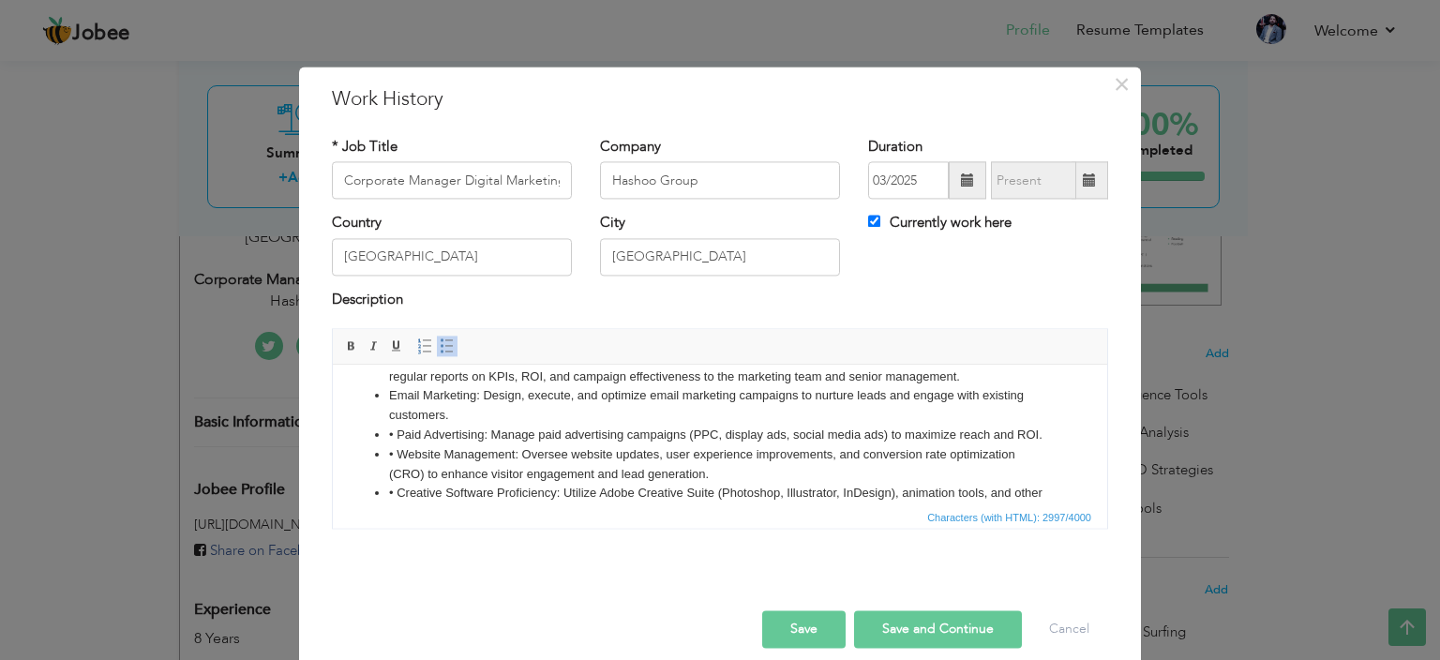
click at [398, 445] on li "• Paid Advertising: Manage paid advertising campaigns (PPC, display ads, social…" at bounding box center [720, 436] width 662 height 20
click at [397, 471] on li "• Website Management: Oversee website updates, user experience improvements, an…" at bounding box center [720, 464] width 662 height 39
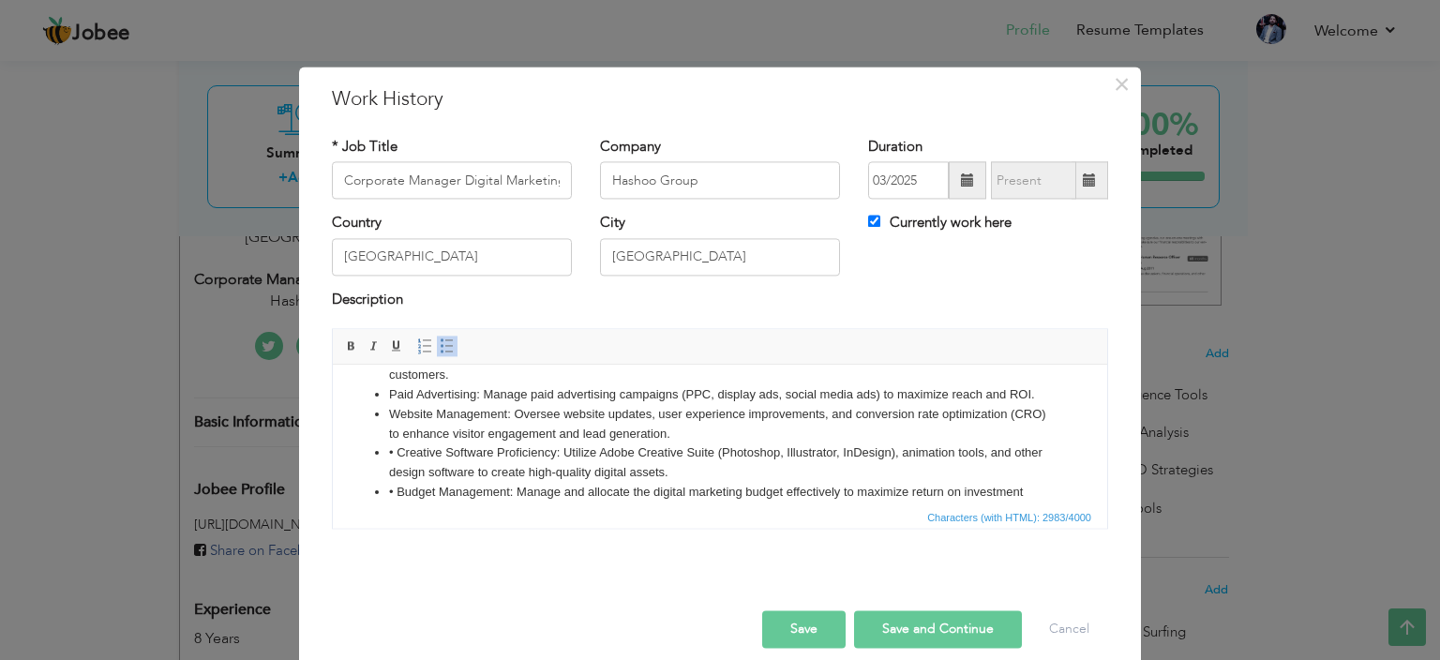
scroll to position [401, 0]
click at [397, 471] on li "• Creative Software Proficiency: Utilize Adobe Creative Suite (Photoshop, Illus…" at bounding box center [720, 462] width 662 height 39
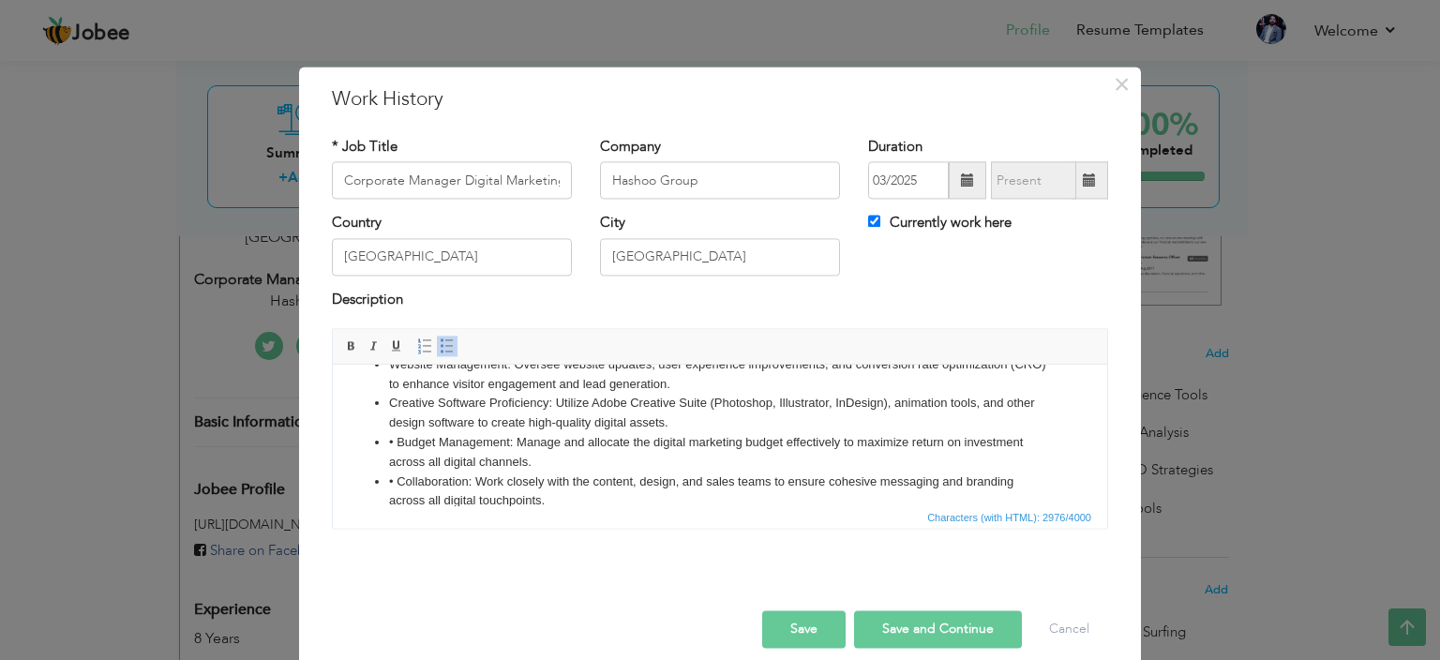
scroll to position [451, 0]
click at [399, 456] on li "• Budget Management: Manage and allocate the digital marketing budget effective…" at bounding box center [720, 451] width 662 height 39
click at [396, 503] on li "• Collaboration: Work closely with the content, design, and sales teams to ensu…" at bounding box center [720, 491] width 662 height 39
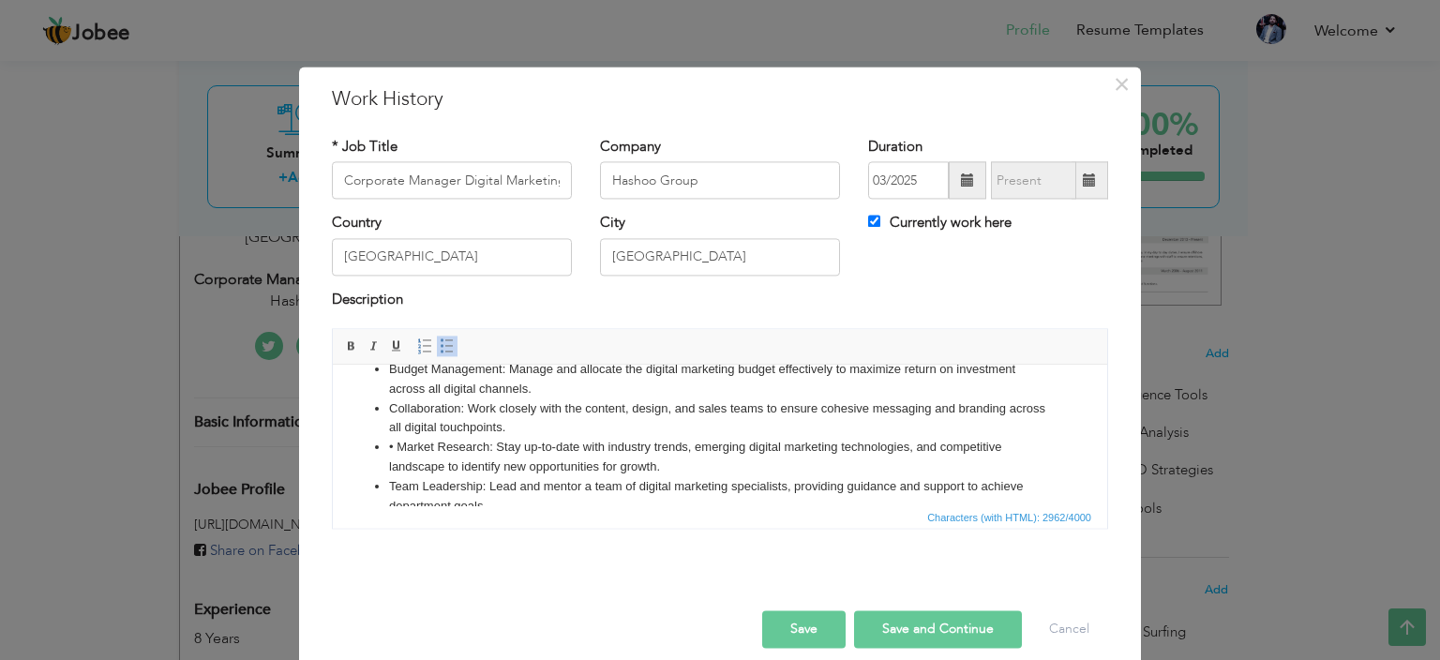
scroll to position [524, 0]
click at [397, 465] on li "• Market Research: Stay up-to-date with industry trends, emerging digital marke…" at bounding box center [720, 456] width 662 height 39
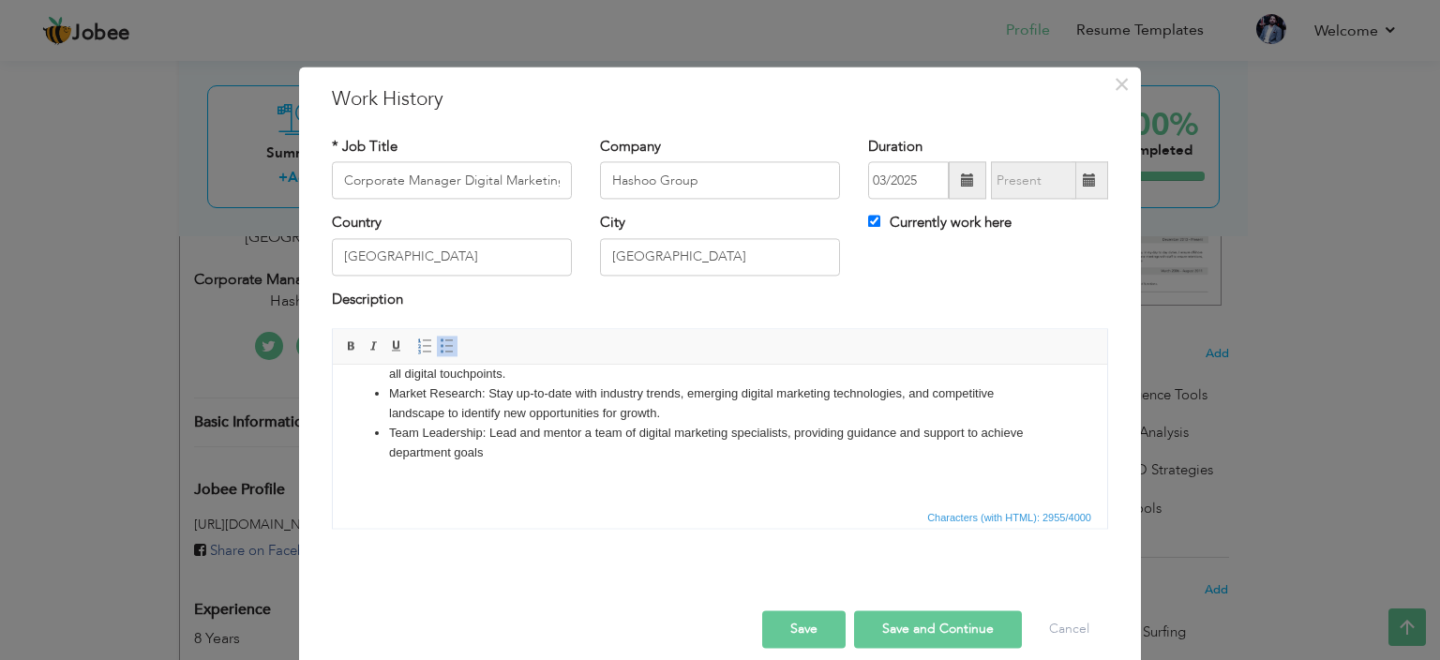
scroll to position [582, 0]
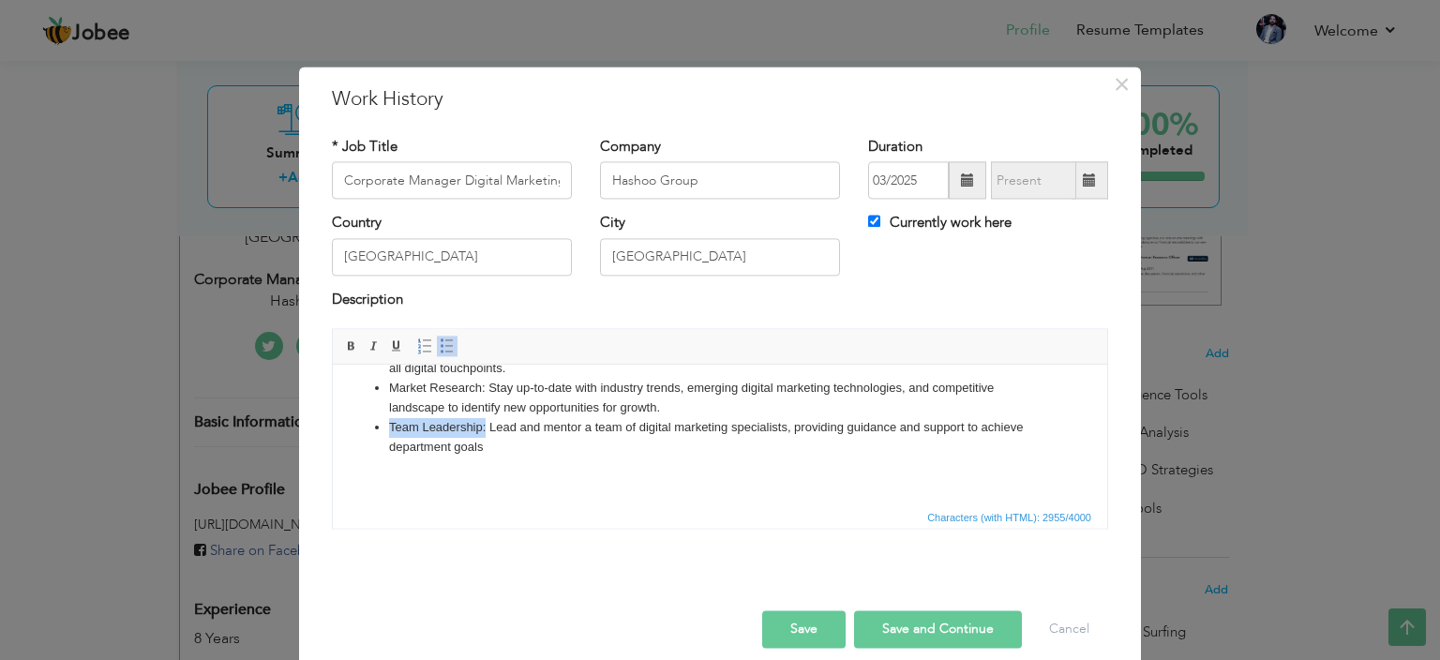
drag, startPoint x: 487, startPoint y: 448, endPoint x: 360, endPoint y: 447, distance: 126.6
click at [360, 447] on ul "Digital Strategy Development: Develop and execute comprehensive digital marketi…" at bounding box center [720, 173] width 737 height 565
drag, startPoint x: 485, startPoint y: 403, endPoint x: 385, endPoint y: 413, distance: 99.8
click at [385, 413] on ul "Digital Strategy Development: Develop and execute comprehensive digital marketi…" at bounding box center [720, 173] width 737 height 565
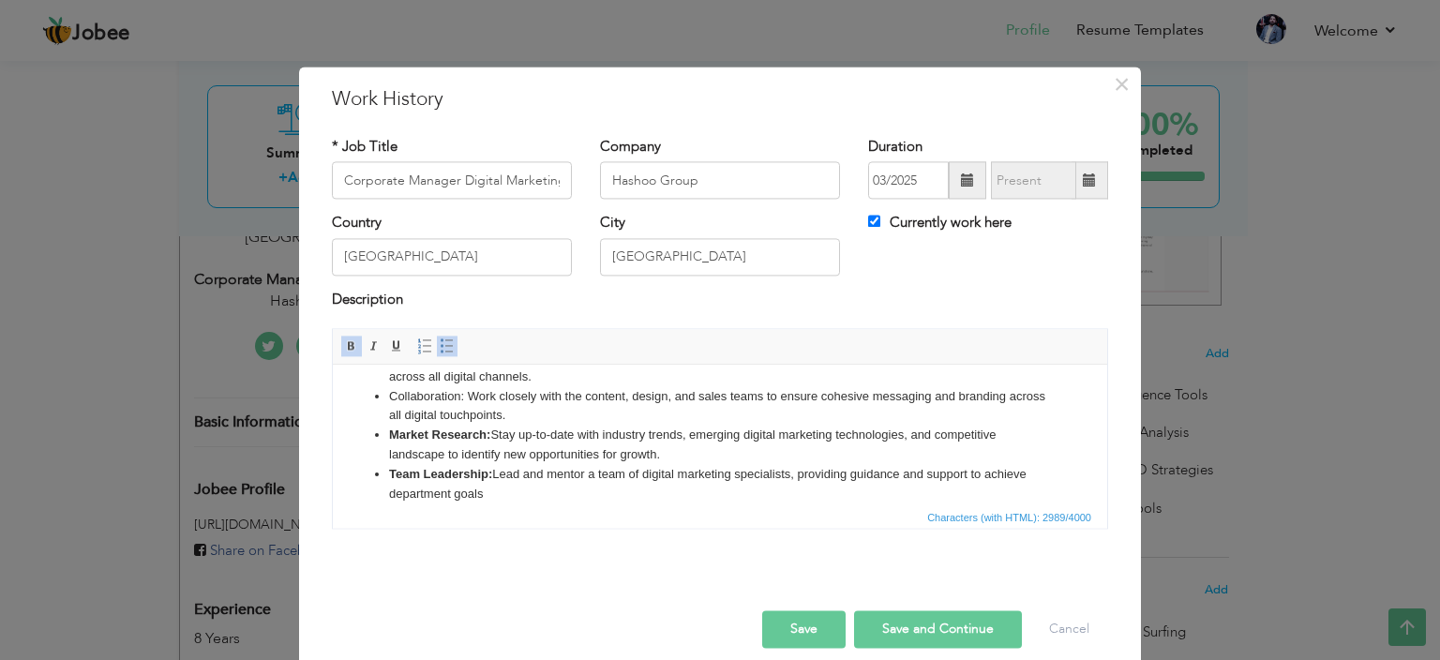
scroll to position [533, 0]
drag, startPoint x: 464, startPoint y: 420, endPoint x: 384, endPoint y: 419, distance: 79.7
click at [384, 419] on ul "Digital Strategy Development: Develop and execute comprehensive digital marketi…" at bounding box center [720, 223] width 737 height 565
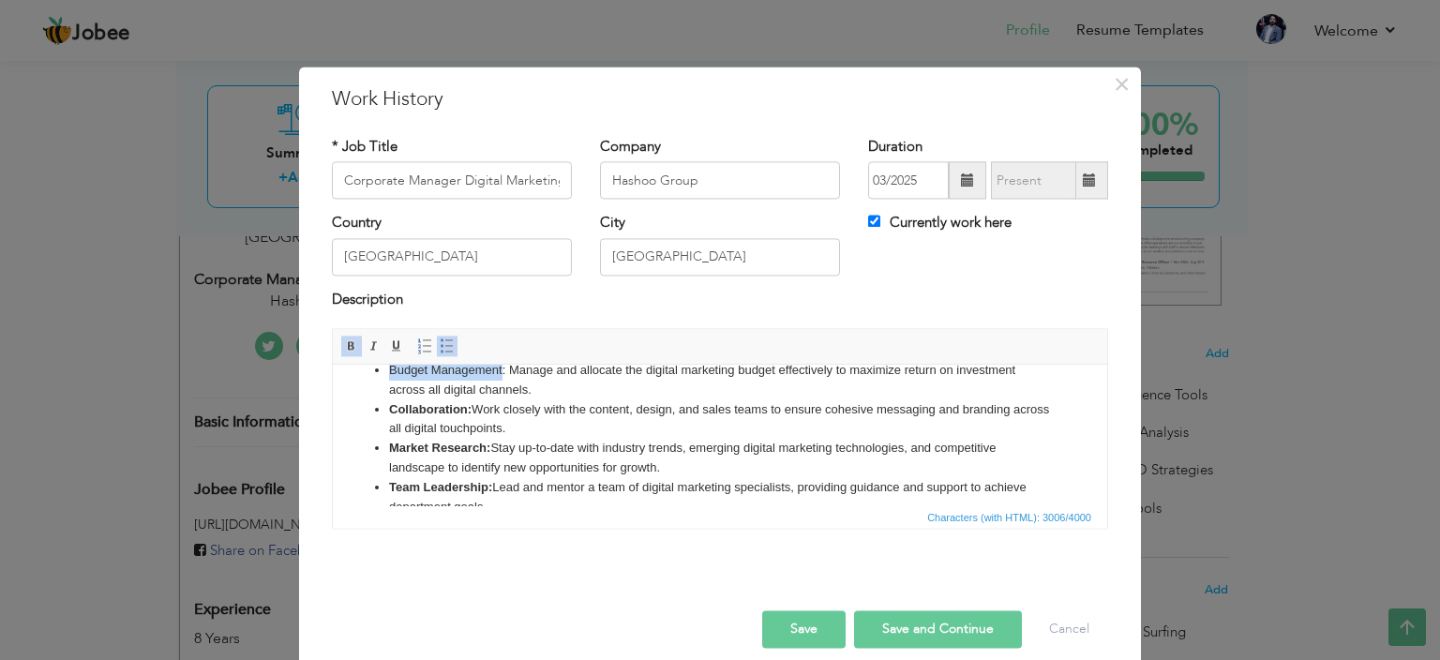
scroll to position [521, 0]
drag, startPoint x: 503, startPoint y: 378, endPoint x: 385, endPoint y: 391, distance: 117.9
click at [385, 391] on ul "Digital Strategy Development: Develop and execute comprehensive digital marketi…" at bounding box center [720, 234] width 737 height 565
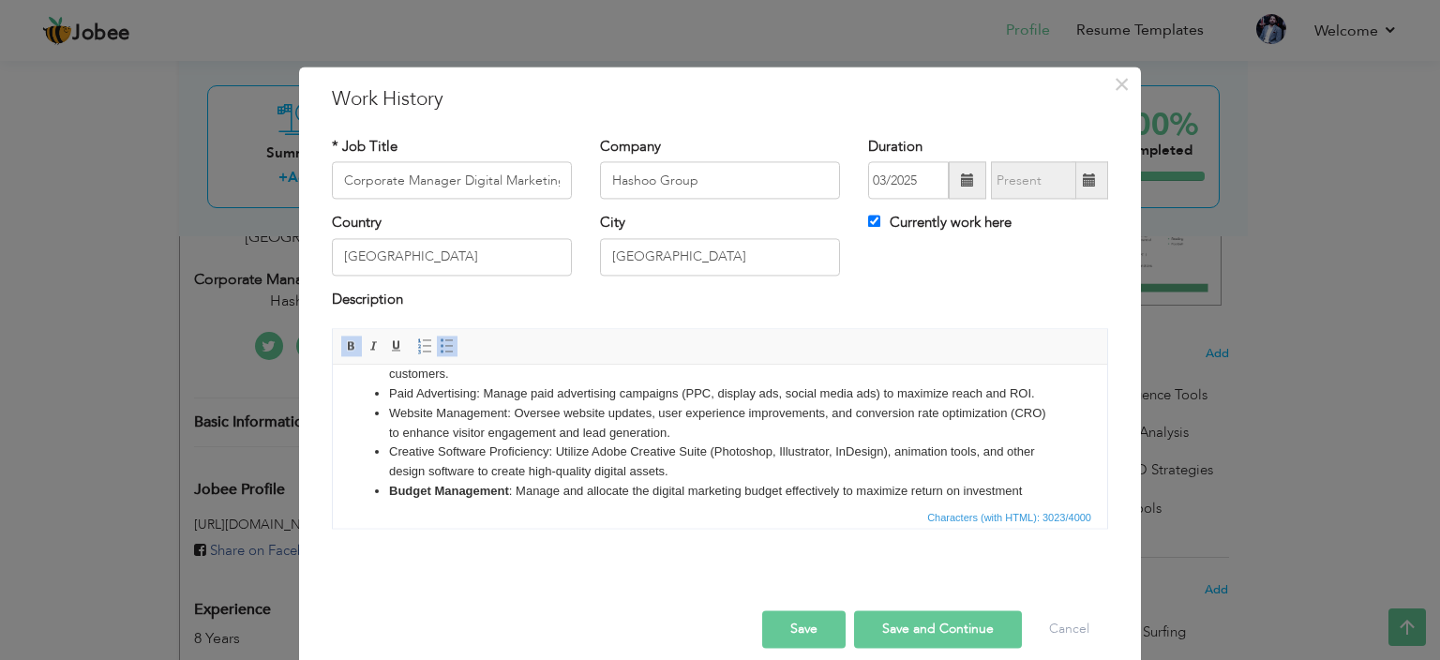
scroll to position [405, 0]
drag, startPoint x: 554, startPoint y: 470, endPoint x: 390, endPoint y: 476, distance: 164.2
click at [390, 476] on li "Creative Software Proficiency: Utilize Adobe Creative Suite (Photoshop, Illustr…" at bounding box center [720, 458] width 662 height 39
drag, startPoint x: 510, startPoint y: 429, endPoint x: 385, endPoint y: 429, distance: 124.7
click at [385, 429] on ul "Digital Strategy Development: Develop and execute comprehensive digital marketi…" at bounding box center [720, 350] width 737 height 565
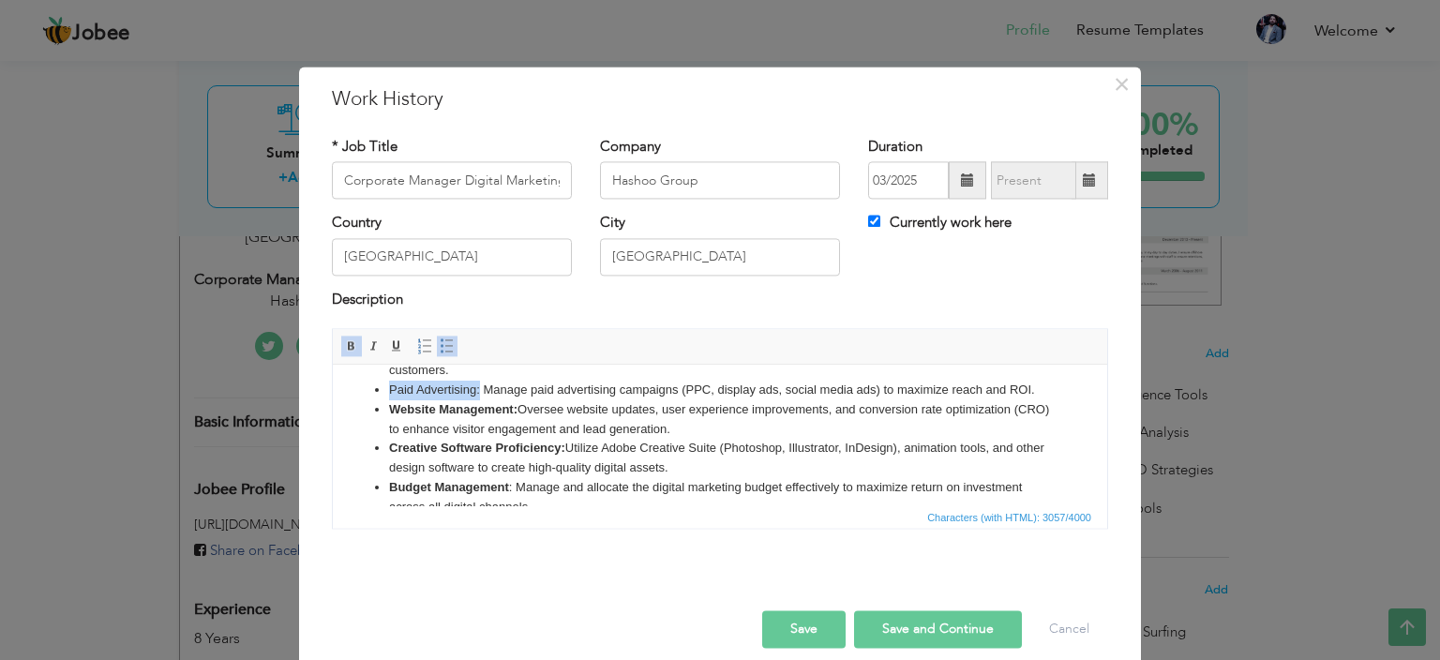
drag, startPoint x: 478, startPoint y: 408, endPoint x: 387, endPoint y: 413, distance: 91.1
click at [387, 413] on ul "Digital Strategy Development: Develop and execute comprehensive digital marketi…" at bounding box center [720, 350] width 737 height 565
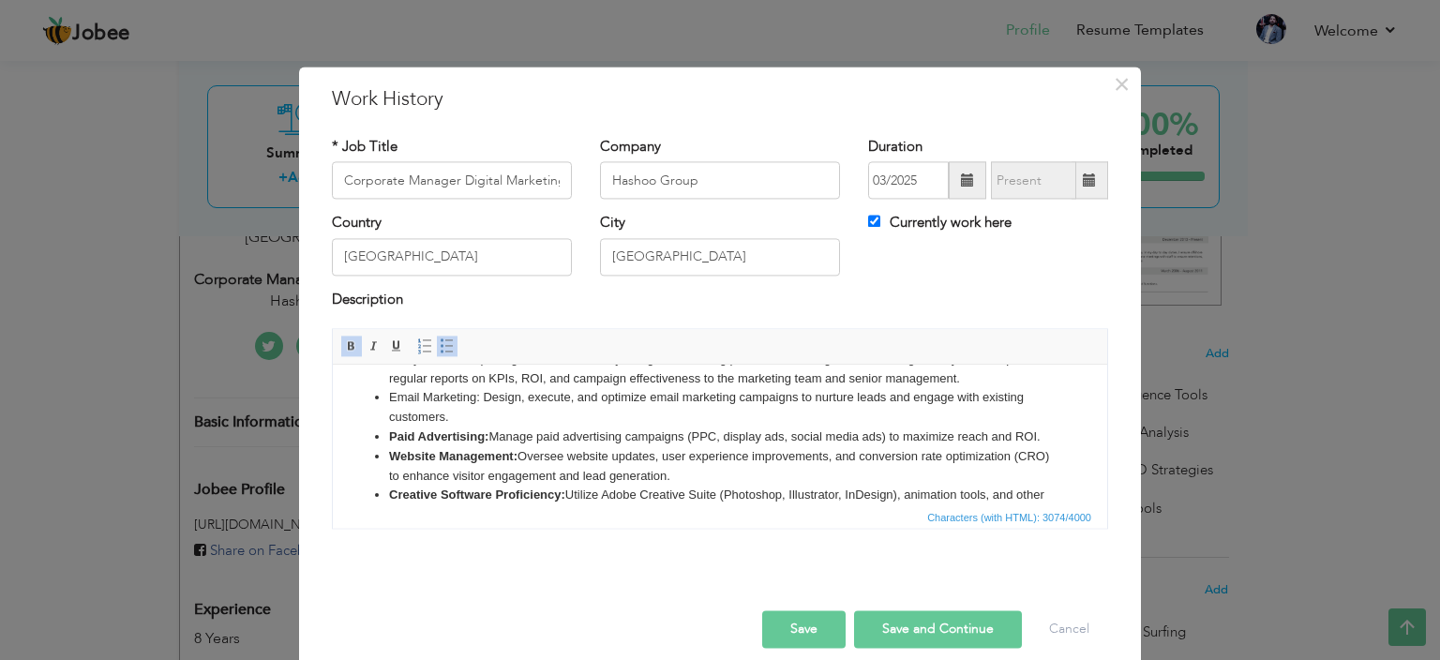
scroll to position [357, 0]
drag, startPoint x: 480, startPoint y: 415, endPoint x: 381, endPoint y: 417, distance: 99.4
click at [381, 417] on ul "Digital Strategy Development: Develop and execute comprehensive digital marketi…" at bounding box center [720, 398] width 737 height 565
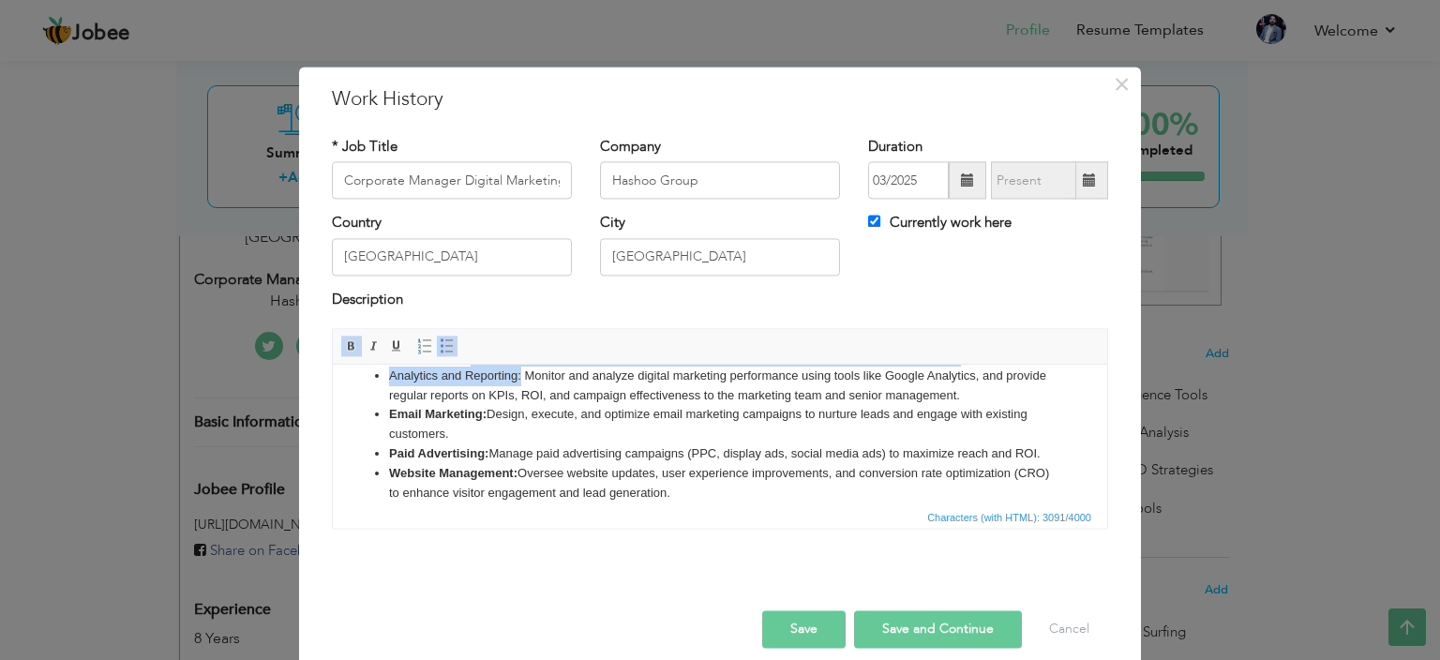
scroll to position [339, 0]
drag, startPoint x: 519, startPoint y: 378, endPoint x: 390, endPoint y: 399, distance: 131.0
click at [390, 399] on li "Analytics and Reporting: Monitor and analyze digital marketing performance usin…" at bounding box center [720, 388] width 662 height 39
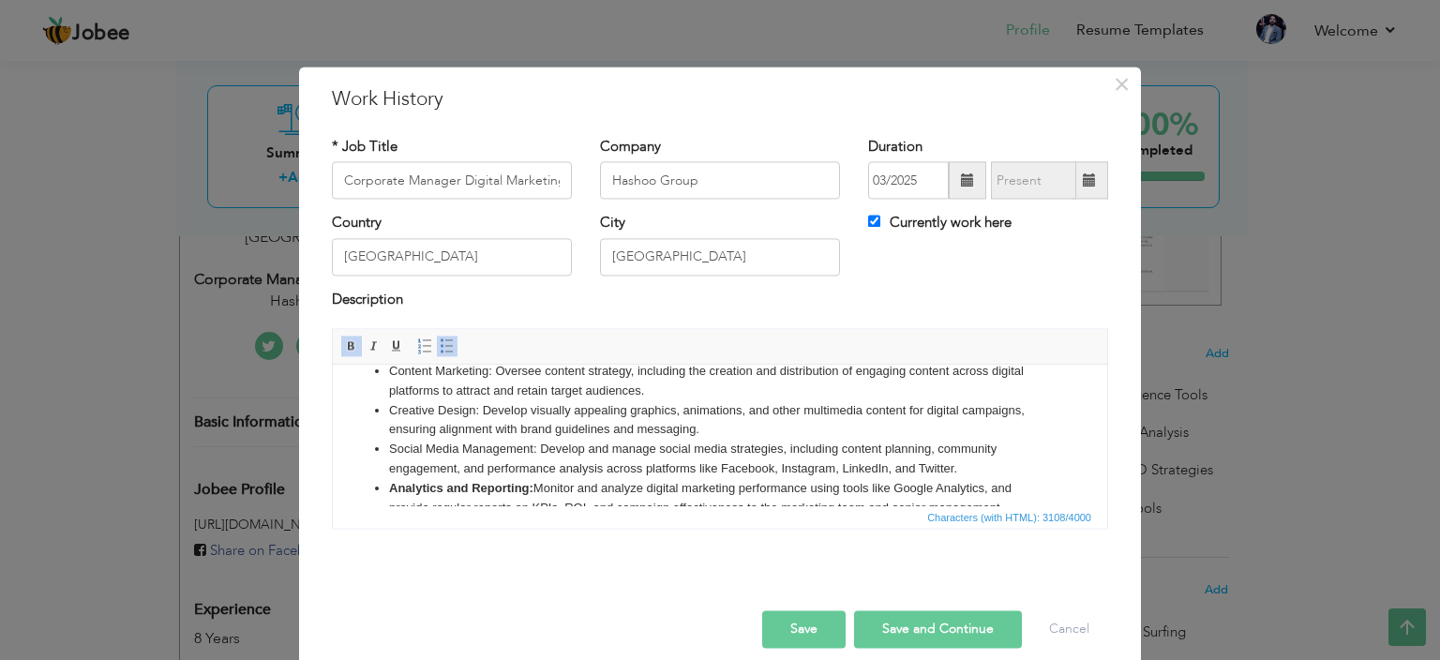
scroll to position [229, 0]
drag, startPoint x: 534, startPoint y: 466, endPoint x: 384, endPoint y: 463, distance: 151.0
click at [384, 463] on ul "Digital Strategy Development: Develop and execute comprehensive digital marketi…" at bounding box center [720, 527] width 737 height 565
drag, startPoint x: 479, startPoint y: 429, endPoint x: 393, endPoint y: 431, distance: 86.3
click at [393, 431] on li "Creative Design: Develop visually appealing graphics, animations, and other mul…" at bounding box center [720, 420] width 662 height 39
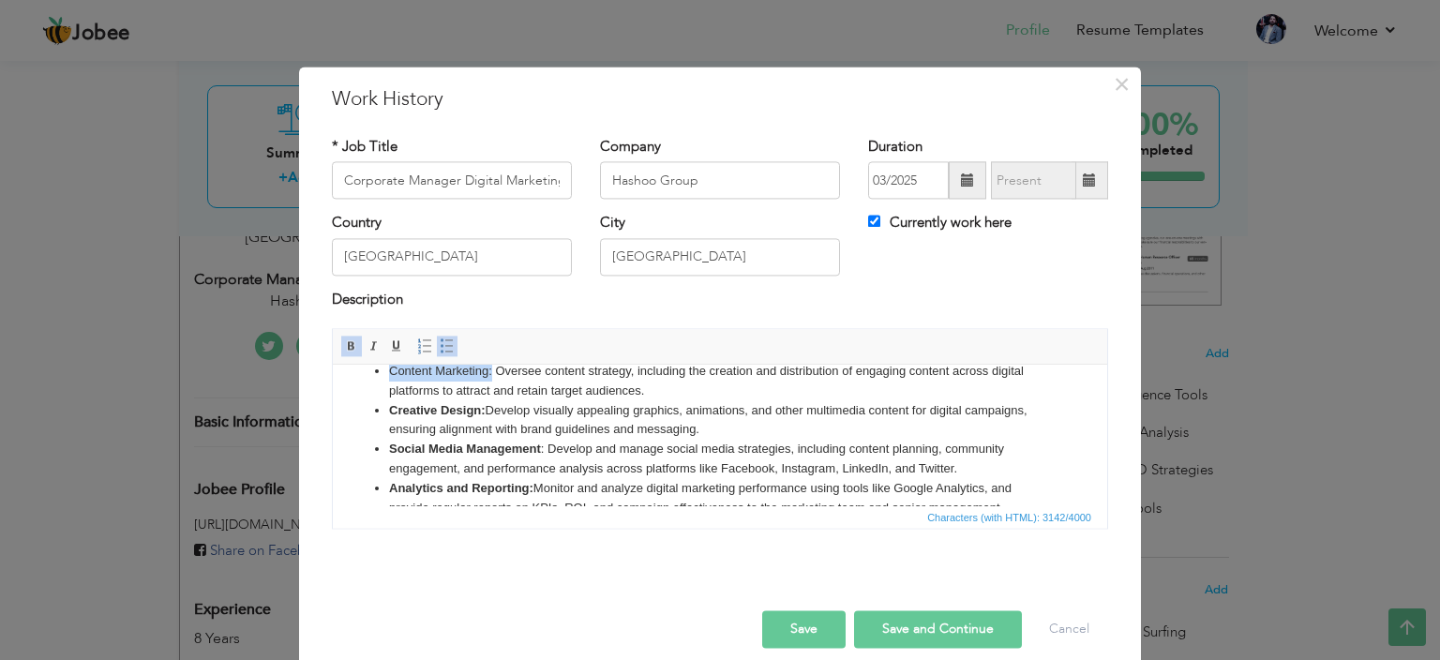
drag, startPoint x: 491, startPoint y: 390, endPoint x: 391, endPoint y: 390, distance: 100.3
click at [391, 390] on li "Content Marketing: Oversee content strategy, including the creation and distrib…" at bounding box center [720, 381] width 662 height 39
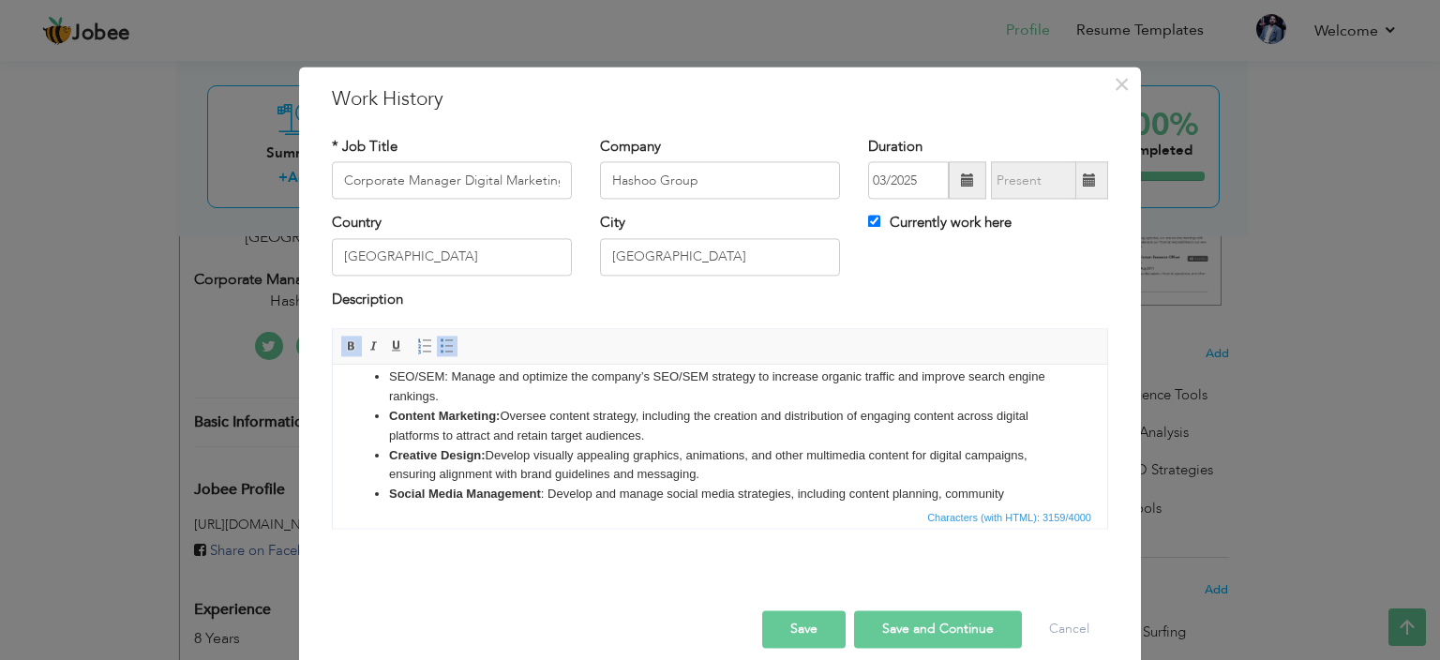
scroll to position [165, 0]
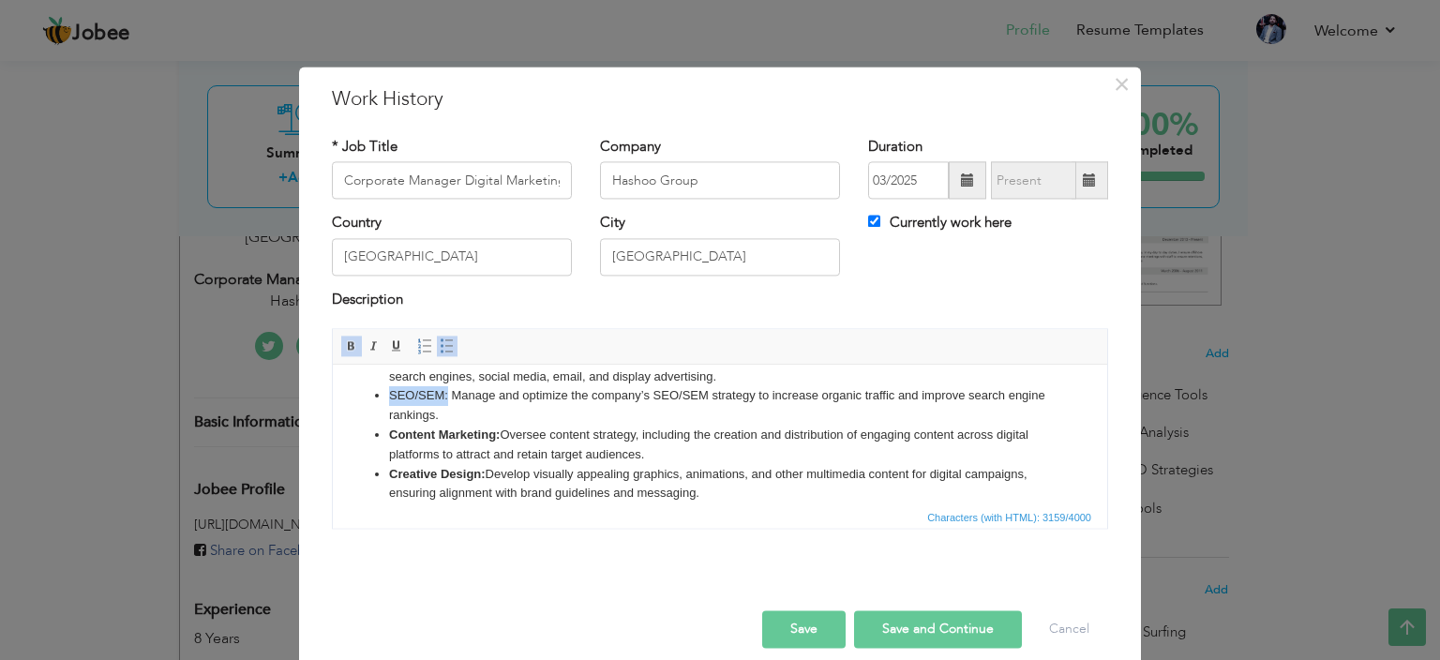
drag, startPoint x: 447, startPoint y: 413, endPoint x: 392, endPoint y: 413, distance: 55.3
click at [392, 413] on li "SEO/SEM: Manage and optimize the company’s SEO/SEM strategy to increase organic…" at bounding box center [720, 405] width 662 height 39
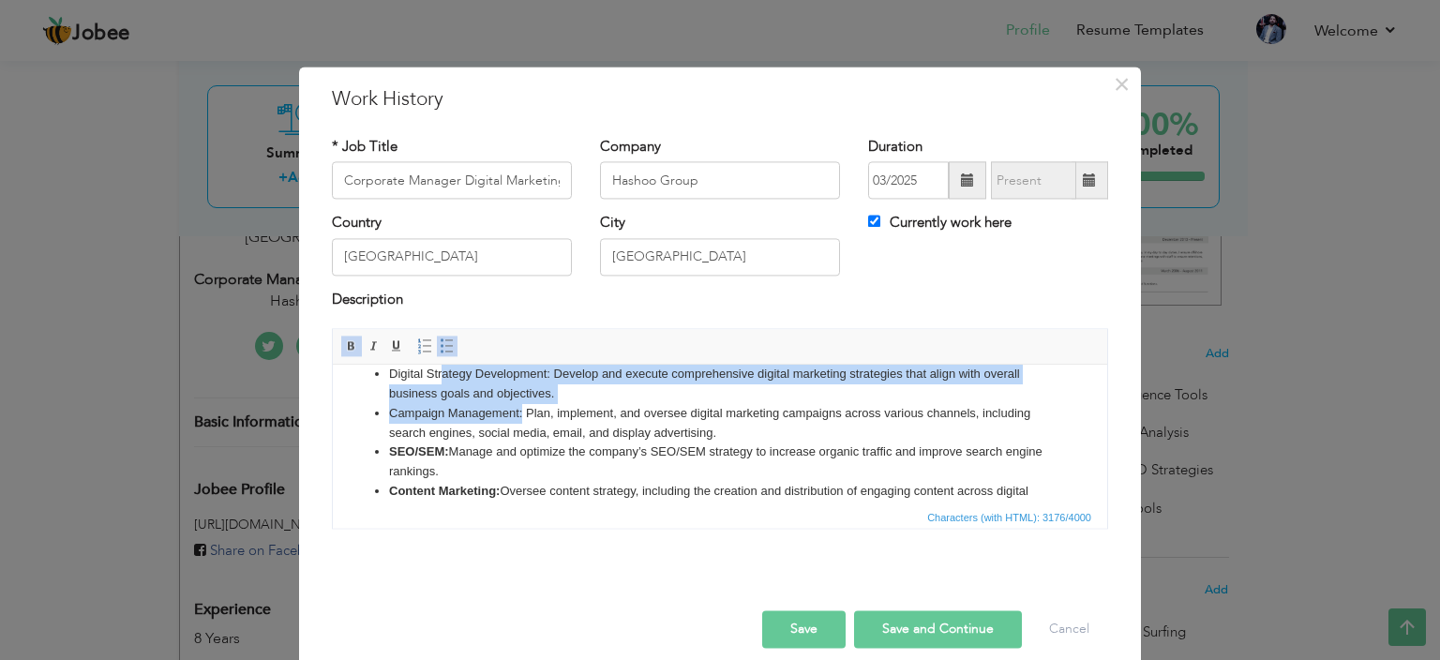
scroll to position [106, 0]
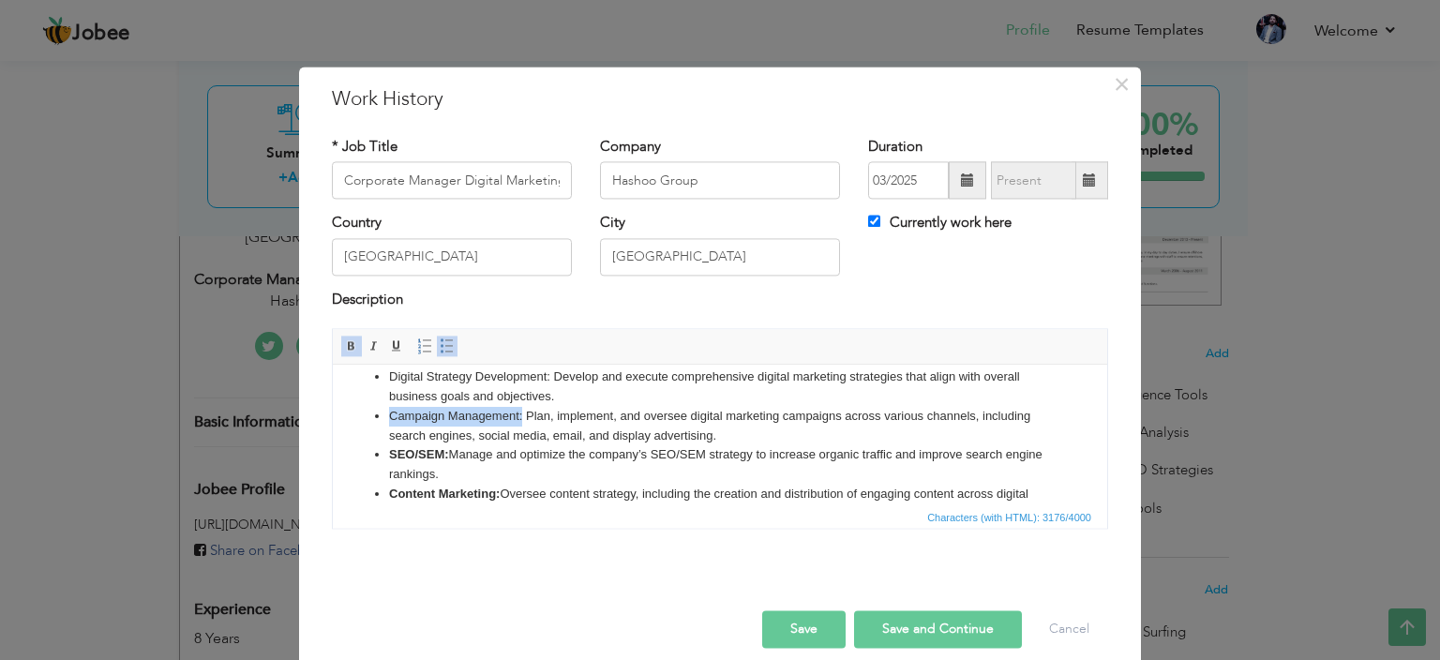
drag, startPoint x: 522, startPoint y: 375, endPoint x: 373, endPoint y: 431, distance: 159.4
click at [373, 431] on ul "Digital Strategy Development: Develop and execute comprehensive digital marketi…" at bounding box center [720, 650] width 737 height 565
drag, startPoint x: 548, startPoint y: 397, endPoint x: 392, endPoint y: 402, distance: 155.8
click at [392, 402] on li "Digital Strategy Development: Develop and execute comprehensive digital marketi…" at bounding box center [720, 387] width 662 height 39
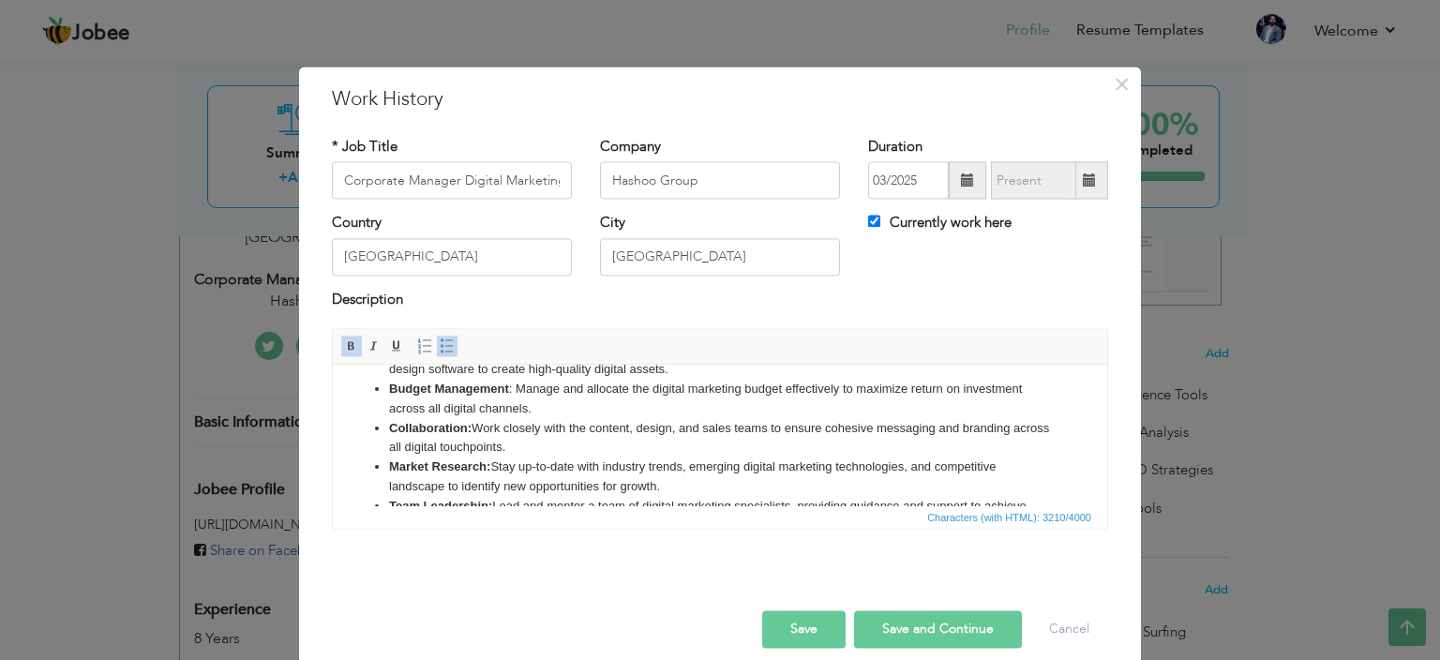
scroll to position [642, 0]
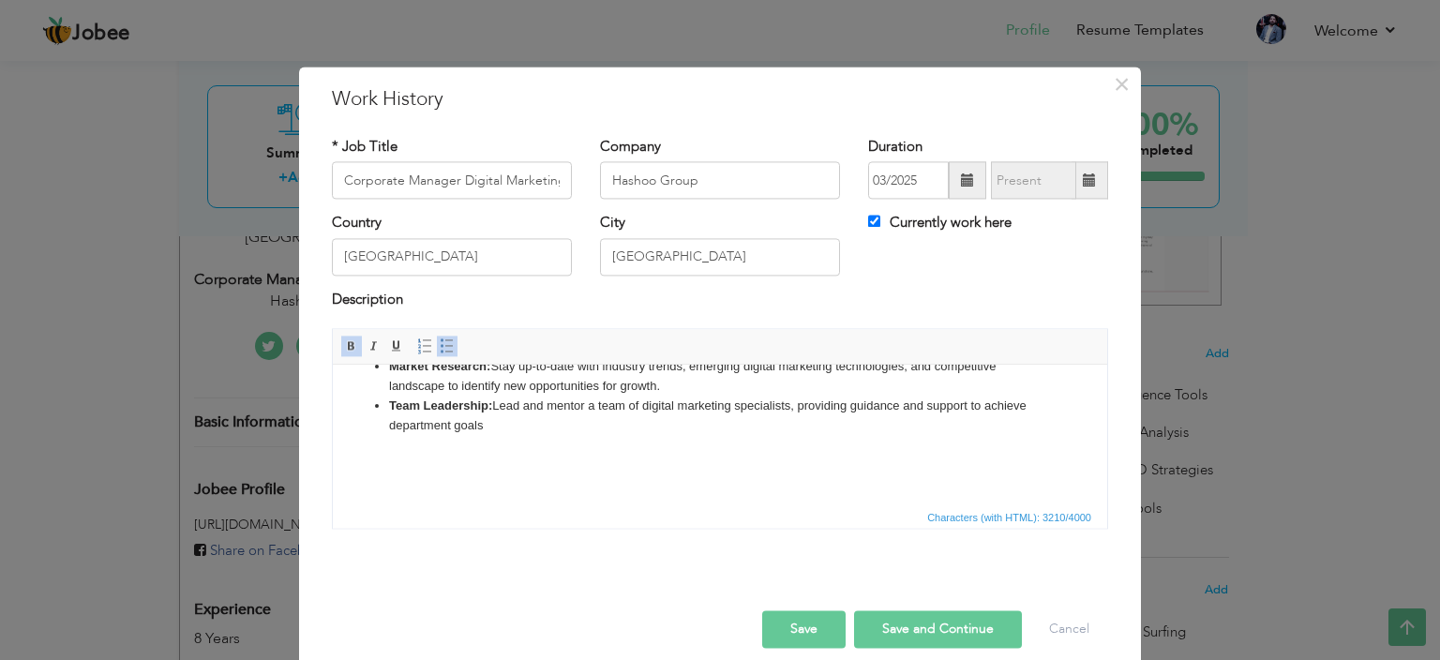
click at [903, 629] on button "Save and Continue" at bounding box center [938, 630] width 168 height 38
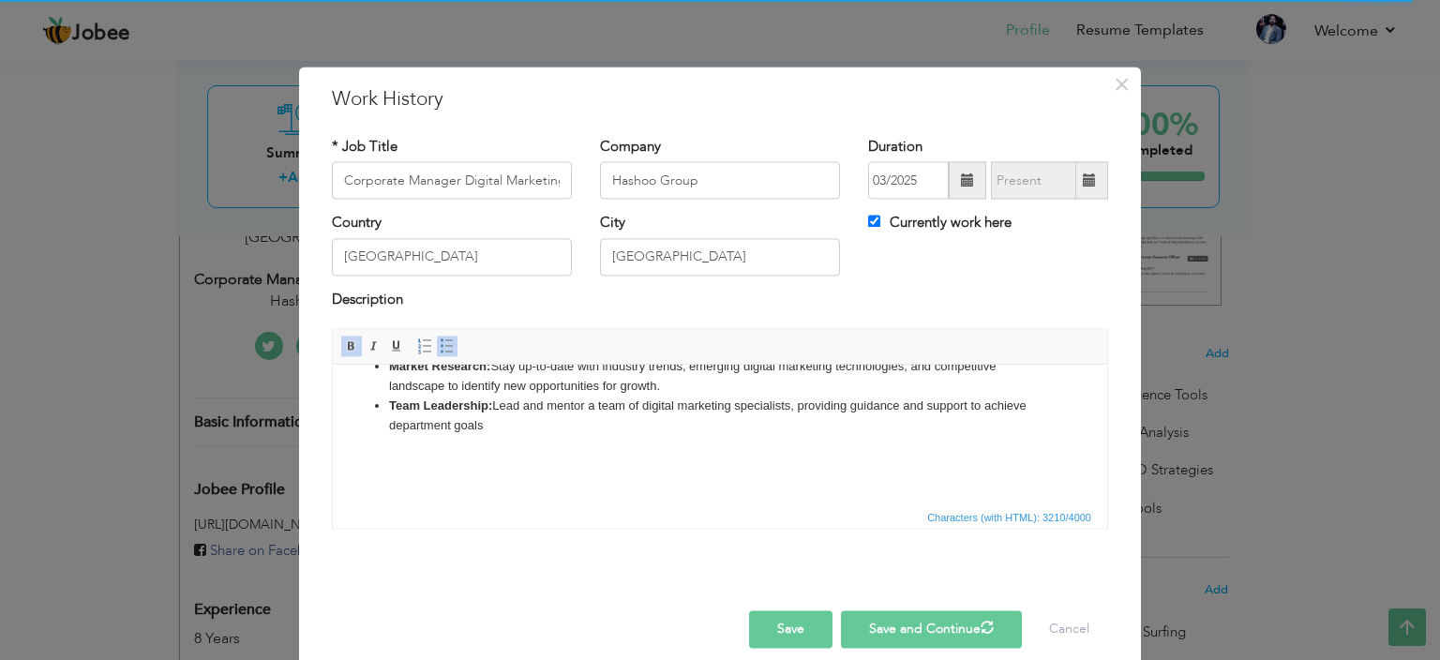
checkbox input "false"
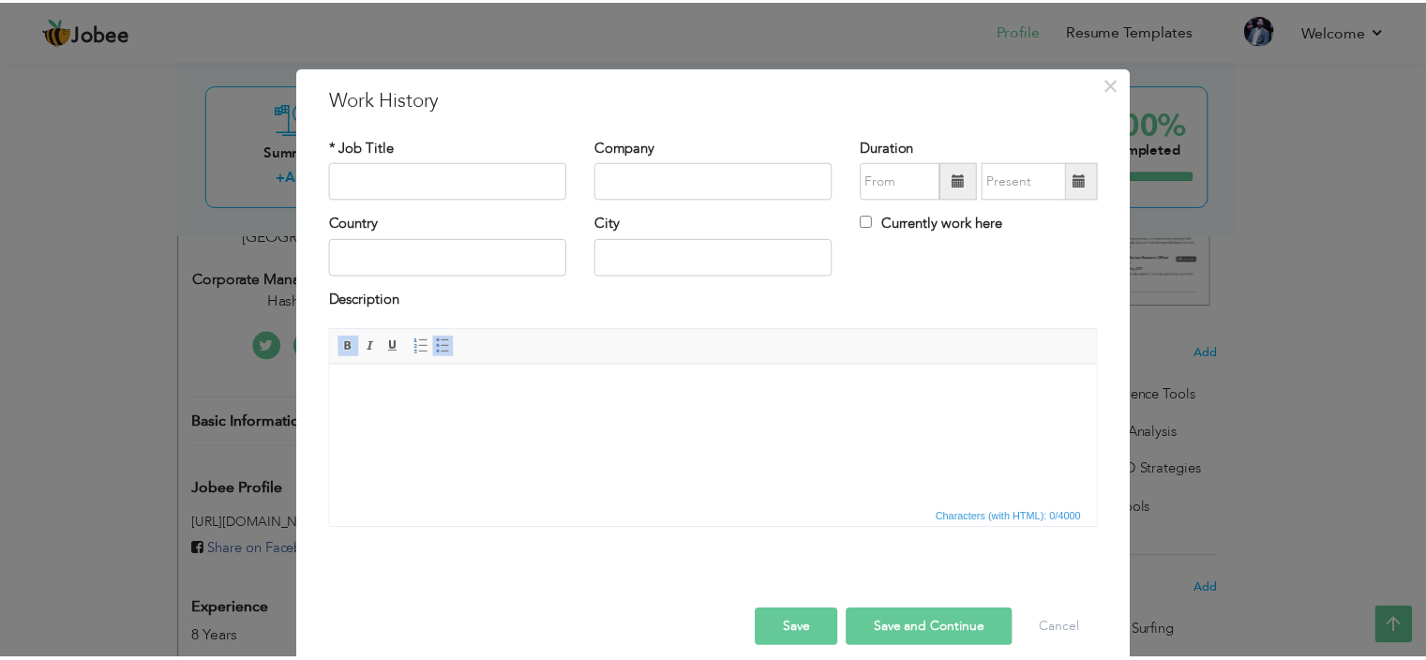
scroll to position [0, 0]
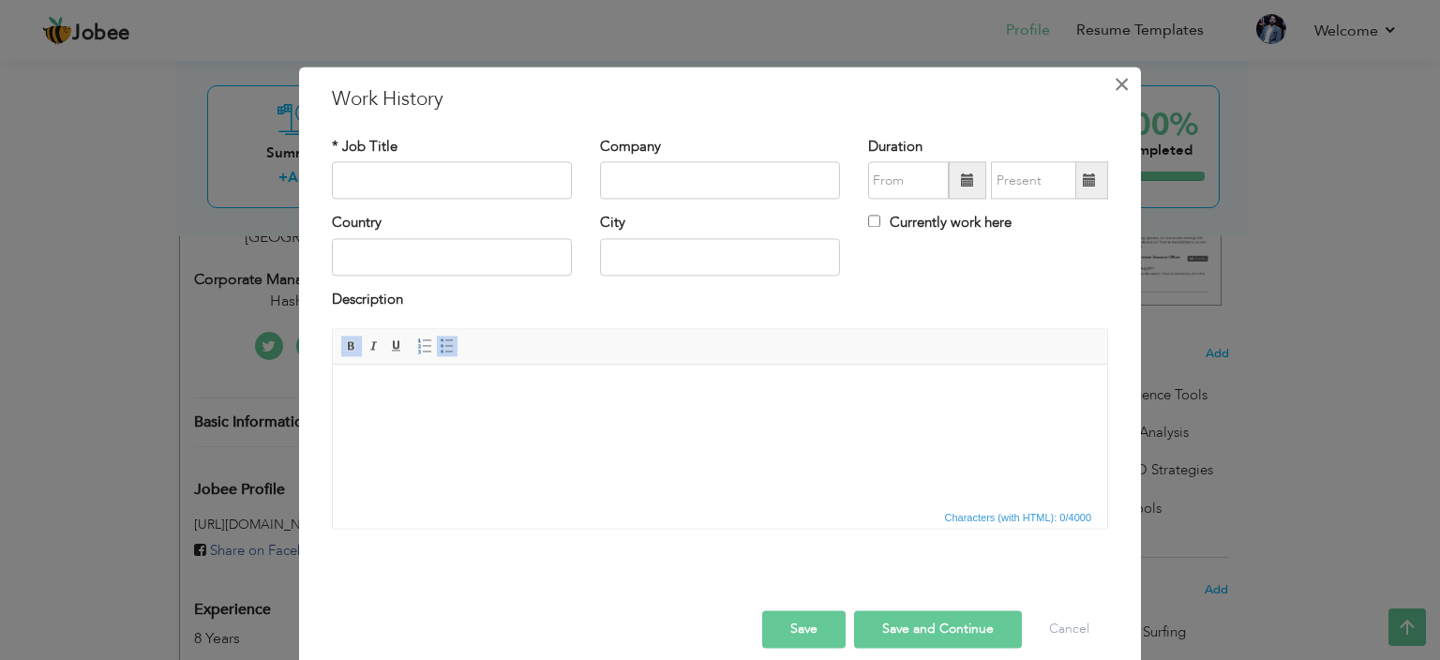
click at [1114, 83] on span "×" at bounding box center [1122, 85] width 16 height 34
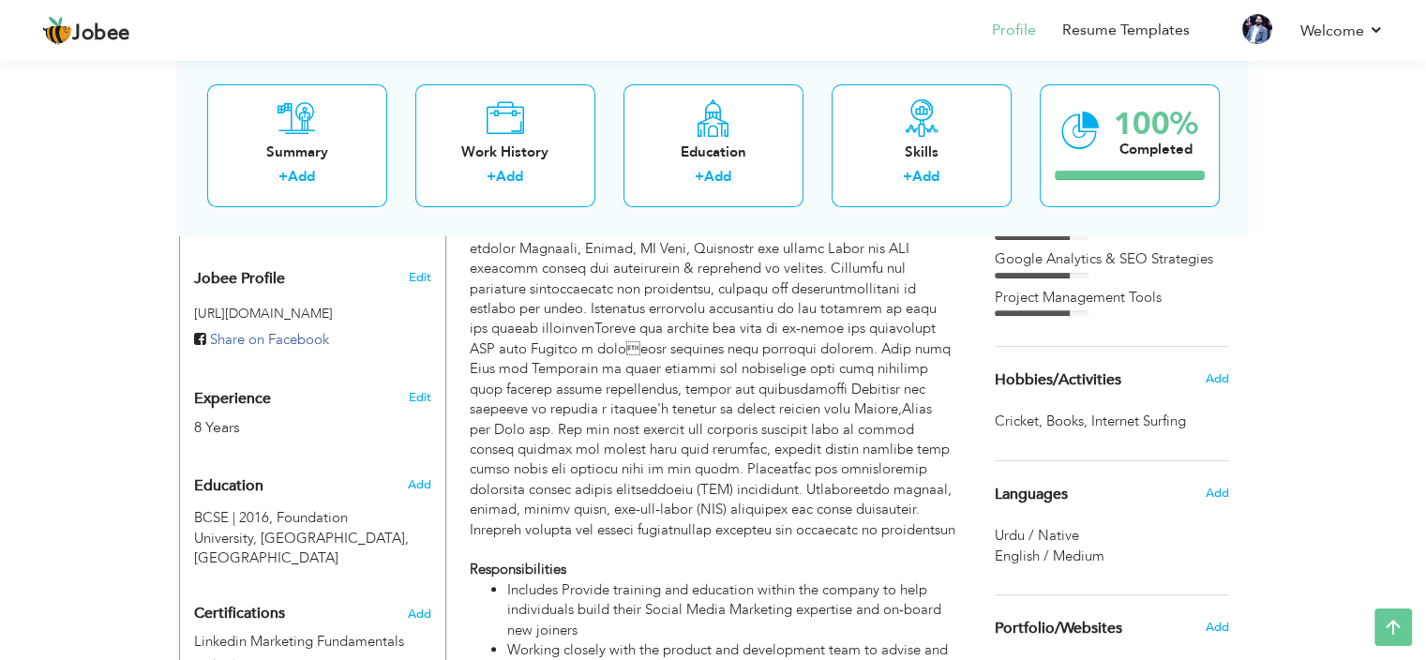
scroll to position [591, 0]
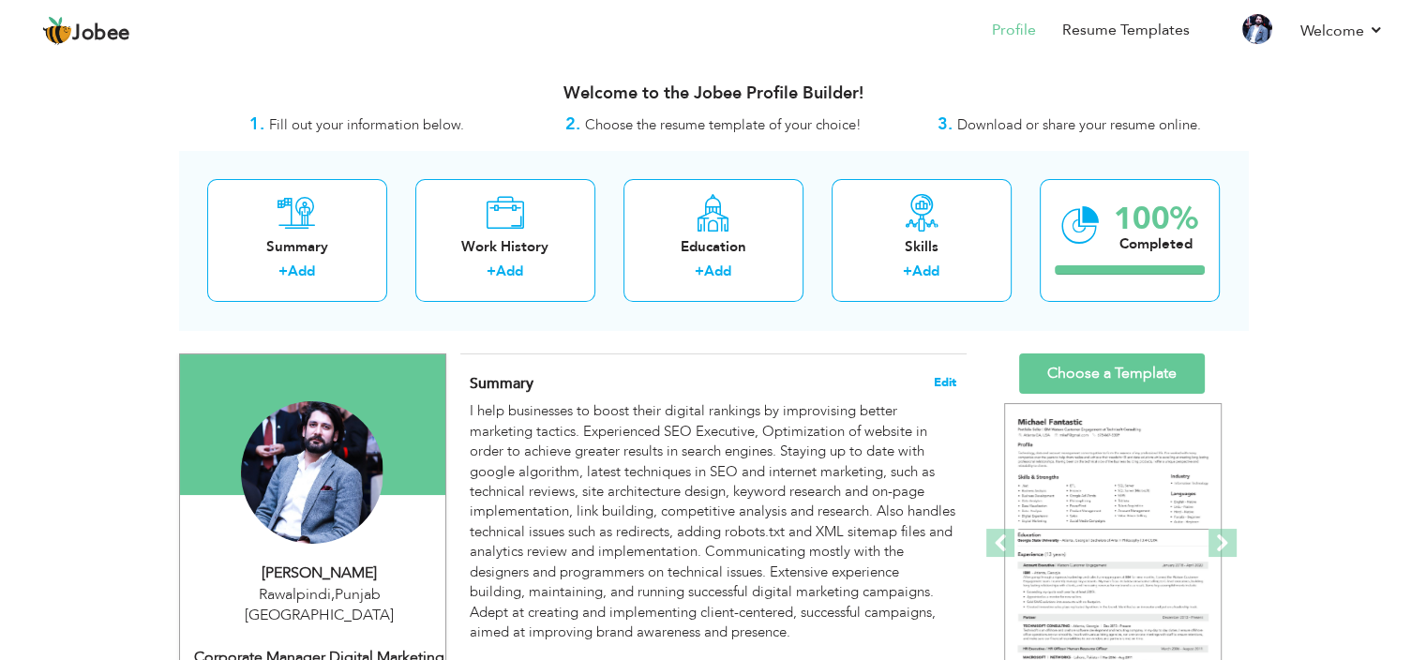
click at [939, 376] on span "Edit" at bounding box center [945, 382] width 23 height 13
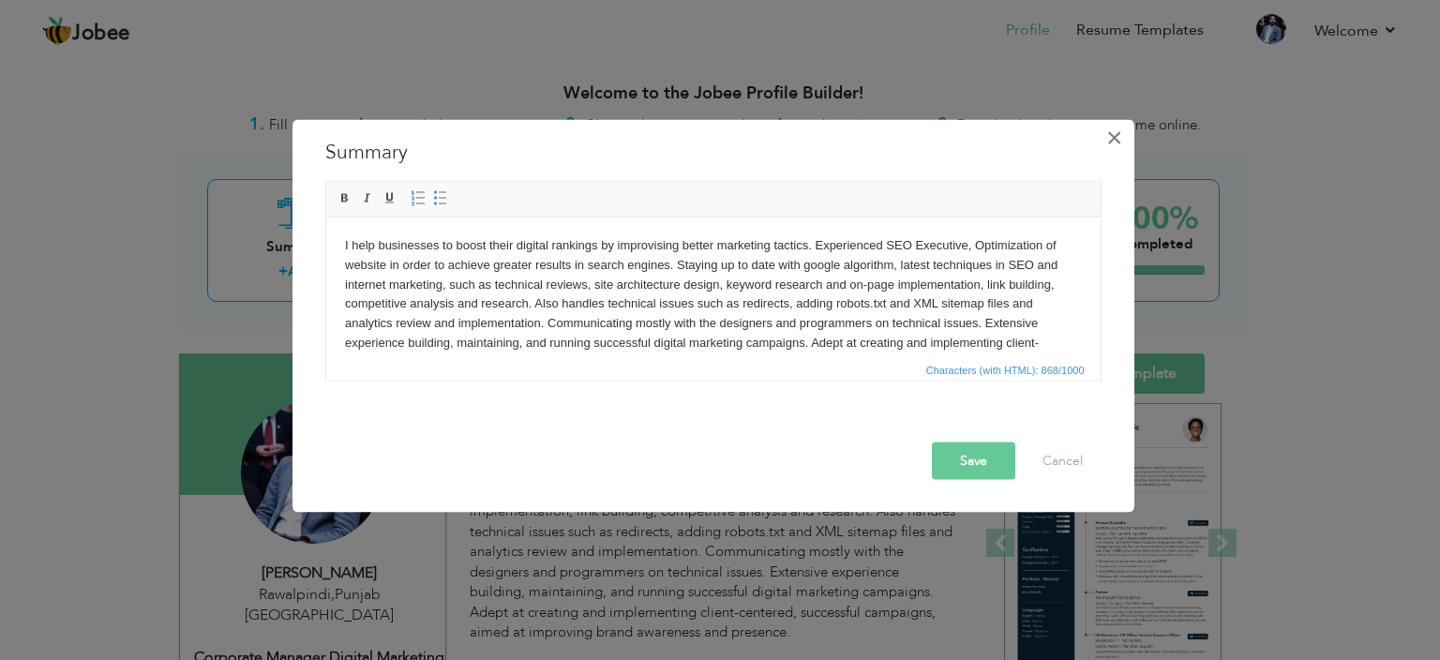
click at [1115, 137] on span "×" at bounding box center [1114, 138] width 16 height 34
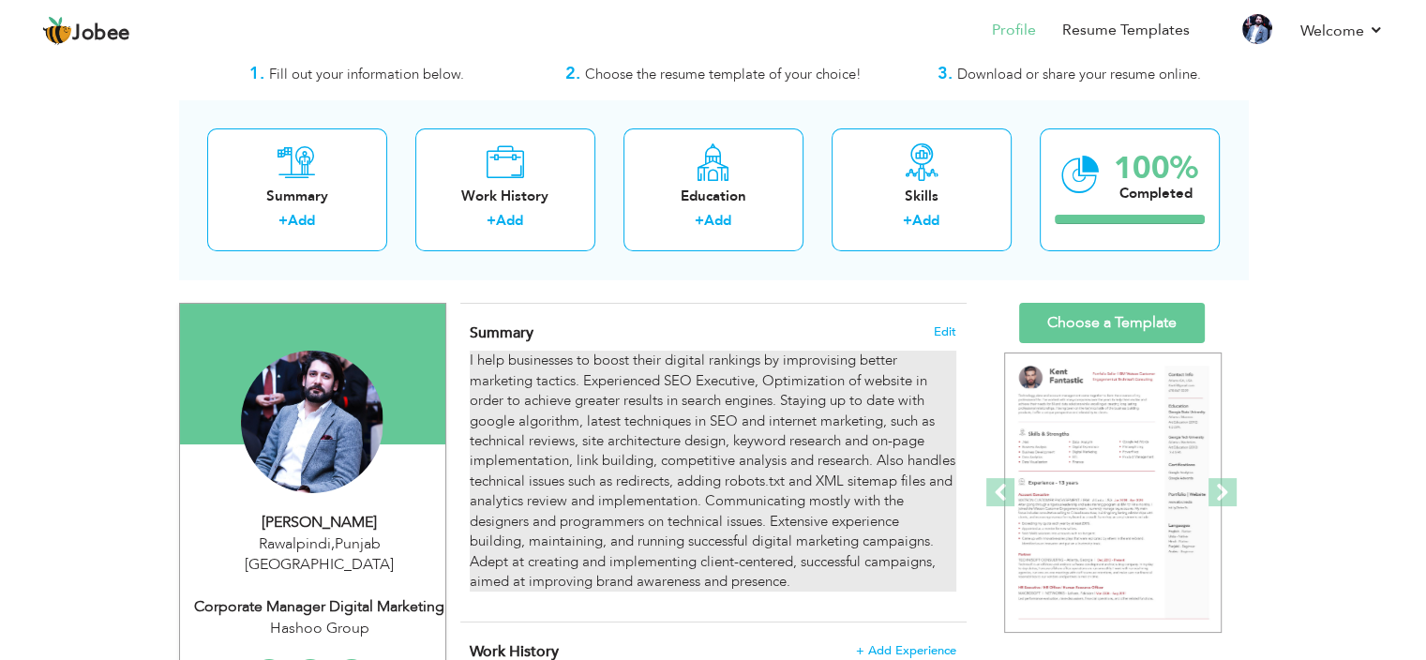
scroll to position [53, 0]
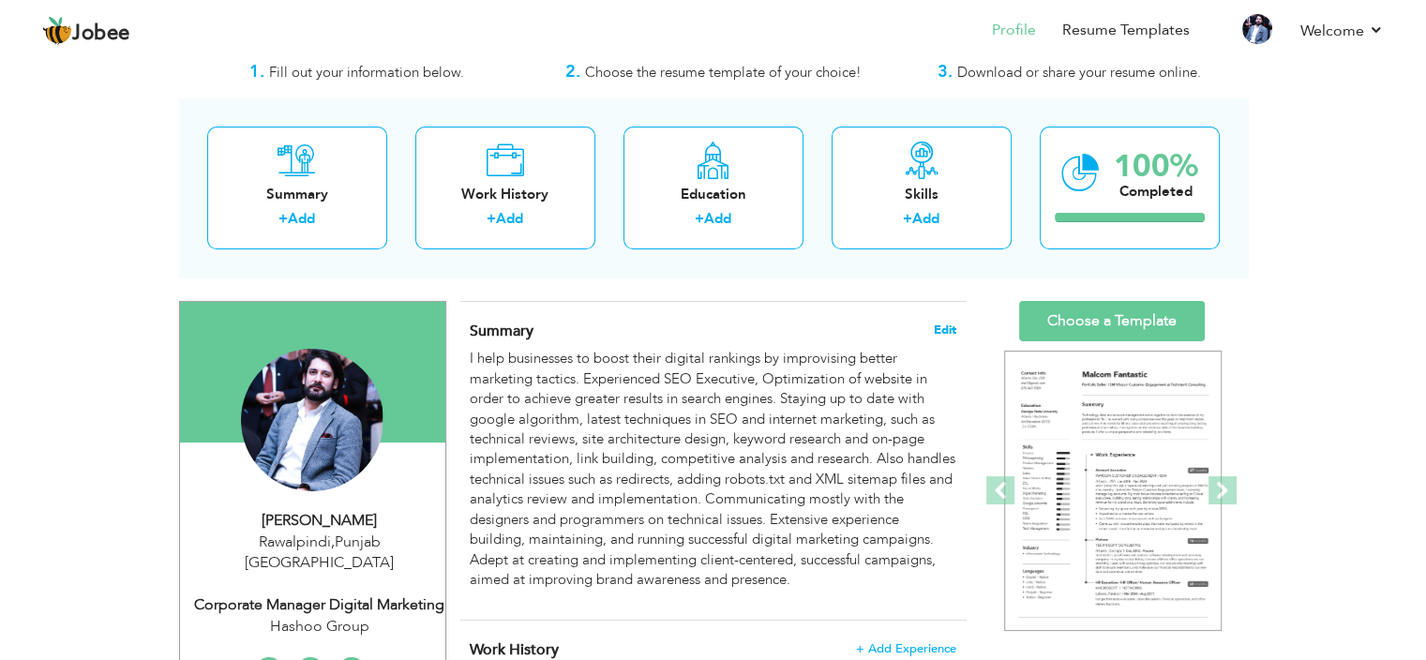
click at [950, 329] on span "Edit" at bounding box center [945, 330] width 23 height 13
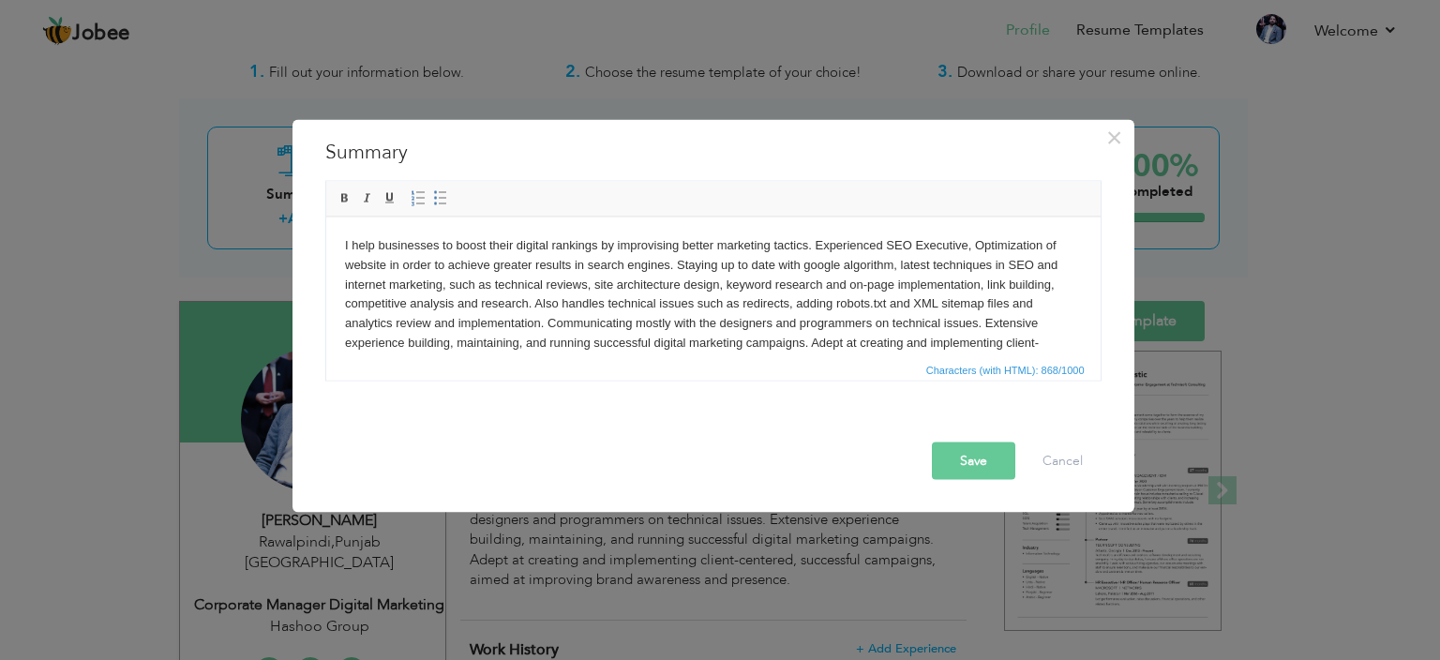
click at [747, 338] on p "I help businesses to boost their digital rankings by improvising better marketi…" at bounding box center [712, 303] width 737 height 137
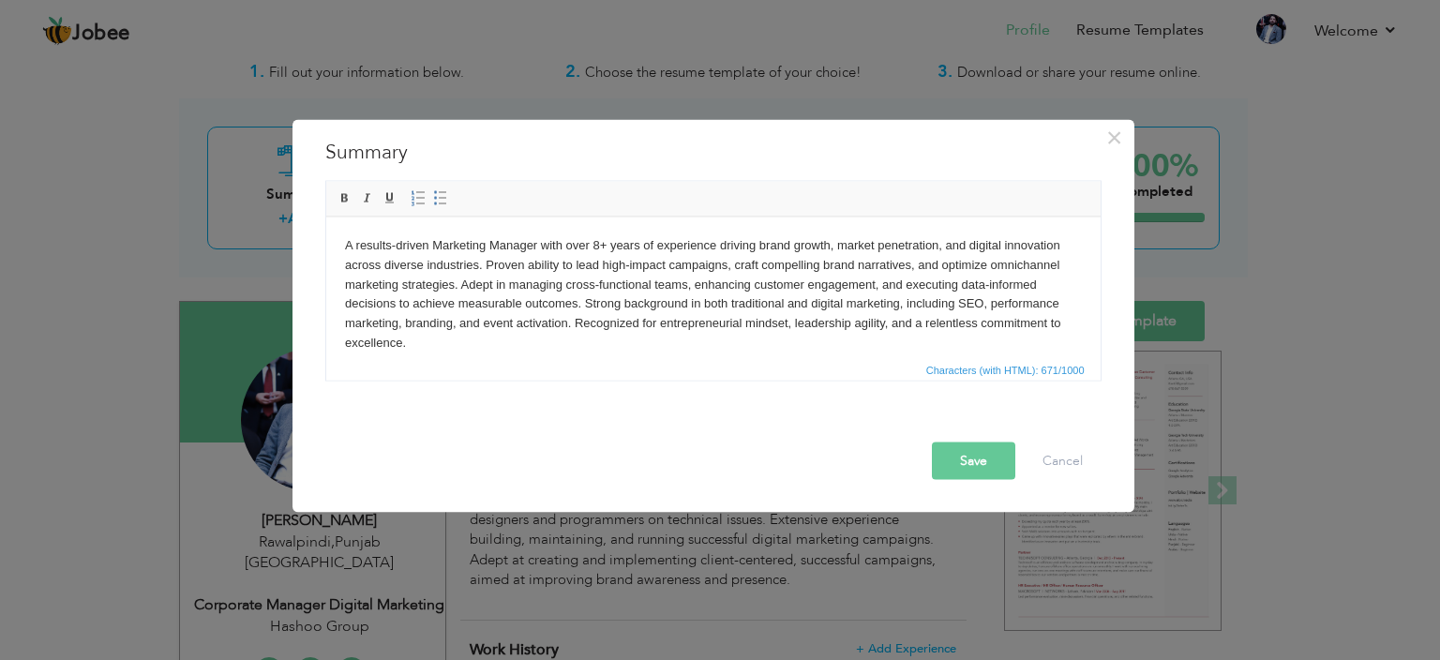
click at [964, 462] on button "Save" at bounding box center [973, 462] width 83 height 38
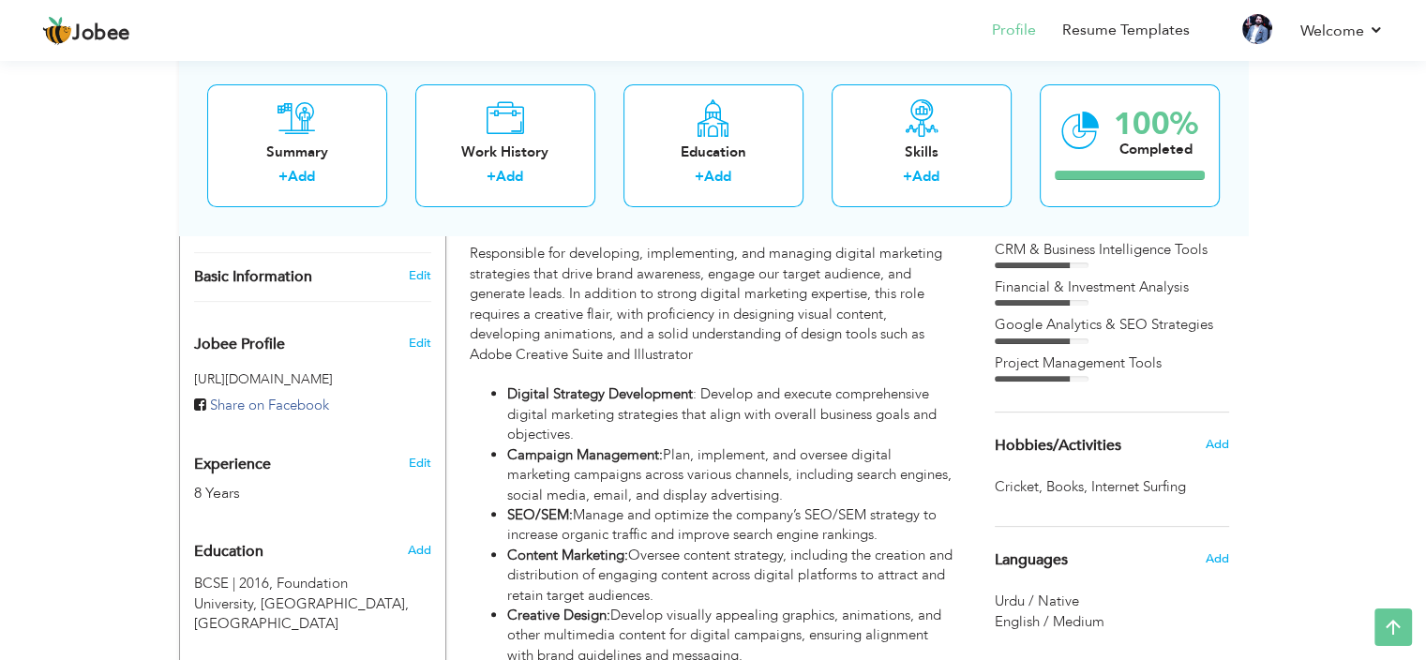
scroll to position [524, 0]
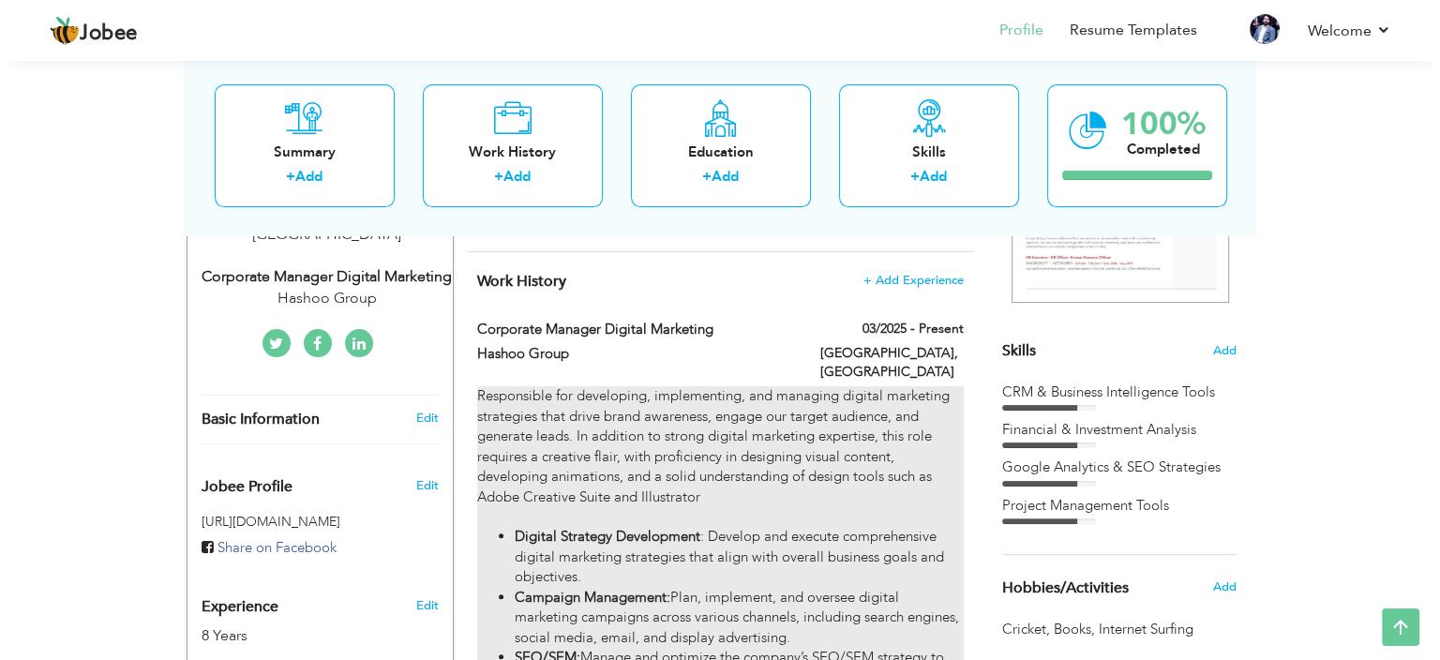
scroll to position [558, 0]
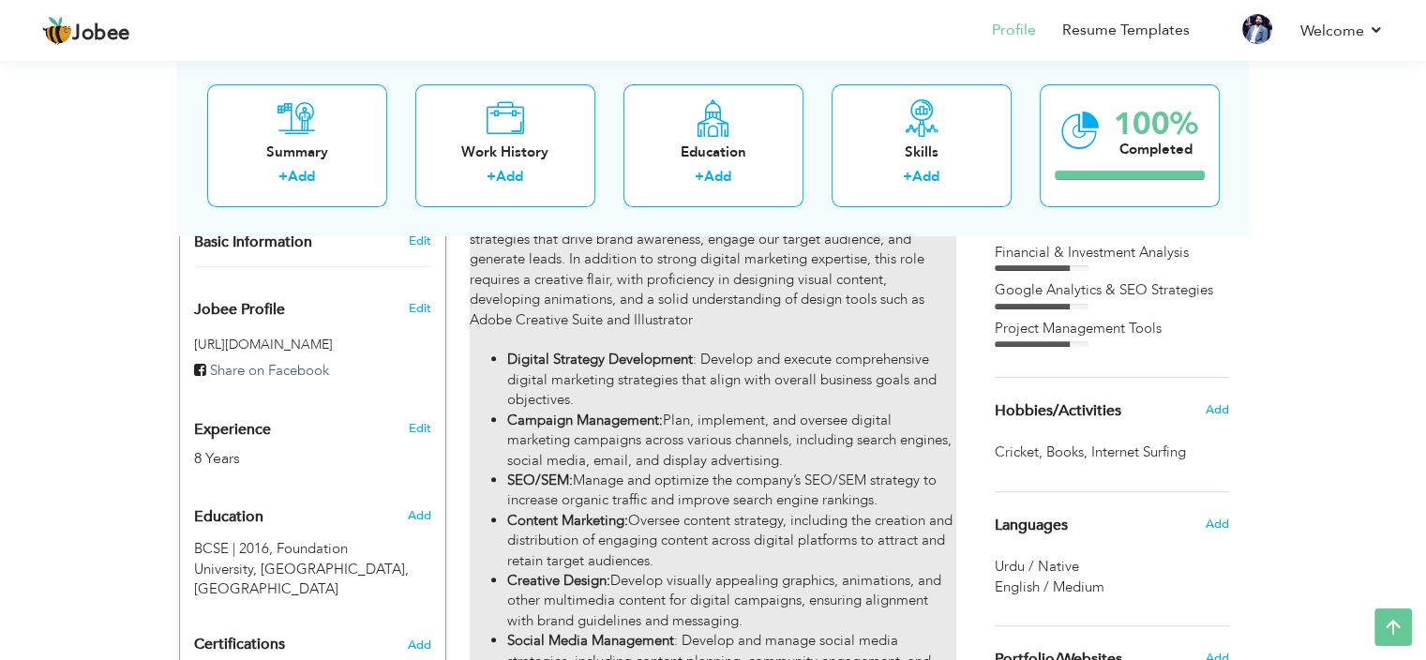
click at [508, 350] on strong "Digital Strategy Development" at bounding box center [600, 359] width 186 height 19
type input "Corporate Manager Digital Marketing"
type input "Hashoo Group"
type input "03/2025"
type input "Pakistan"
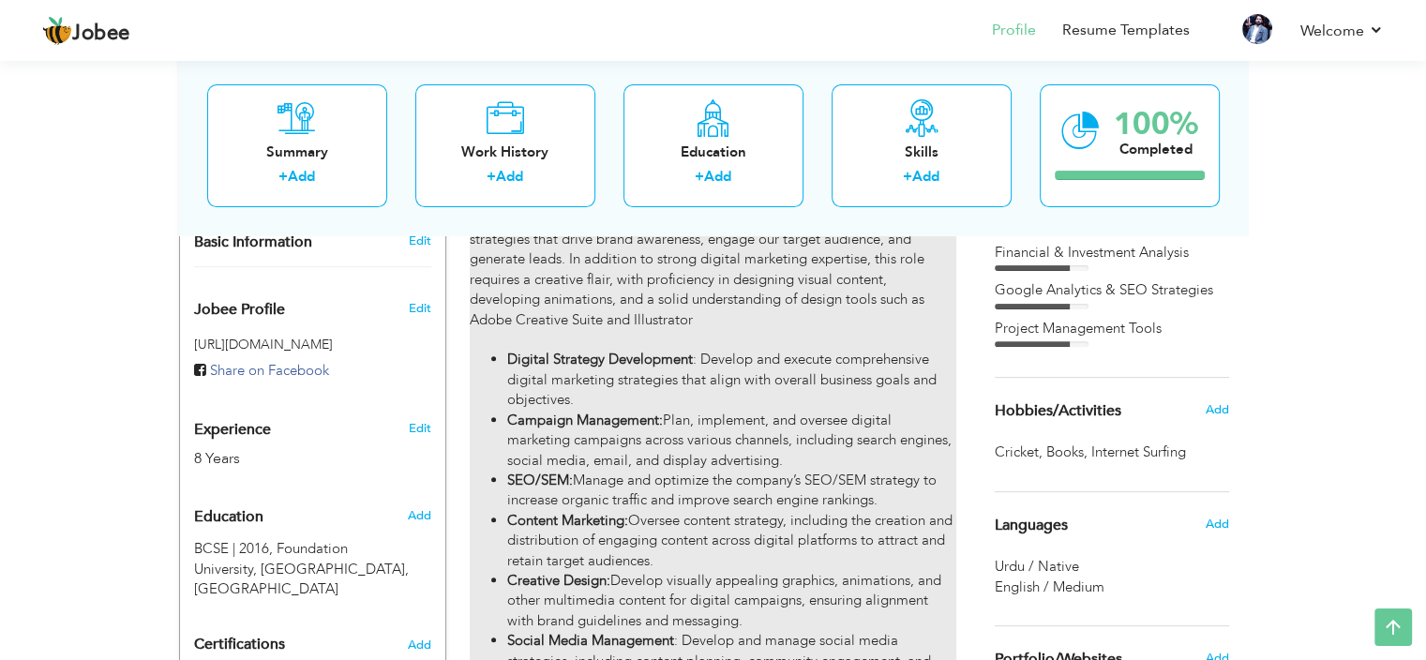
type input "Islamabad"
checkbox input "true"
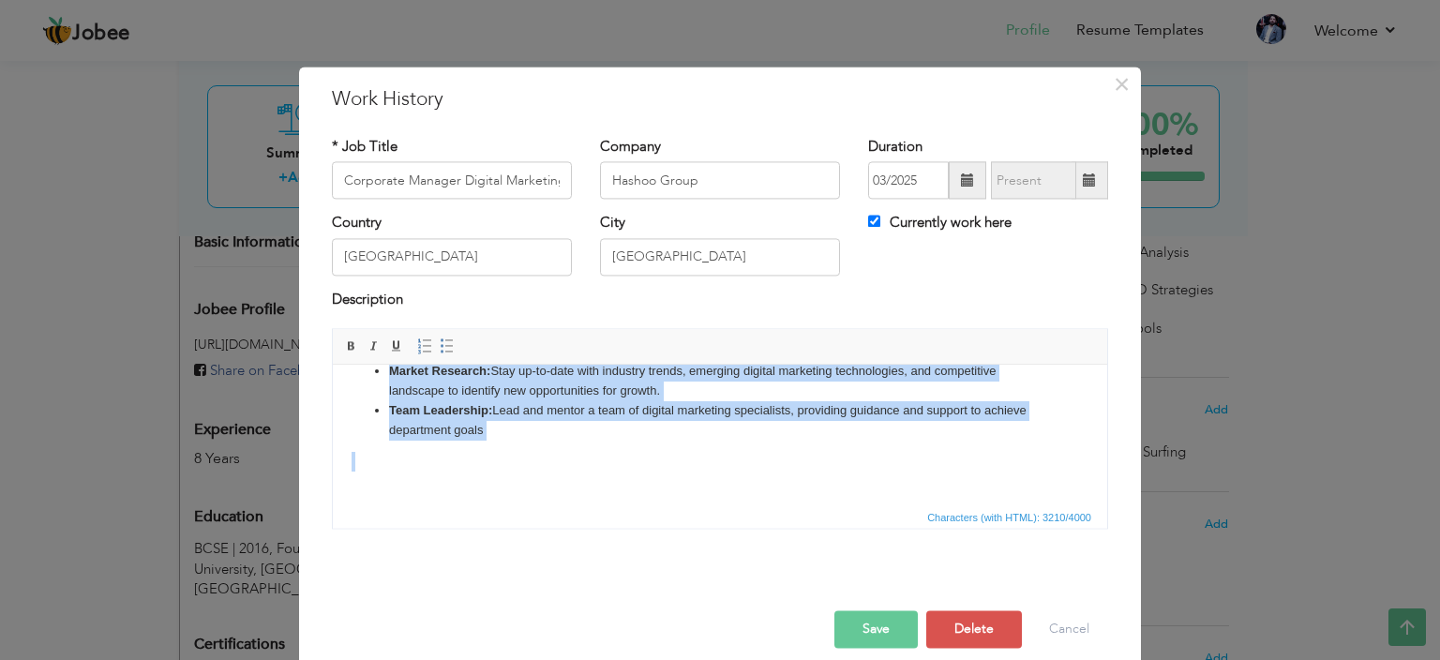
scroll to position [642, 0]
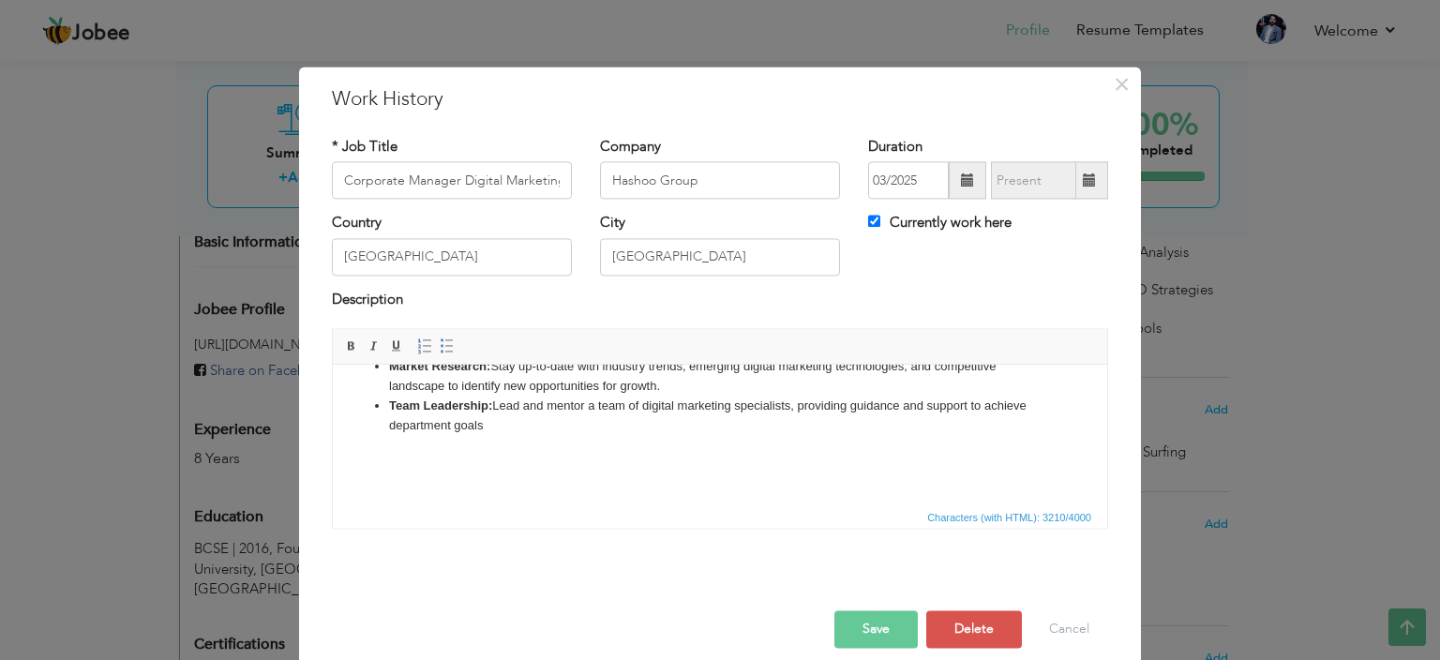
drag, startPoint x: 391, startPoint y: 400, endPoint x: 520, endPoint y: 449, distance: 138.3
click at [520, 449] on body "Responsible for developing, implementing, and managing digital marketing strate…" at bounding box center [720, 133] width 737 height 707
copy li
